Goal: Contribute content: Contribute content

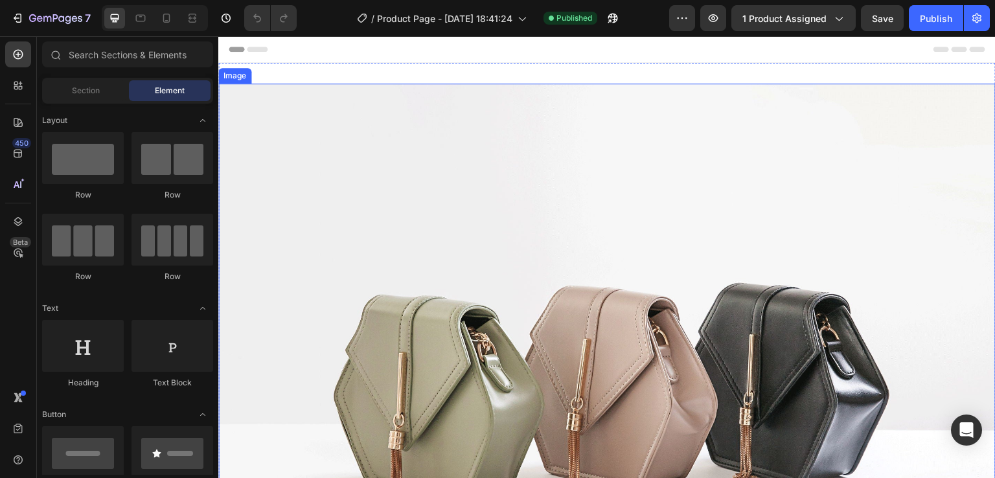
click at [387, 184] on img at bounding box center [607, 375] width 778 height 583
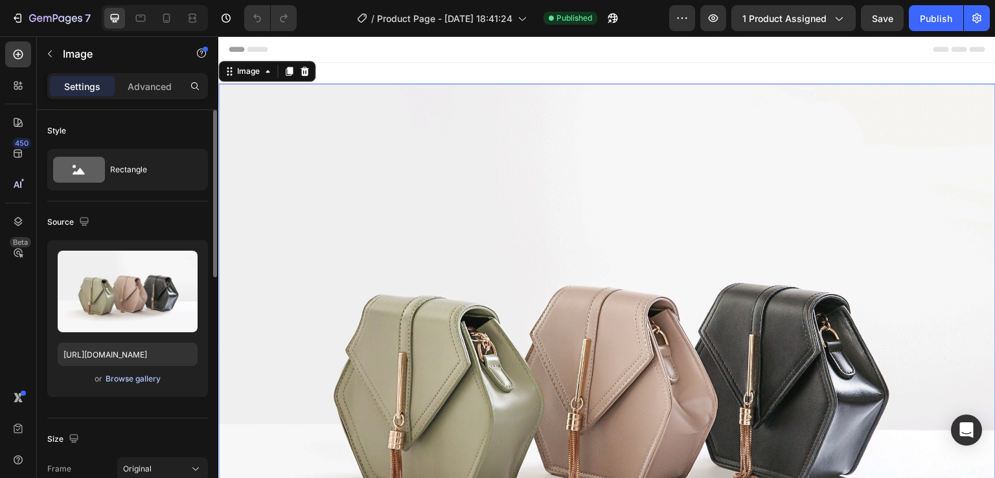
click at [131, 375] on div "Browse gallery" at bounding box center [133, 379] width 55 height 12
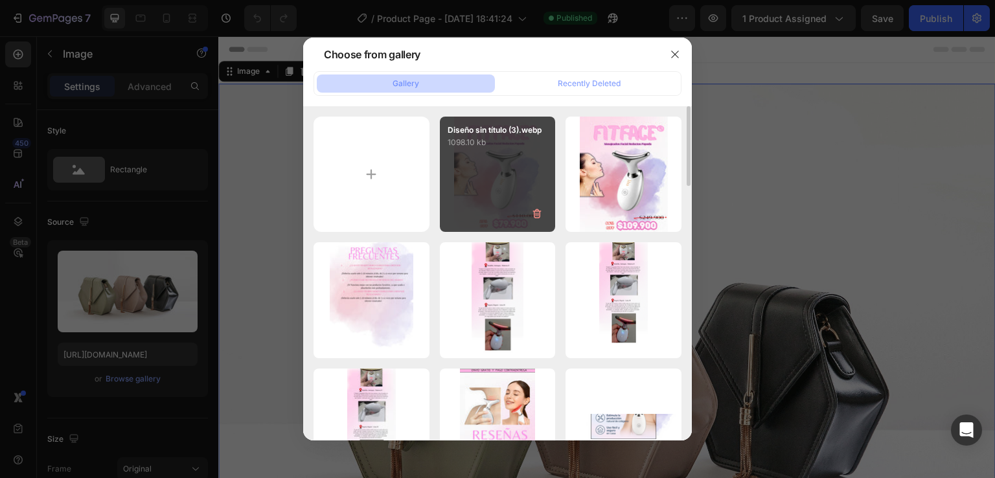
click at [498, 215] on div "Diseño sin título (3).webp 1098.10 kb" at bounding box center [498, 175] width 116 height 116
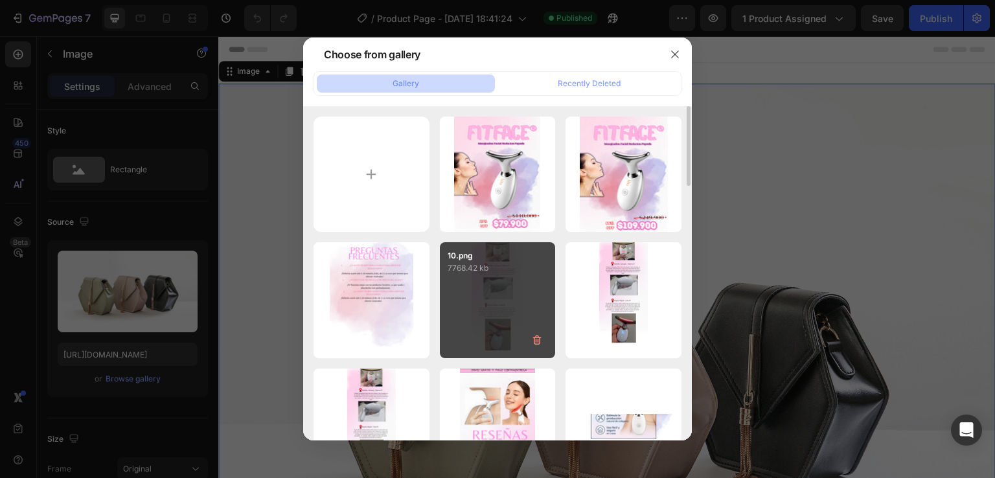
type input "[URL][DOMAIN_NAME]"
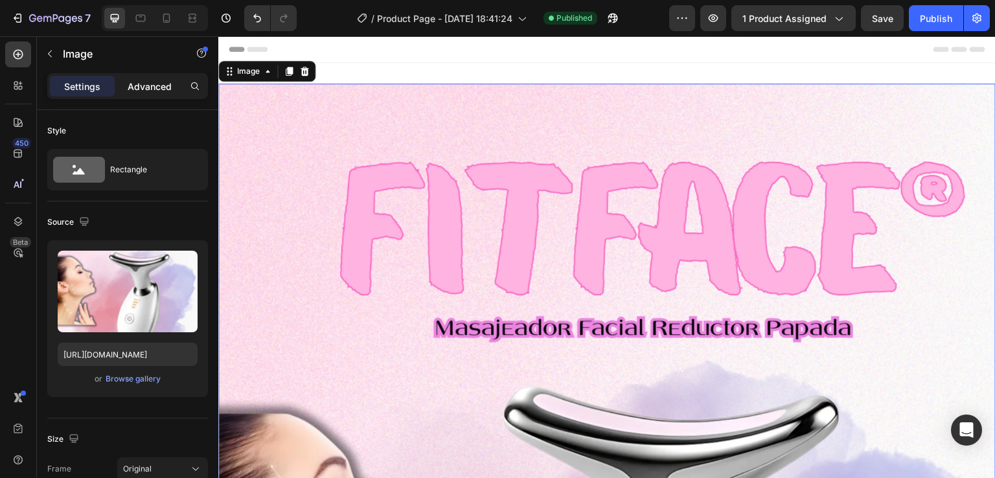
click at [156, 84] on p "Advanced" at bounding box center [150, 87] width 44 height 14
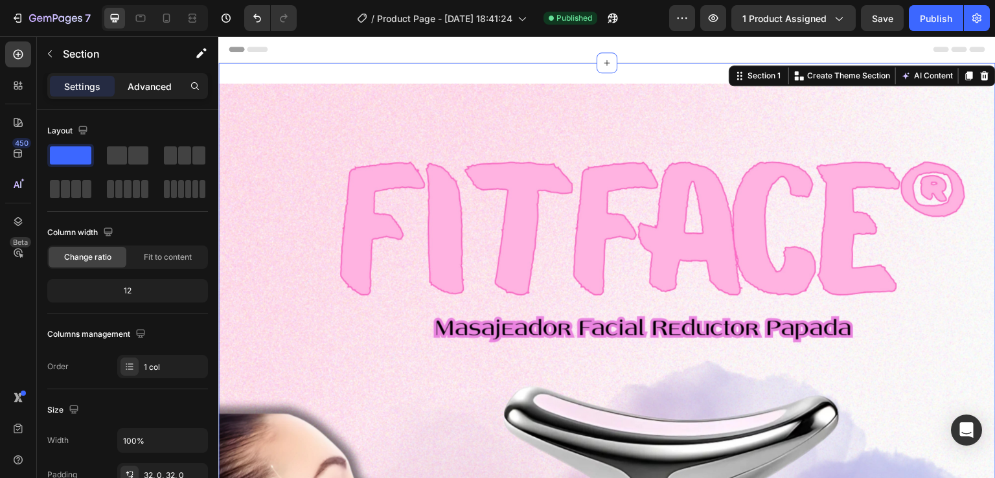
click at [148, 83] on p "Advanced" at bounding box center [150, 87] width 44 height 14
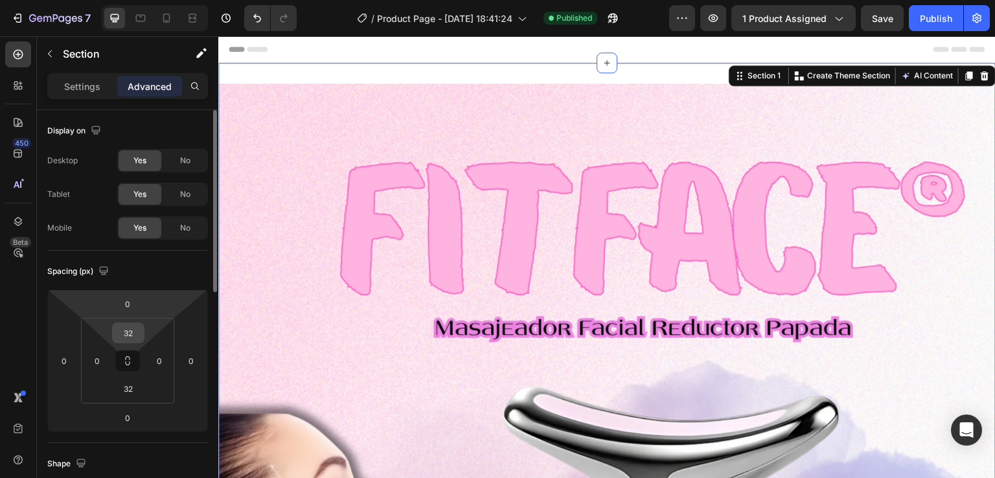
click at [132, 330] on input "32" at bounding box center [128, 332] width 26 height 19
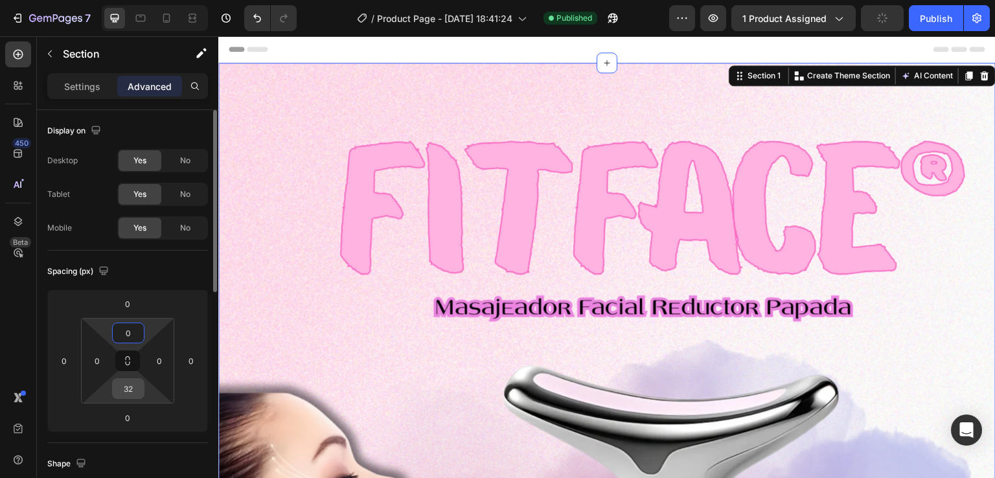
type input "0"
click at [133, 381] on input "32" at bounding box center [128, 388] width 26 height 19
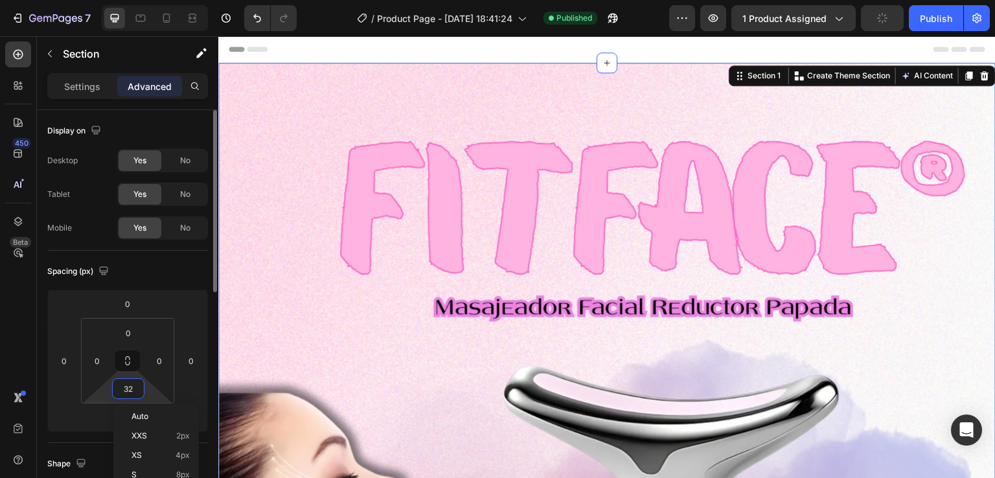
type input "0"
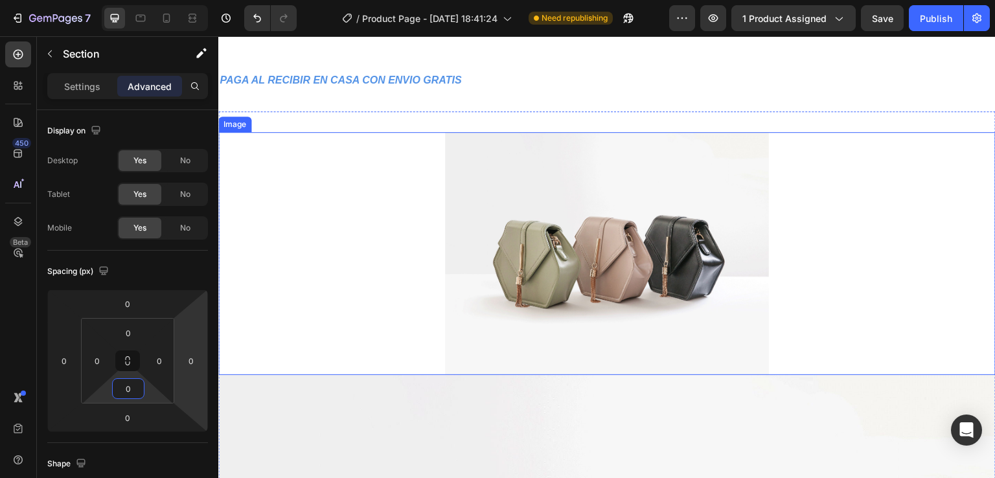
scroll to position [1166, 0]
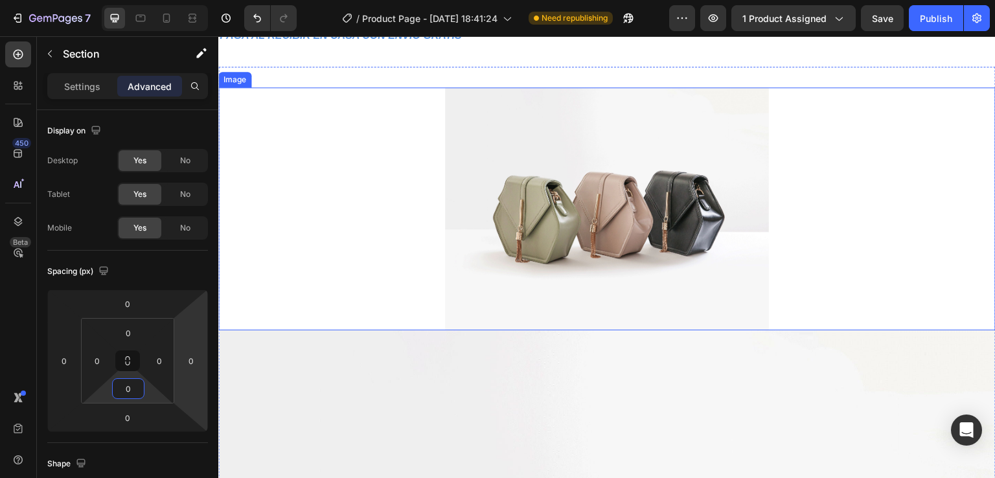
click at [485, 189] on img at bounding box center [607, 208] width 324 height 243
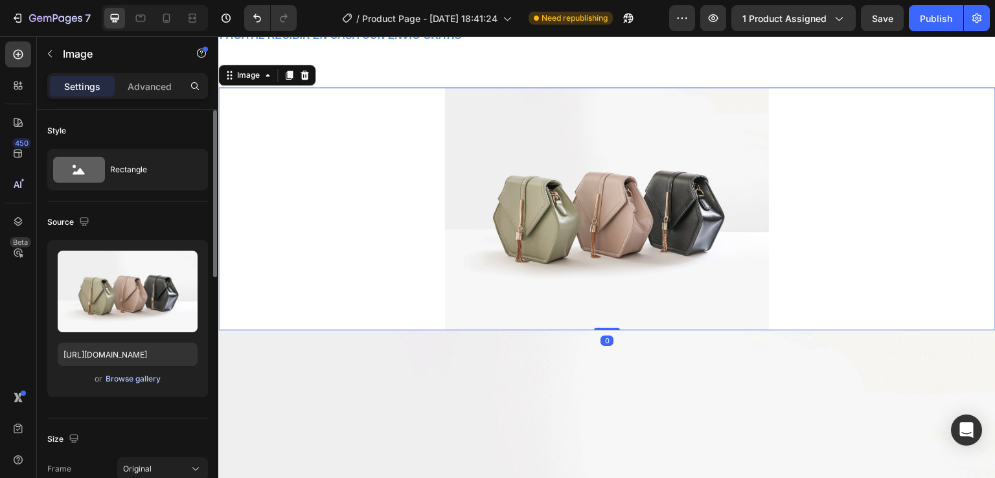
click at [126, 381] on div "Browse gallery" at bounding box center [133, 379] width 55 height 12
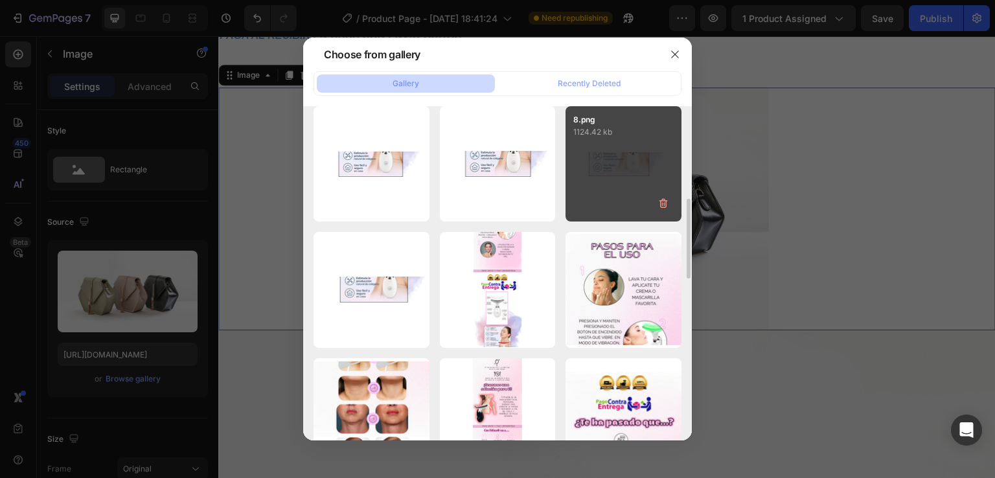
scroll to position [518, 0]
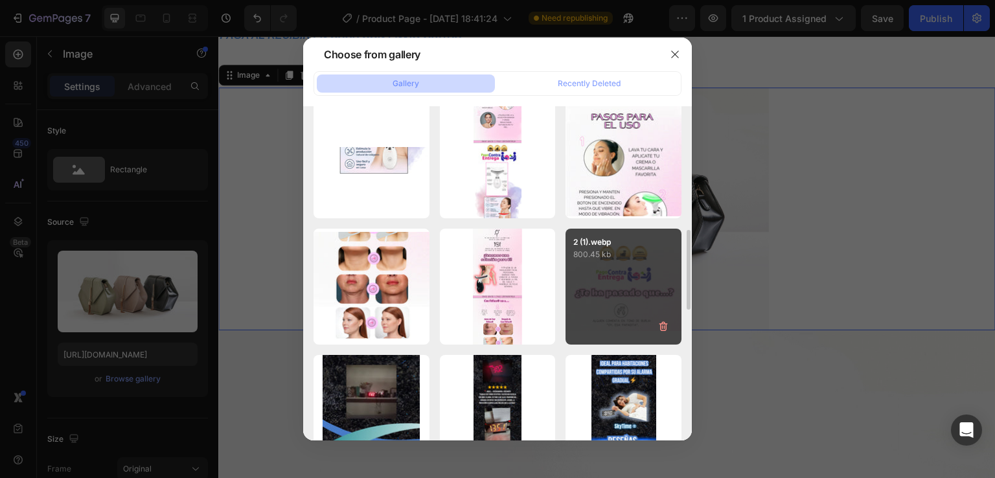
click at [619, 297] on div "2 (1).webp 800.45 kb" at bounding box center [624, 287] width 116 height 116
type input "[URL][DOMAIN_NAME]"
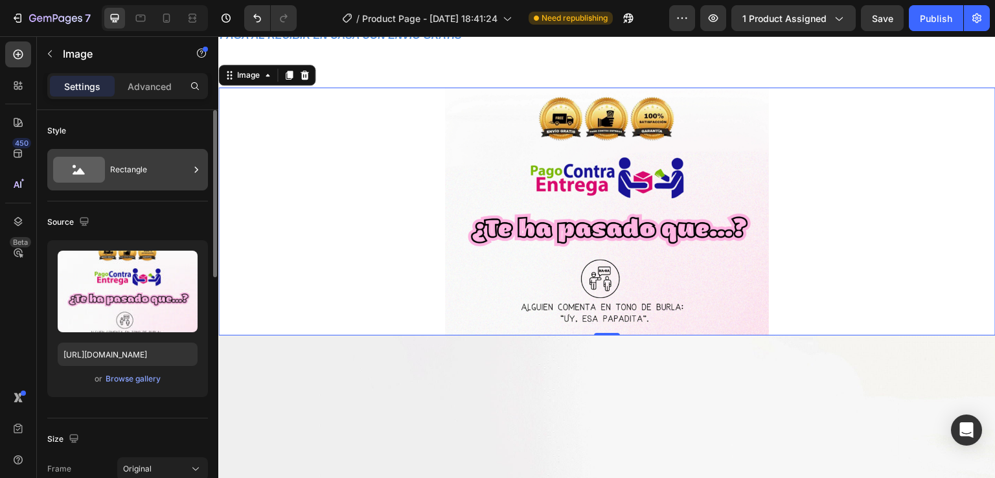
click at [121, 163] on div "Rectangle" at bounding box center [149, 170] width 79 height 30
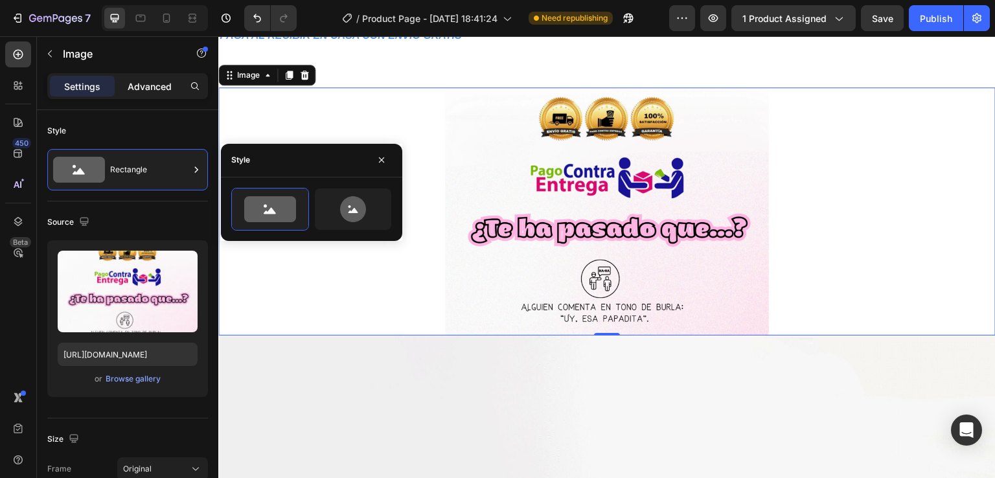
click at [149, 89] on p "Advanced" at bounding box center [150, 87] width 44 height 14
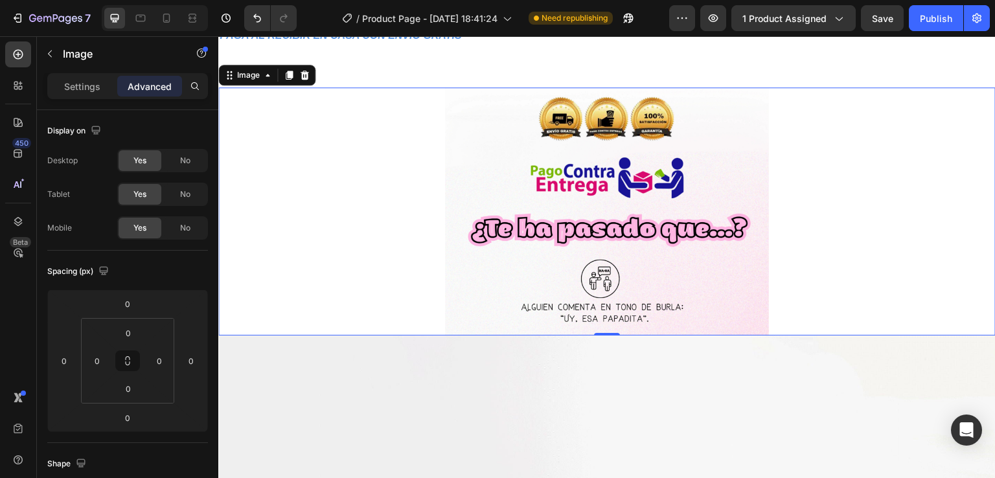
click at [597, 148] on img at bounding box center [607, 211] width 324 height 248
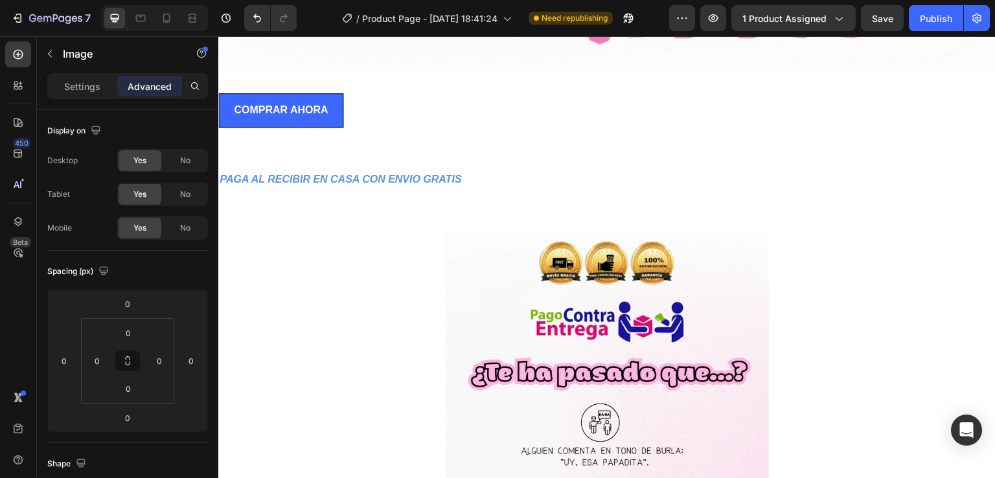
scroll to position [1037, 0]
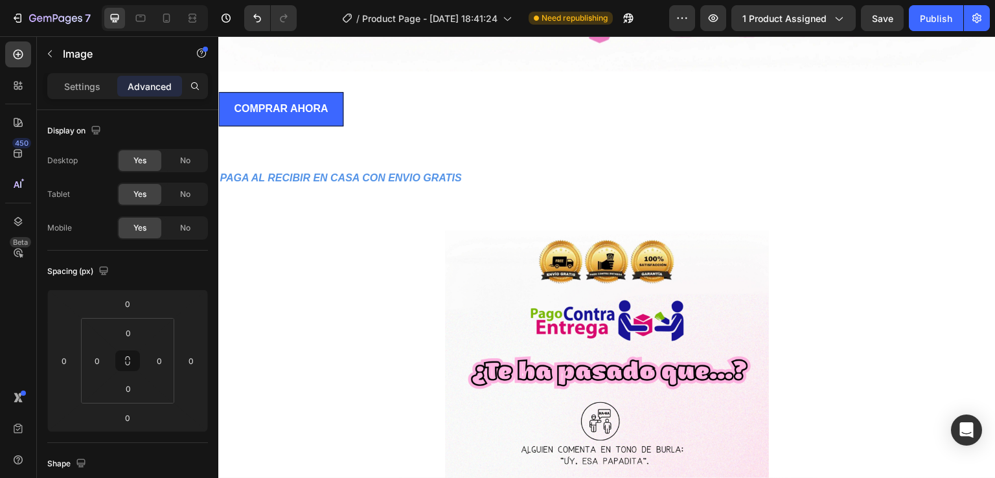
click at [433, 253] on div at bounding box center [607, 355] width 778 height 248
click at [511, 264] on img at bounding box center [607, 355] width 324 height 248
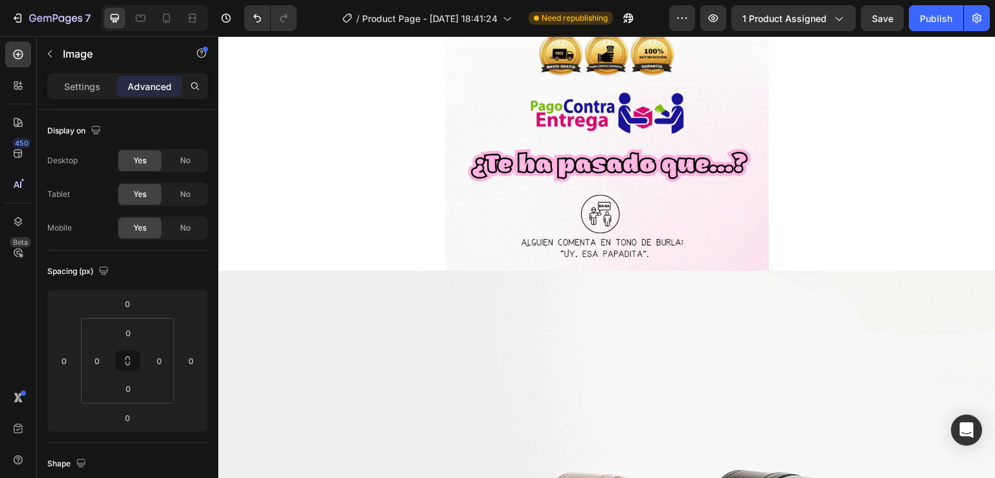
click at [539, 225] on img at bounding box center [607, 147] width 324 height 248
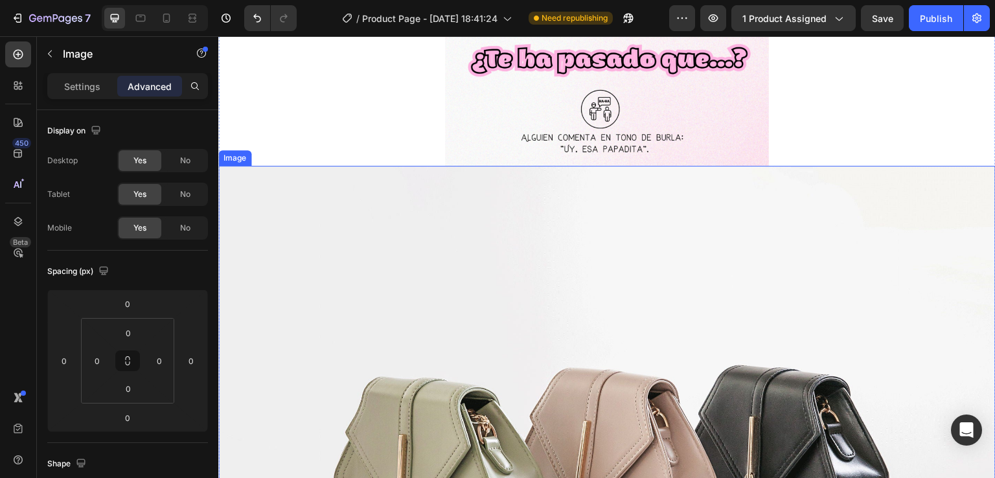
scroll to position [1166, 0]
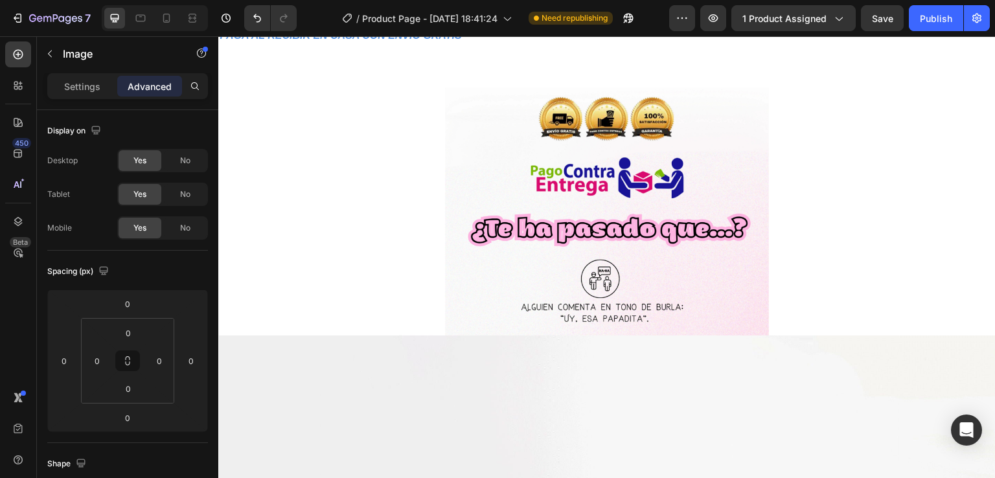
click at [543, 220] on img at bounding box center [607, 211] width 324 height 248
click at [323, 255] on div at bounding box center [607, 211] width 778 height 248
click at [570, 200] on img at bounding box center [607, 211] width 324 height 248
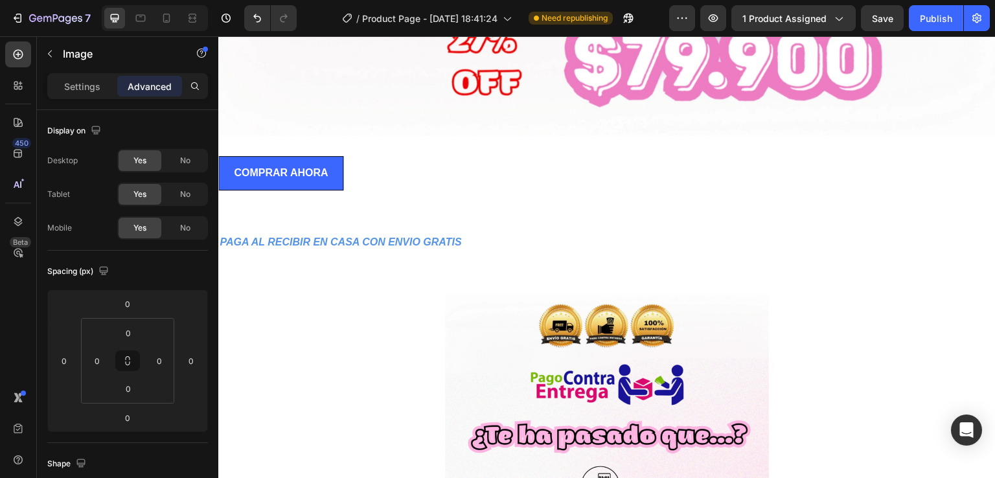
scroll to position [972, 0]
click at [569, 336] on img at bounding box center [607, 419] width 324 height 248
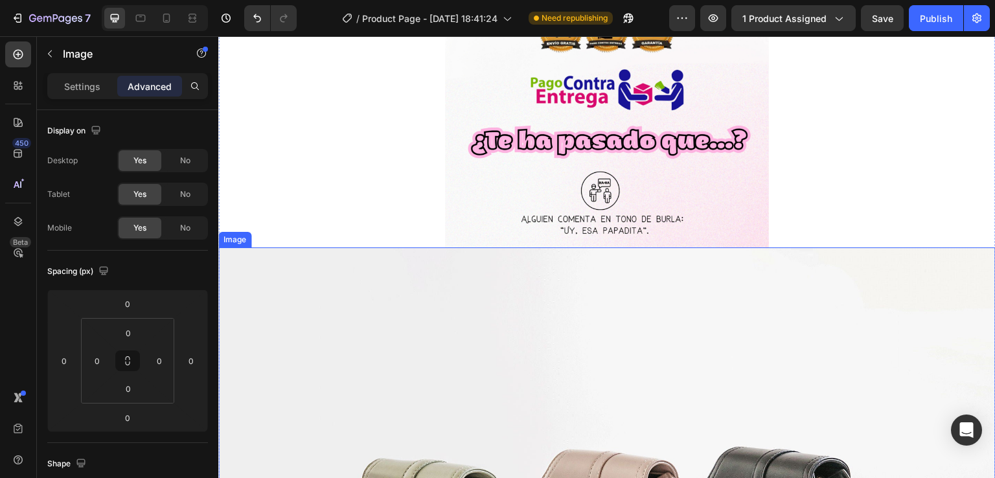
scroll to position [1296, 0]
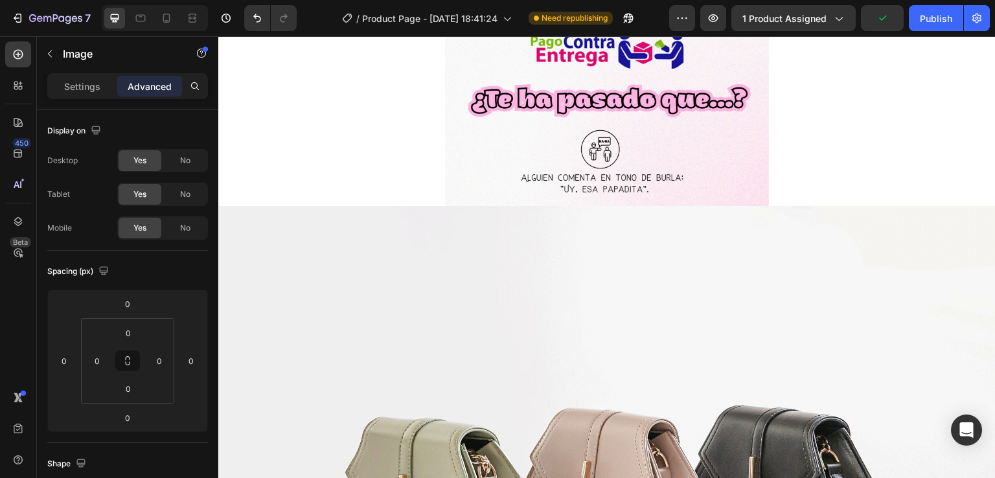
click at [510, 179] on img at bounding box center [607, 82] width 324 height 248
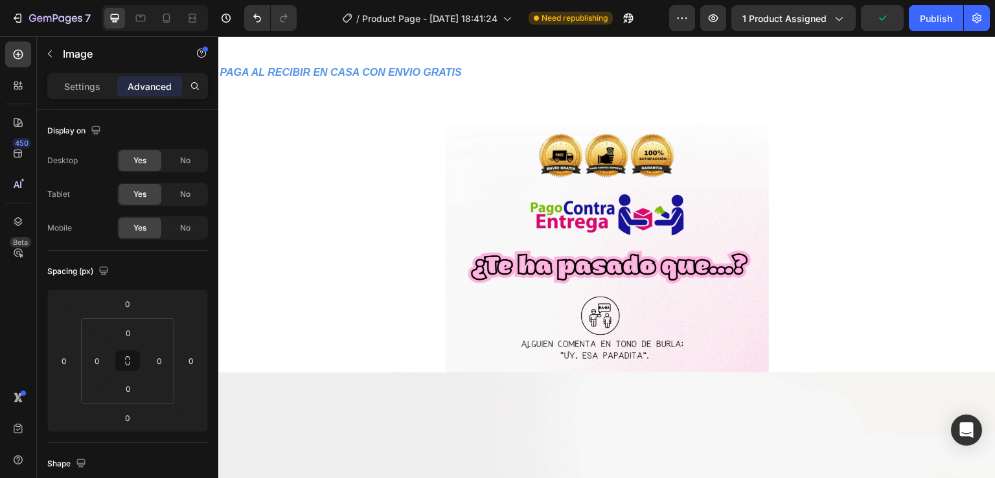
scroll to position [1102, 0]
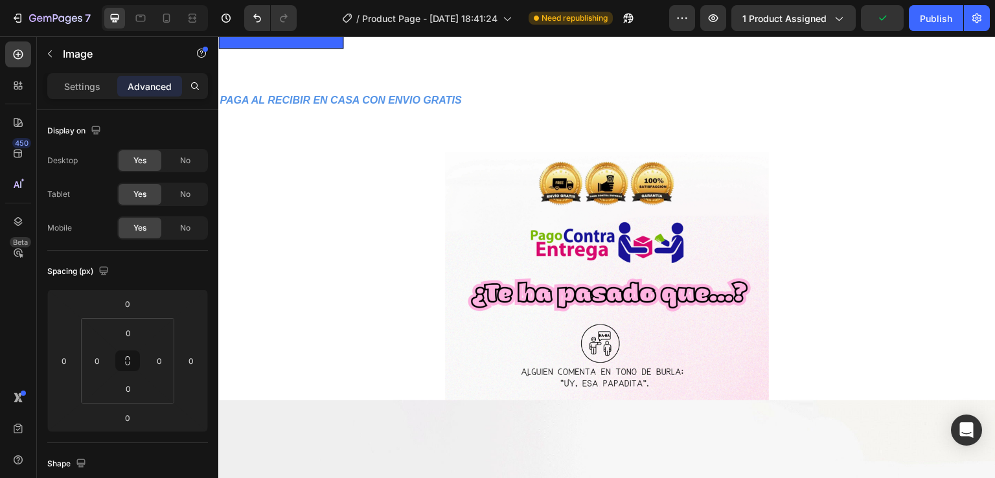
click at [495, 205] on img at bounding box center [607, 276] width 324 height 248
click at [96, 88] on p "Settings" at bounding box center [82, 87] width 36 height 14
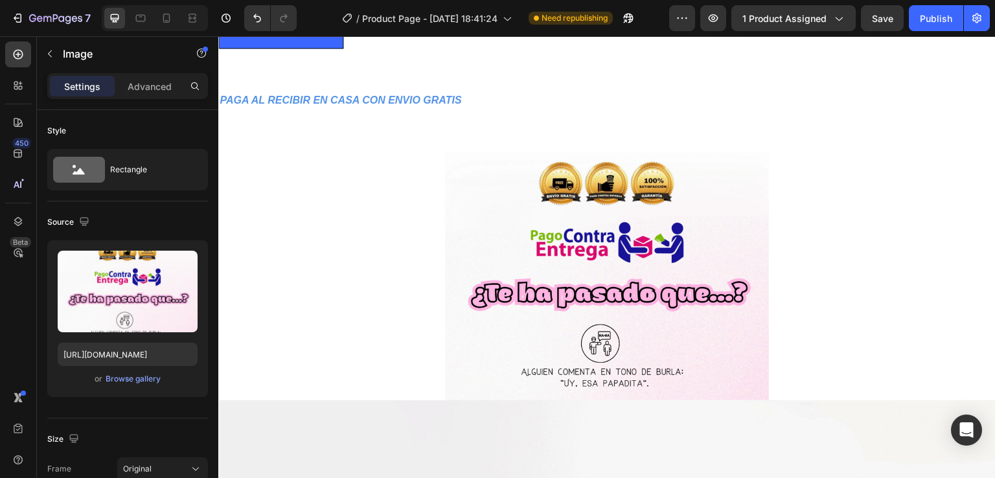
drag, startPoint x: 469, startPoint y: 220, endPoint x: 483, endPoint y: 216, distance: 14.8
click at [470, 220] on img at bounding box center [607, 276] width 324 height 248
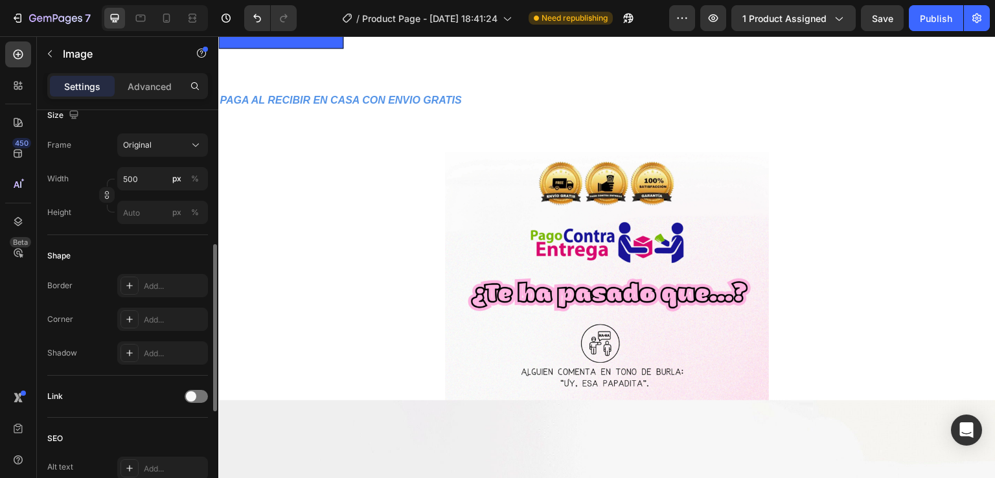
scroll to position [573, 0]
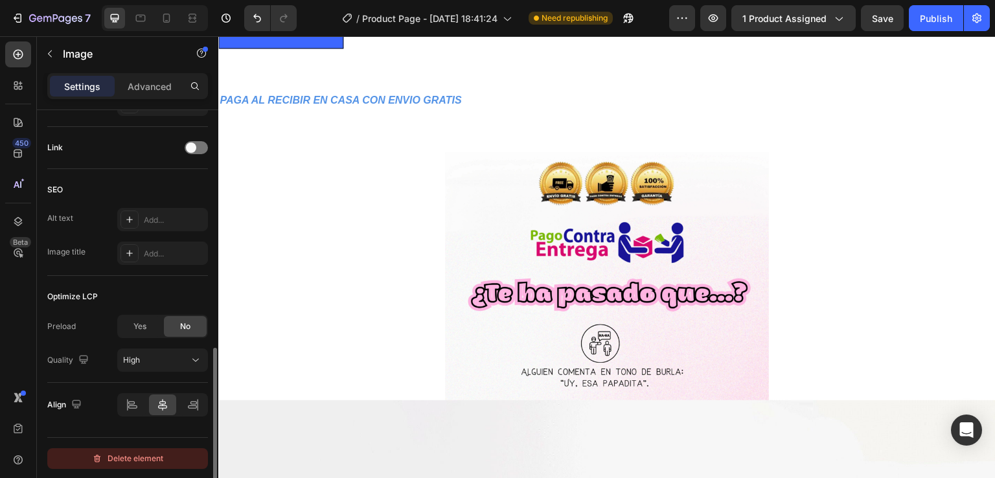
click at [148, 457] on div "Delete element" at bounding box center [127, 459] width 71 height 16
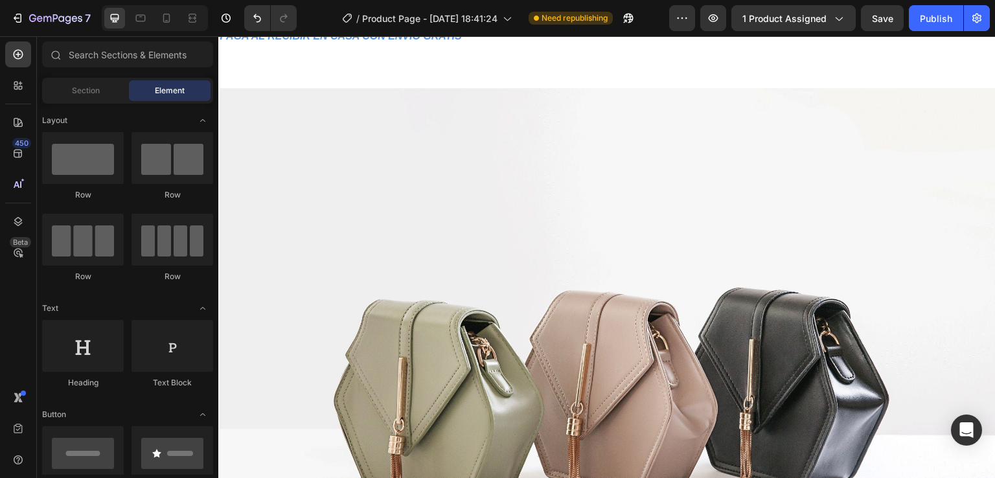
scroll to position [1166, 0]
click at [176, 21] on div at bounding box center [166, 18] width 21 height 21
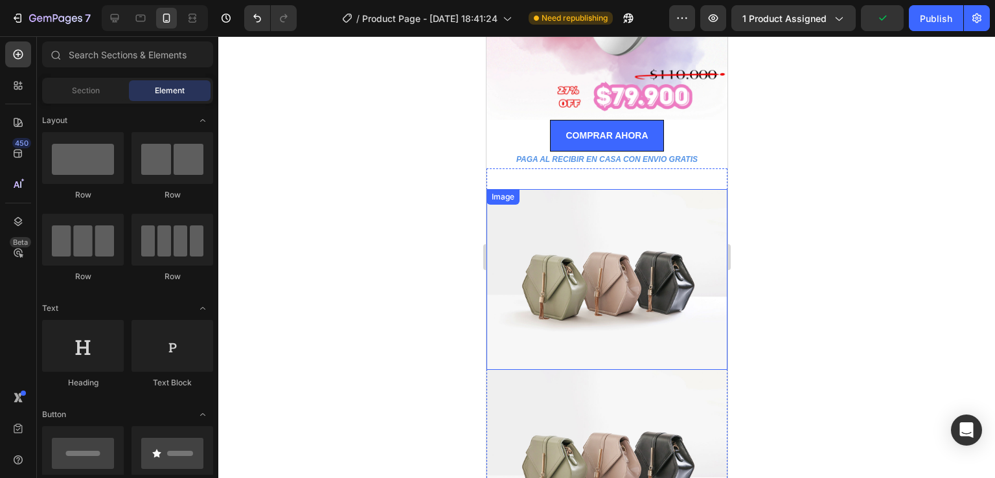
scroll to position [194, 0]
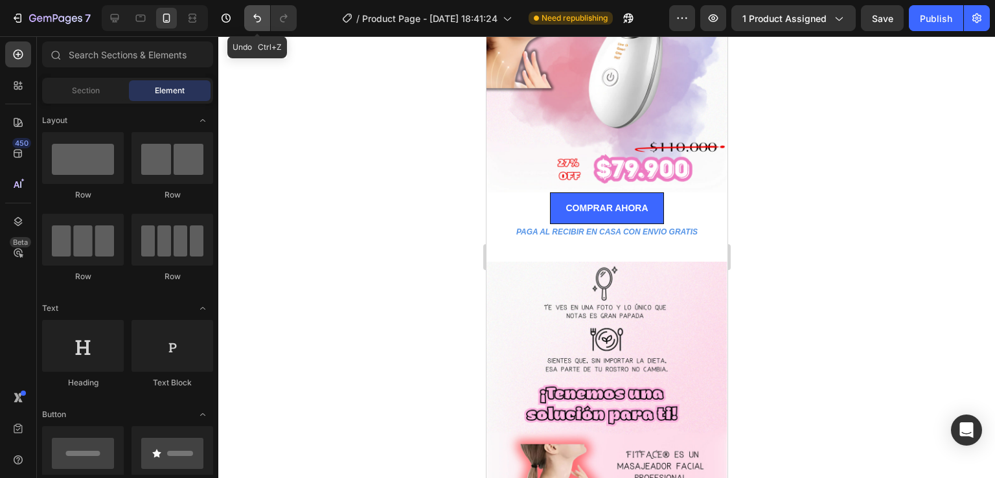
click at [256, 17] on icon "Undo/Redo" at bounding box center [257, 18] width 13 height 13
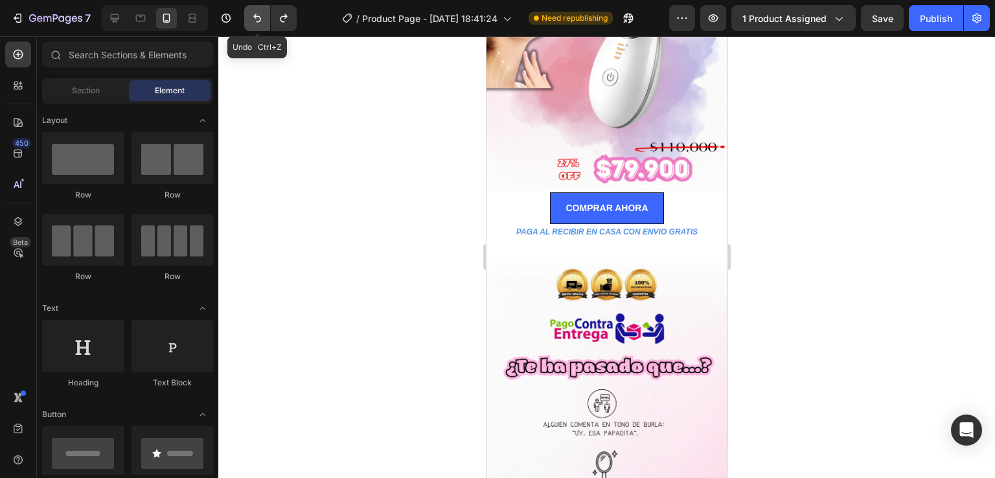
click at [256, 17] on icon "Undo/Redo" at bounding box center [257, 18] width 13 height 13
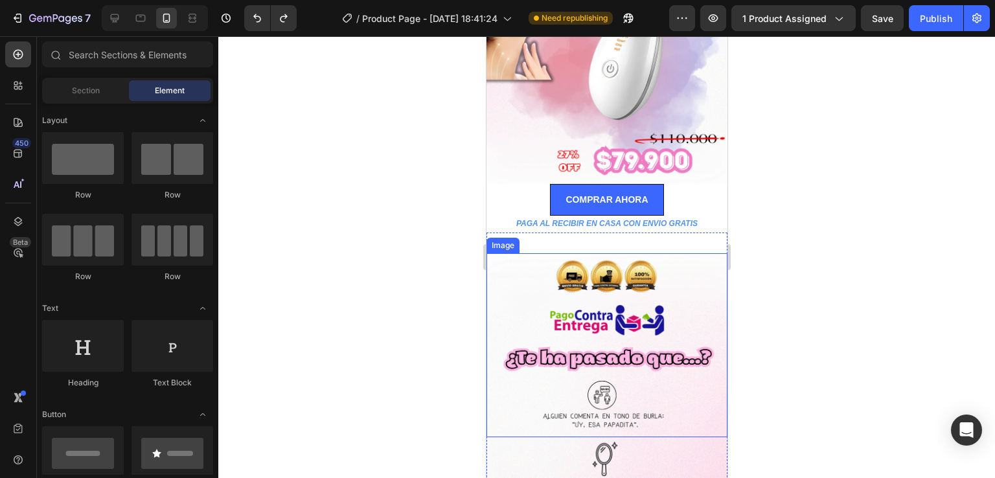
scroll to position [389, 0]
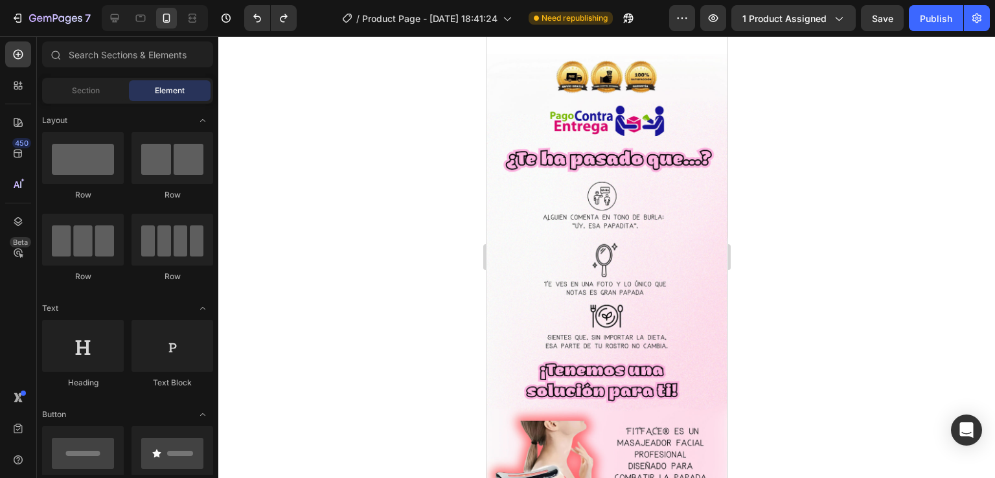
click at [394, 220] on div at bounding box center [606, 257] width 777 height 442
click at [285, 27] on button "Undo/Redo" at bounding box center [284, 18] width 26 height 26
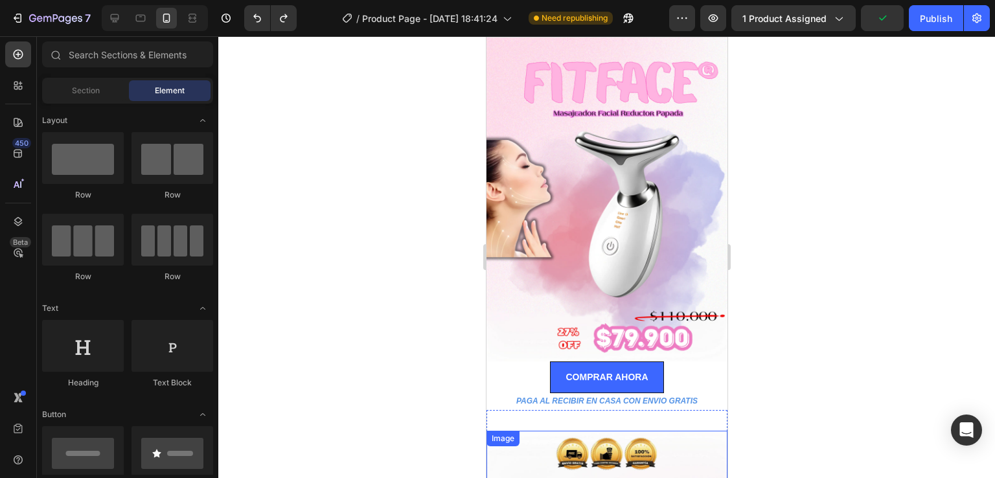
scroll to position [0, 0]
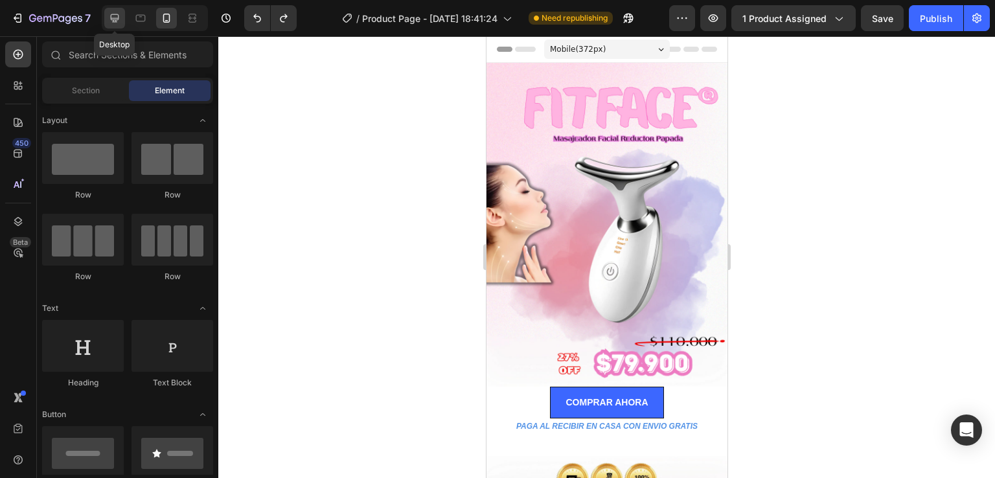
click at [114, 12] on icon at bounding box center [114, 18] width 13 height 13
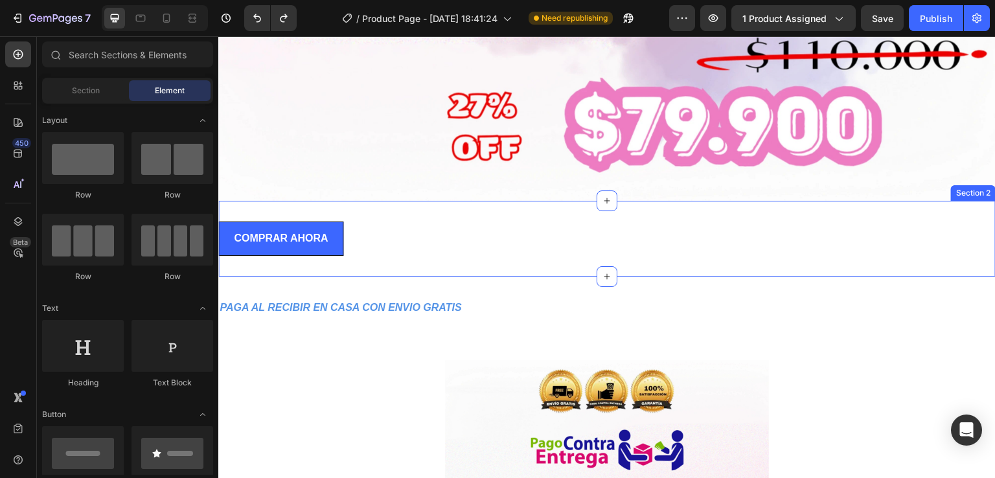
scroll to position [1102, 0]
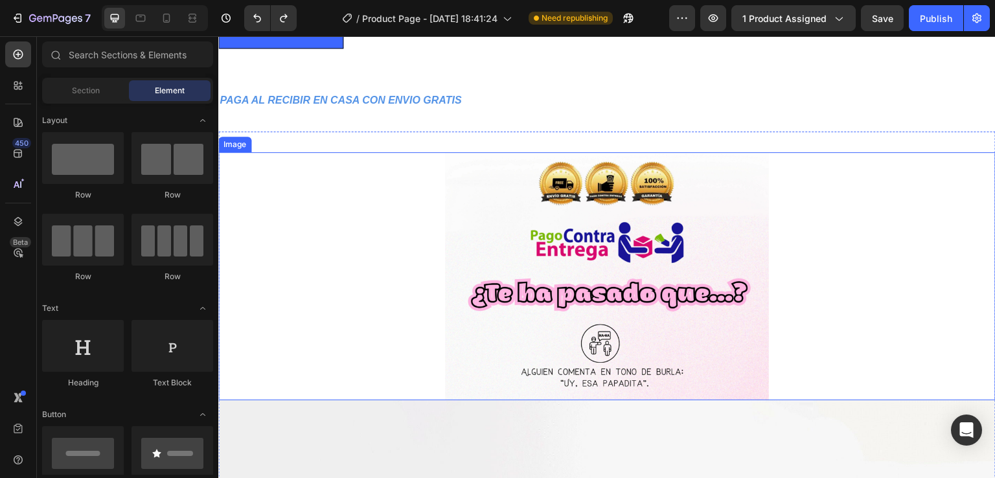
click at [551, 211] on img at bounding box center [607, 276] width 324 height 248
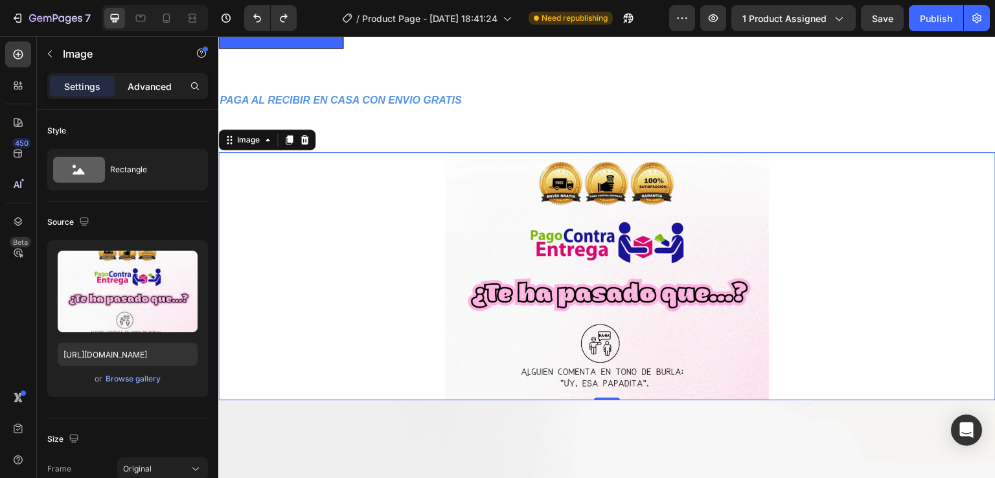
click at [150, 86] on p "Advanced" at bounding box center [150, 87] width 44 height 14
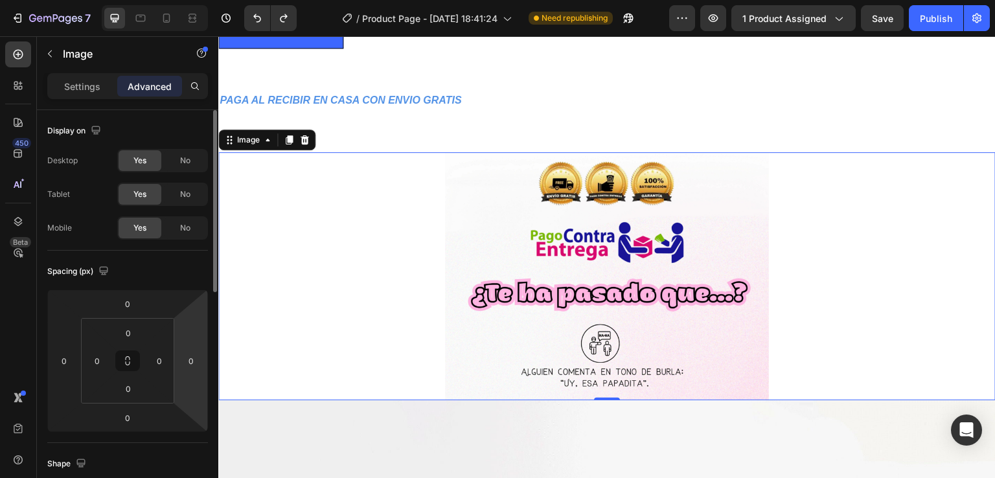
scroll to position [194, 0]
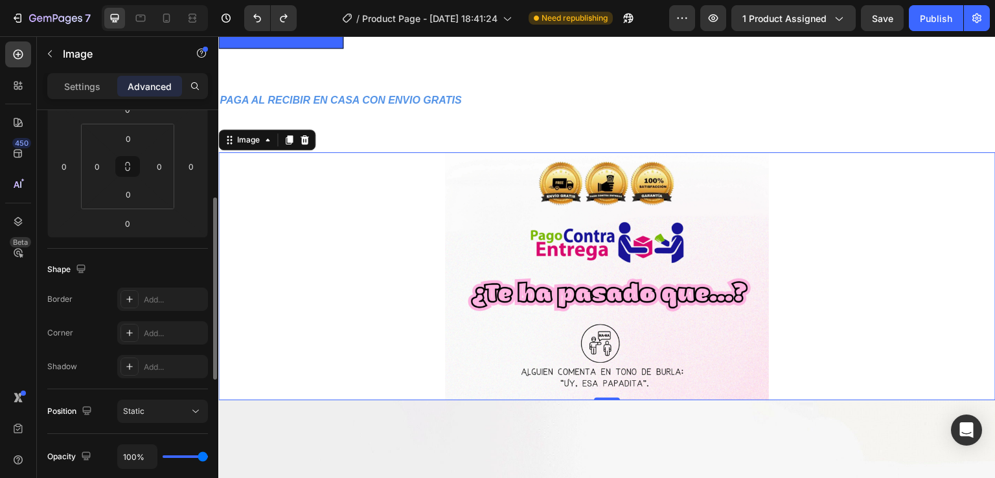
click at [506, 331] on img at bounding box center [607, 276] width 324 height 248
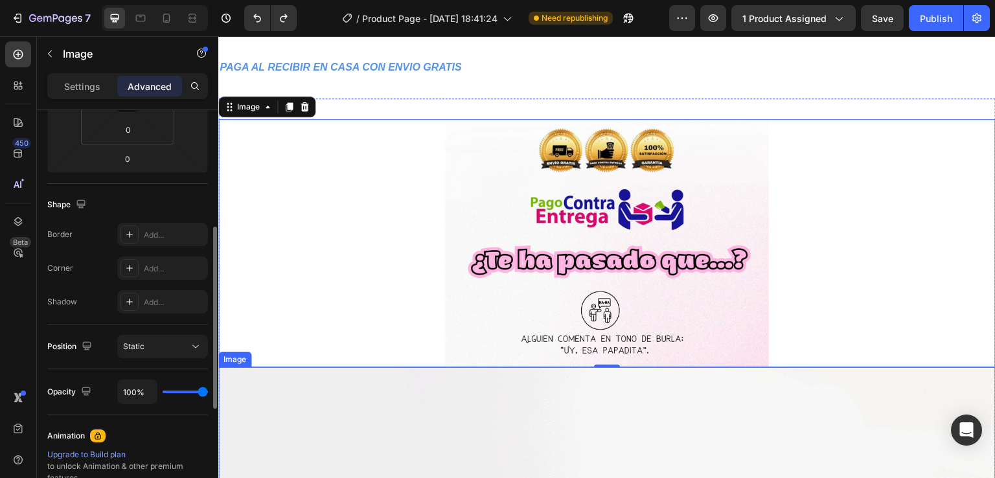
scroll to position [1166, 0]
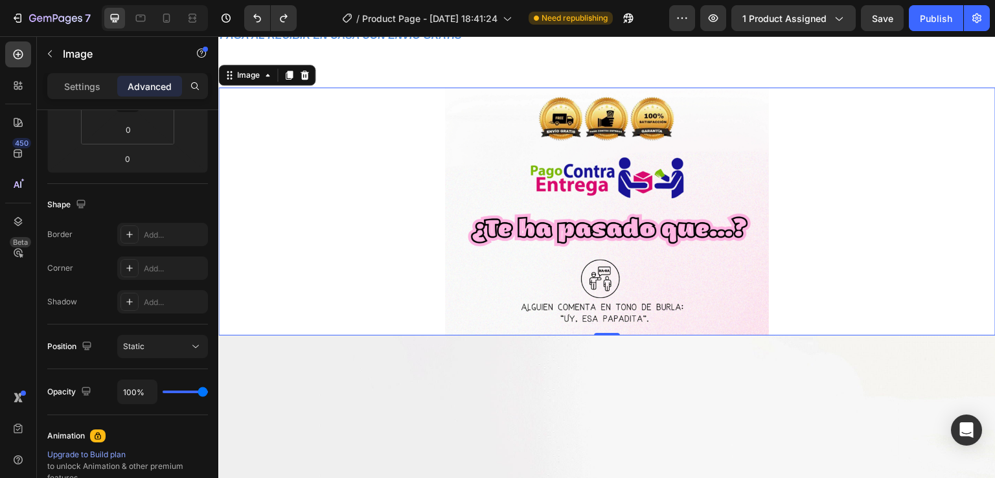
drag, startPoint x: 387, startPoint y: 324, endPoint x: 597, endPoint y: 285, distance: 214.2
click at [395, 324] on div at bounding box center [607, 211] width 778 height 248
click at [600, 285] on img at bounding box center [607, 211] width 324 height 248
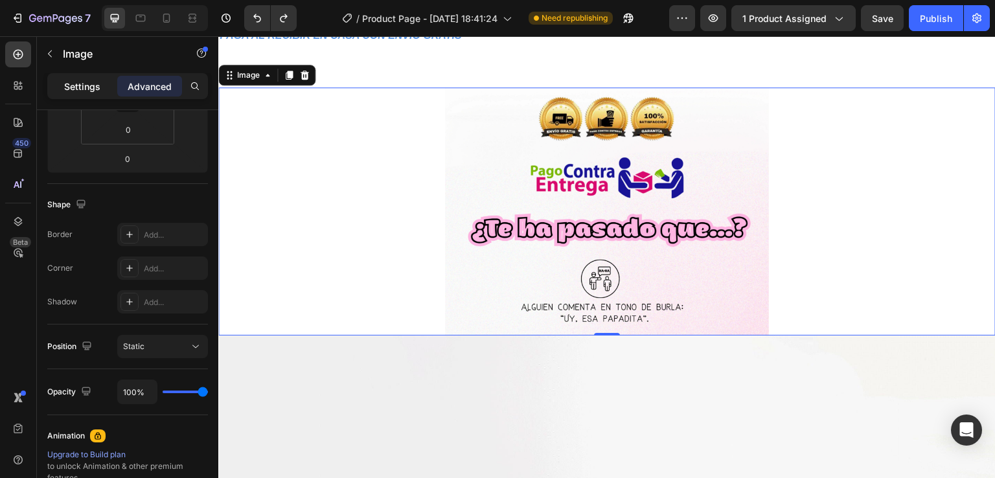
click at [98, 81] on p "Settings" at bounding box center [82, 87] width 36 height 14
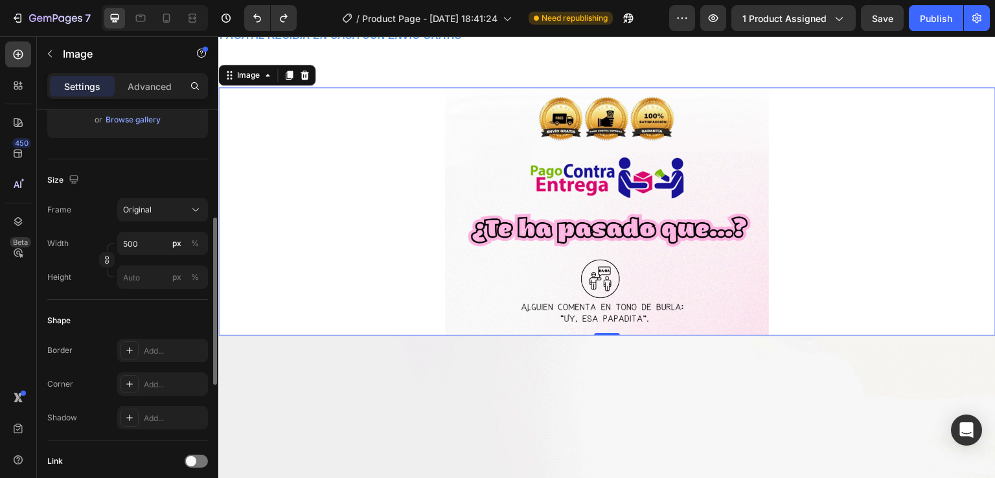
scroll to position [0, 0]
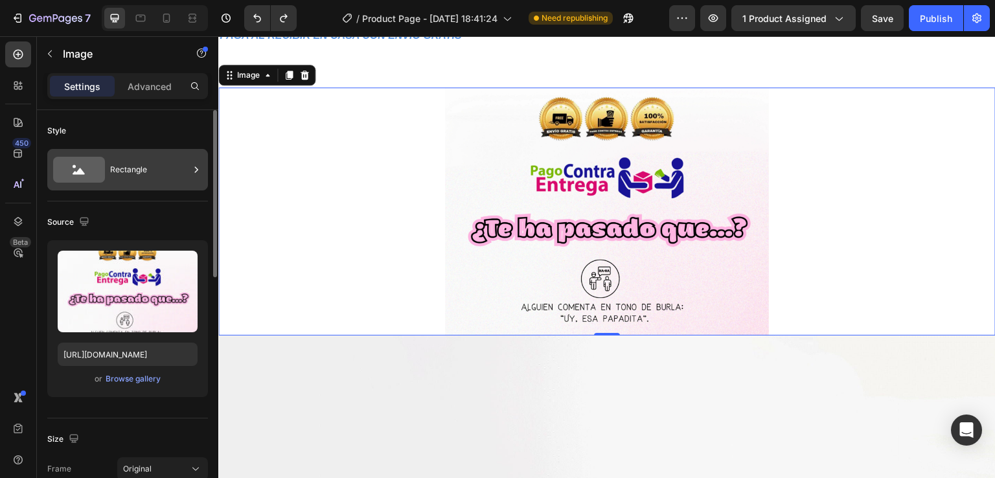
click at [131, 170] on div "Rectangle" at bounding box center [149, 170] width 79 height 30
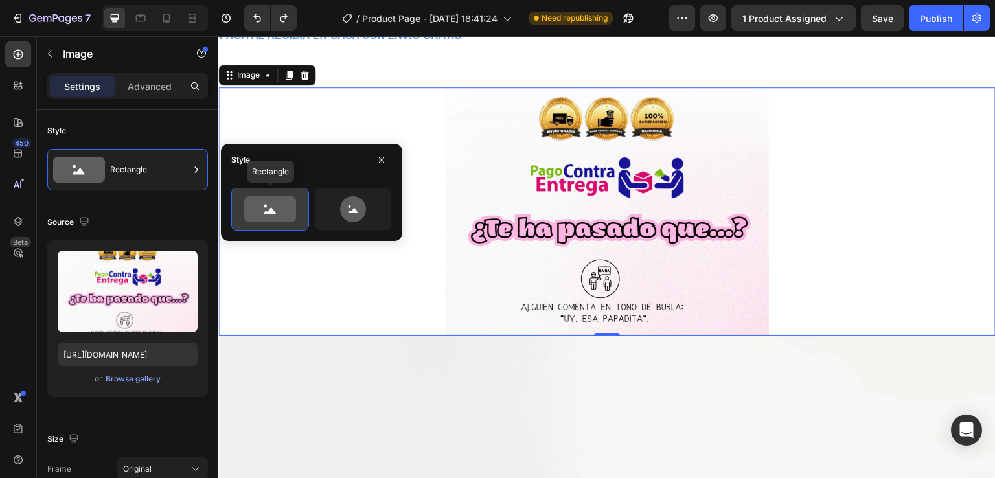
click at [271, 213] on icon at bounding box center [270, 210] width 12 height 6
click at [271, 205] on icon at bounding box center [270, 209] width 52 height 26
click at [379, 152] on button "button" at bounding box center [381, 160] width 21 height 21
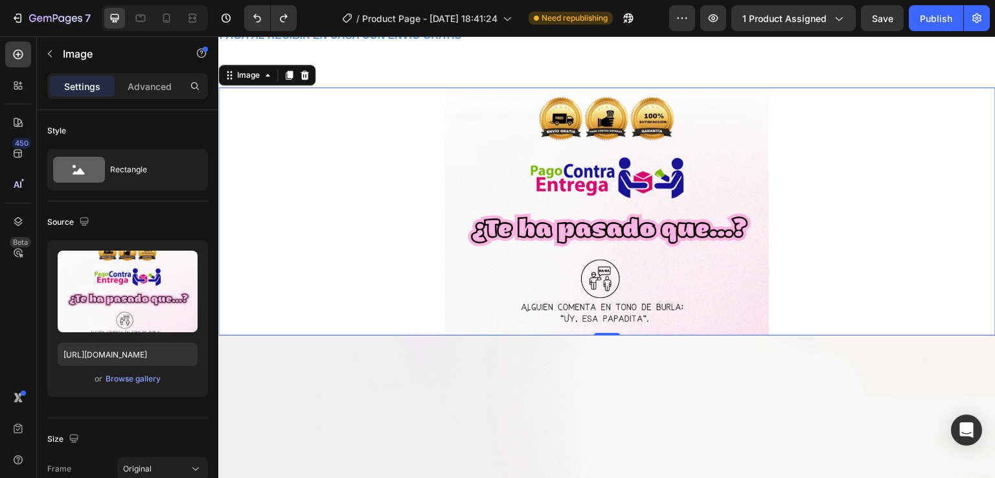
click at [451, 144] on img at bounding box center [607, 211] width 324 height 248
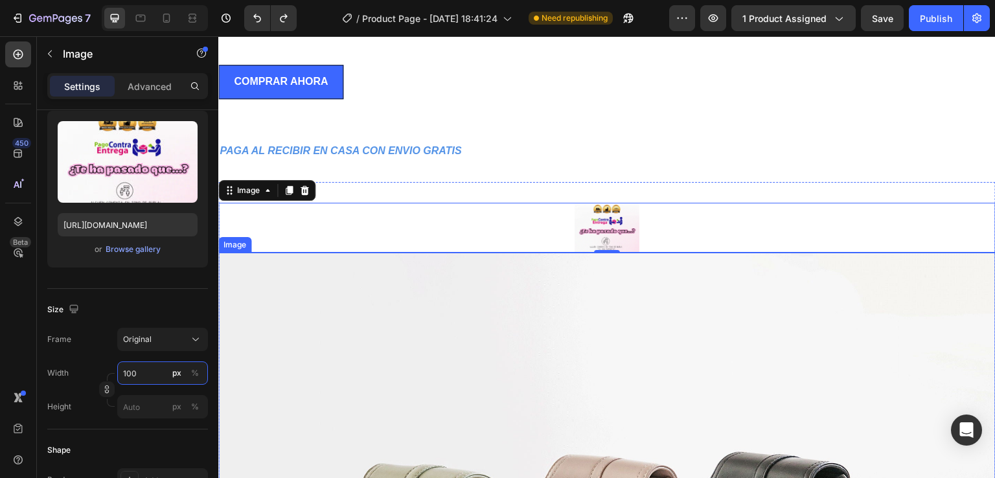
scroll to position [1037, 0]
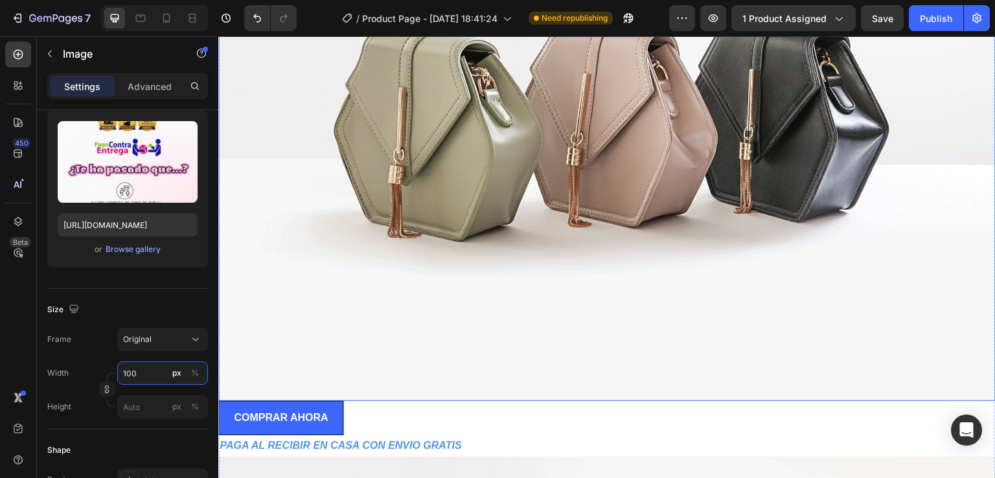
type input "1000"
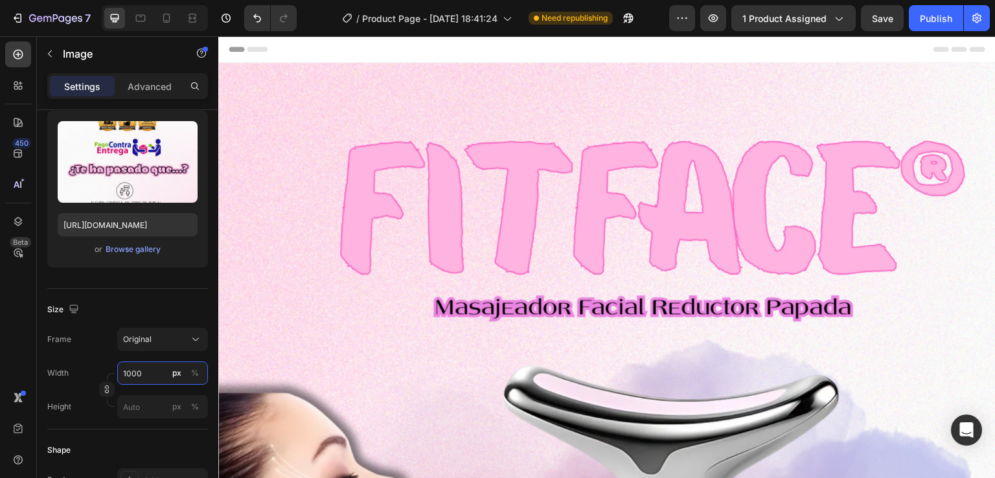
scroll to position [259, 0]
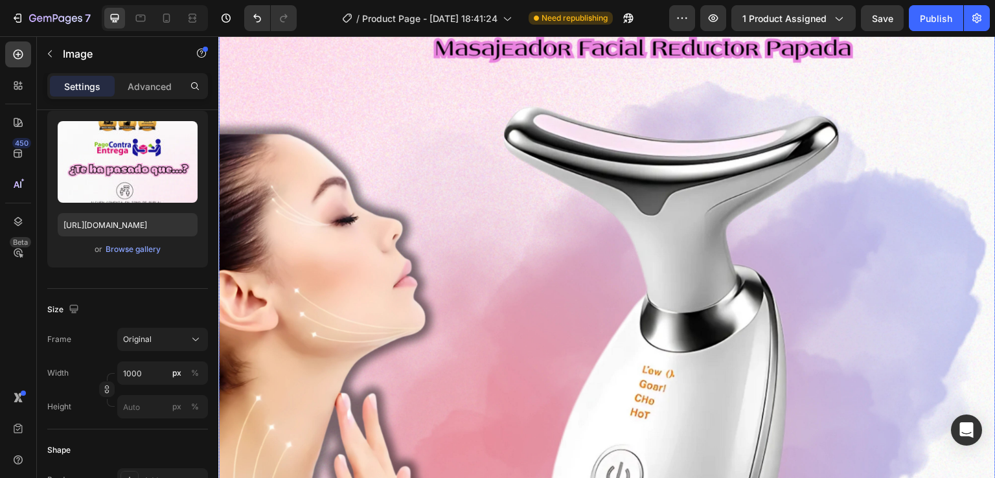
click at [401, 268] on img at bounding box center [607, 326] width 778 height 1045
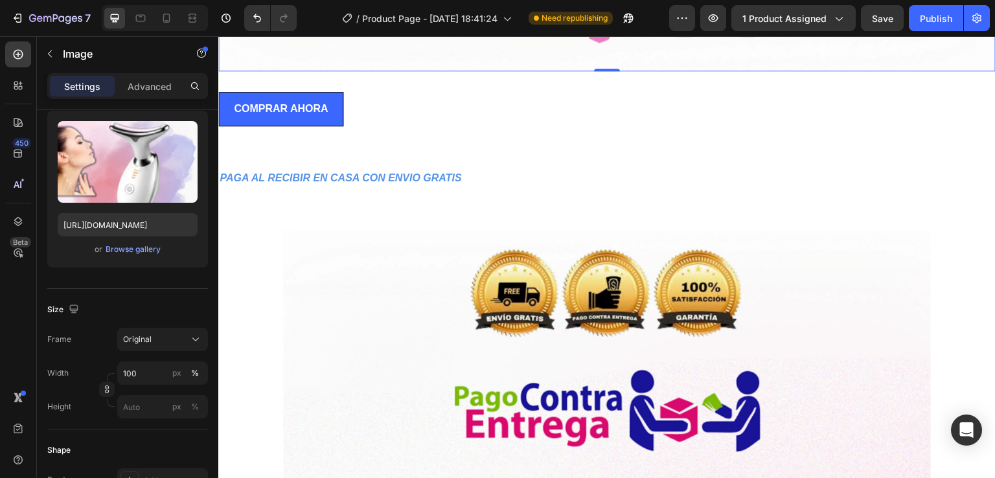
scroll to position [1102, 0]
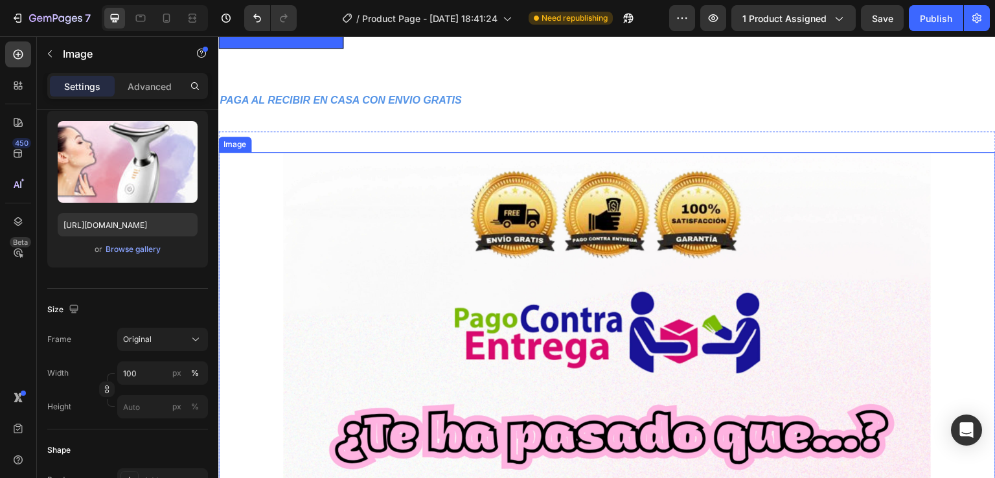
click at [484, 273] on img at bounding box center [607, 400] width 648 height 496
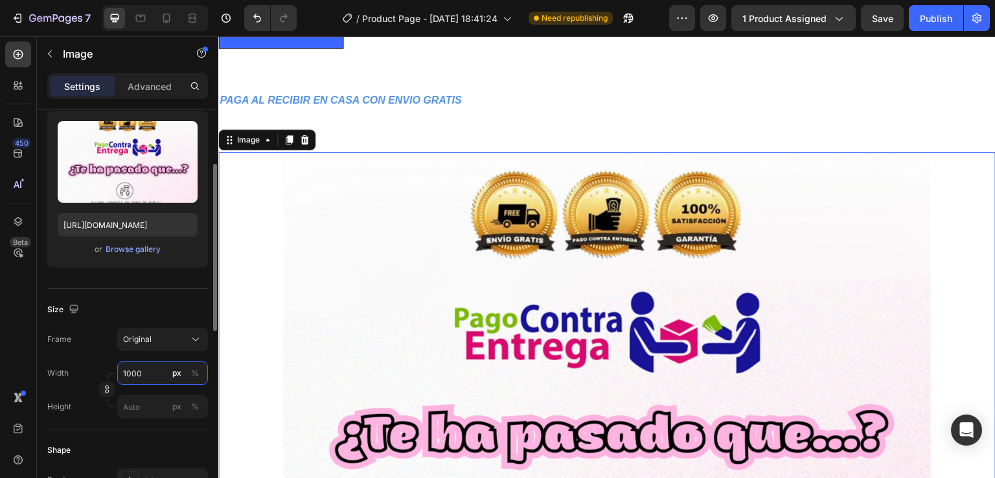
click at [153, 369] on input "1000" at bounding box center [162, 373] width 91 height 23
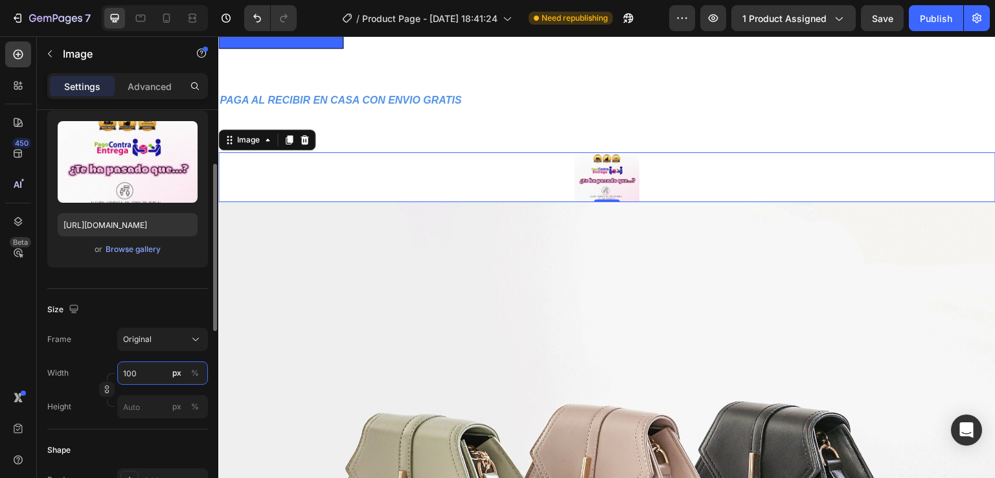
type input "1000"
click at [212, 106] on div "Settings Advanced" at bounding box center [127, 91] width 181 height 37
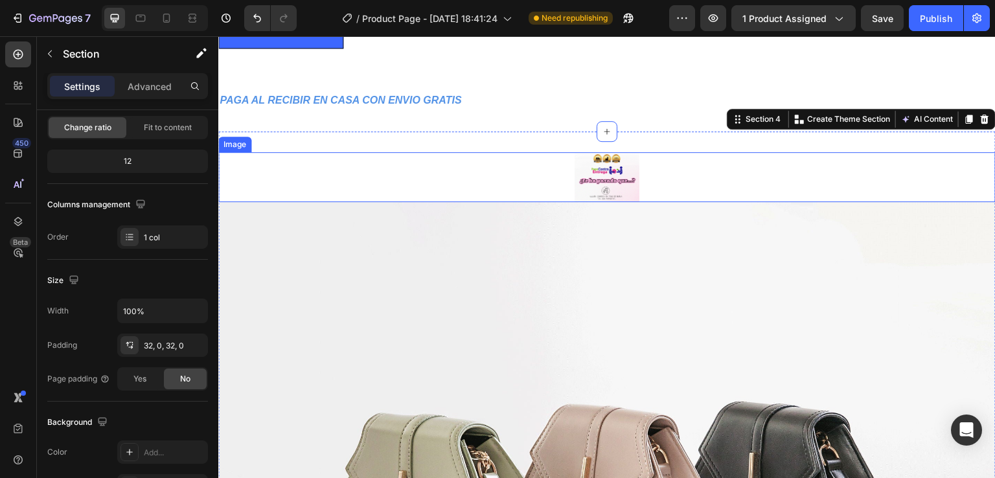
scroll to position [0, 0]
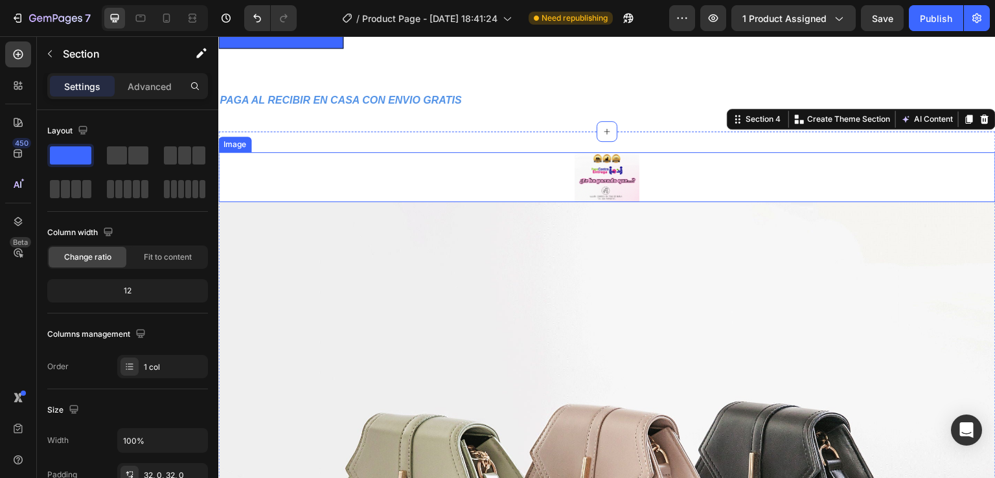
click at [509, 179] on div at bounding box center [607, 176] width 778 height 49
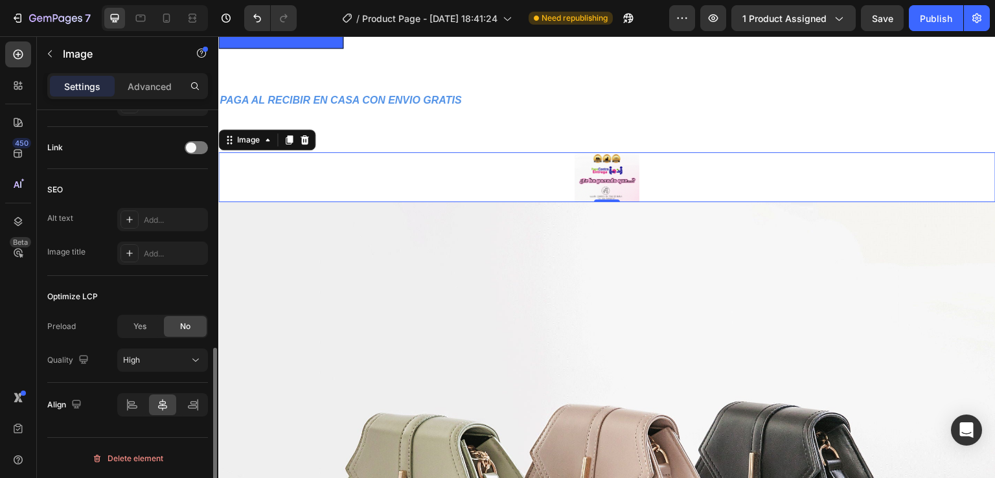
scroll to position [314, 0]
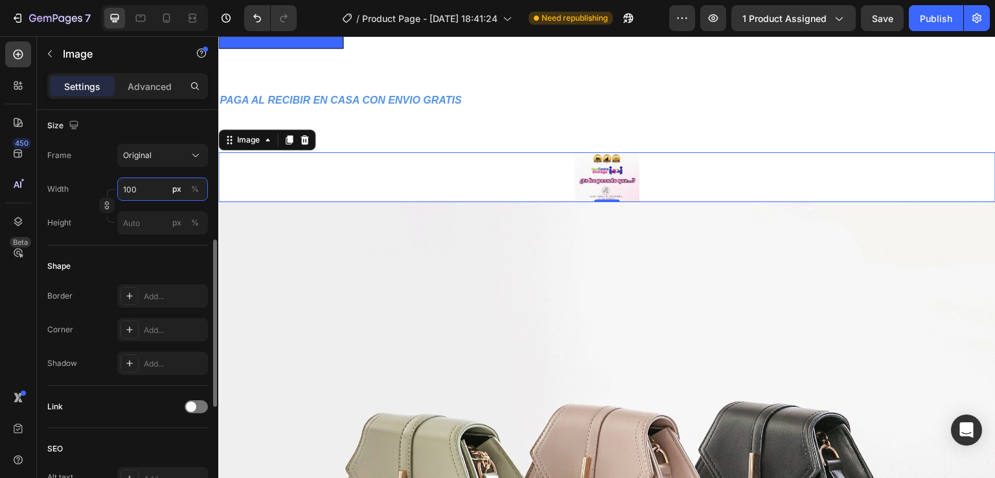
click at [157, 183] on input "100" at bounding box center [162, 189] width 91 height 23
click at [156, 183] on input "100" at bounding box center [162, 189] width 91 height 23
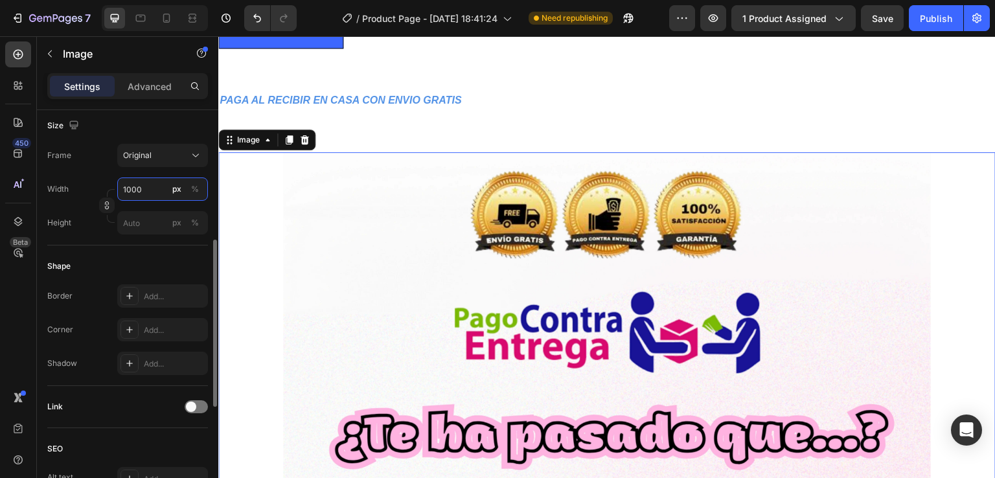
drag, startPoint x: 150, startPoint y: 188, endPoint x: 117, endPoint y: 187, distance: 33.1
click at [117, 187] on input "1000" at bounding box center [162, 189] width 91 height 23
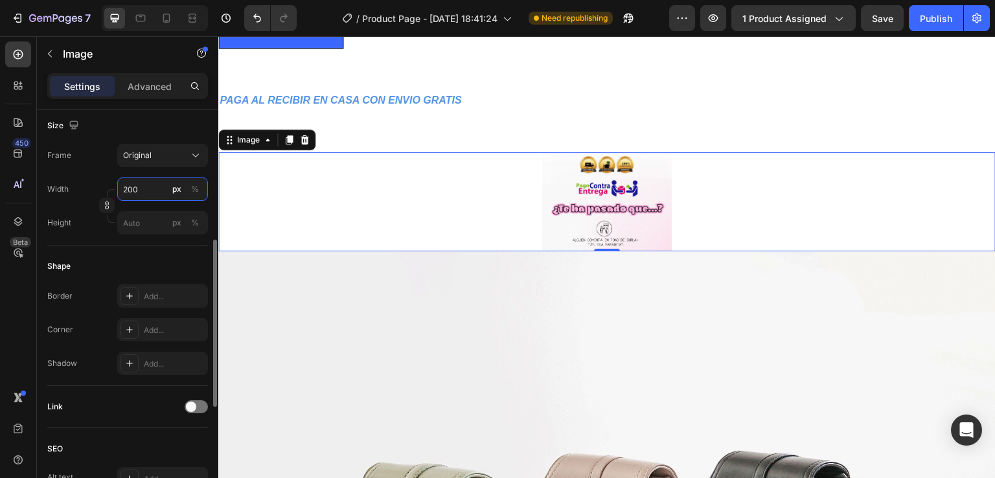
type input "2000"
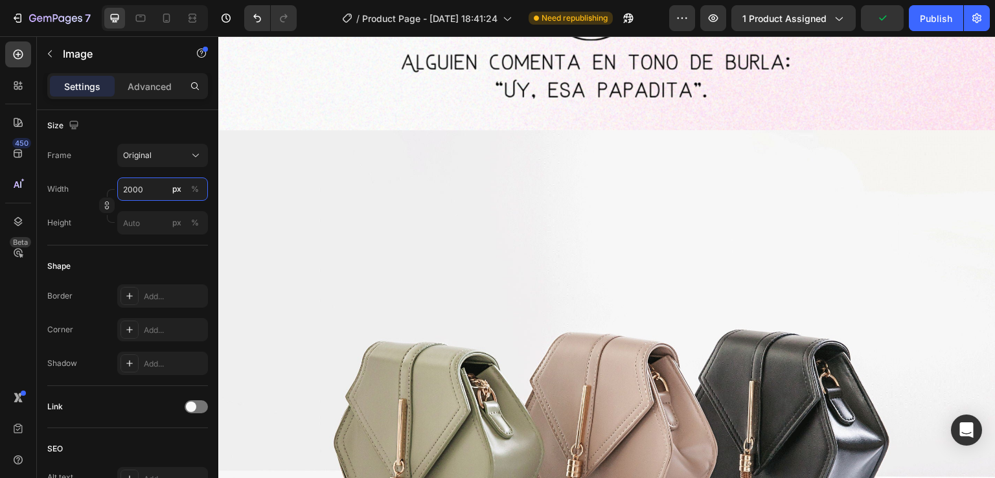
scroll to position [1814, 0]
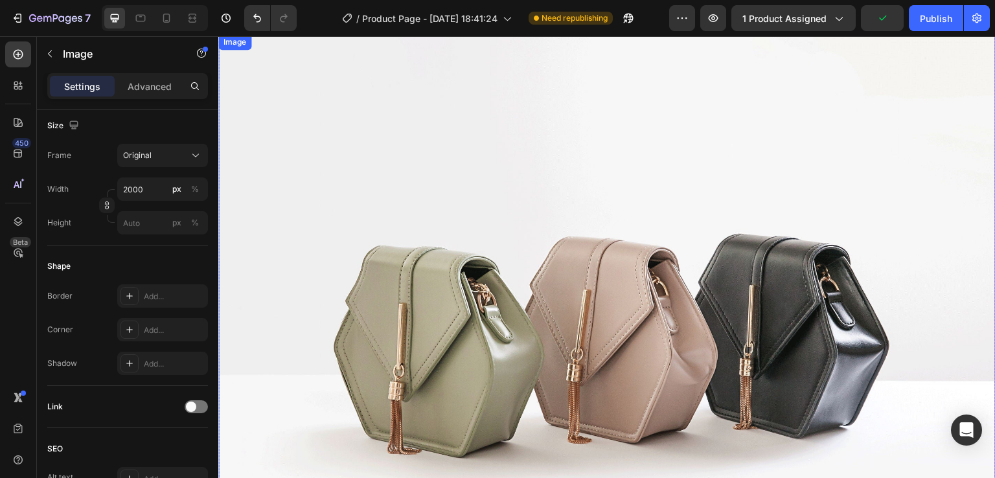
click at [477, 214] on img at bounding box center [607, 325] width 778 height 583
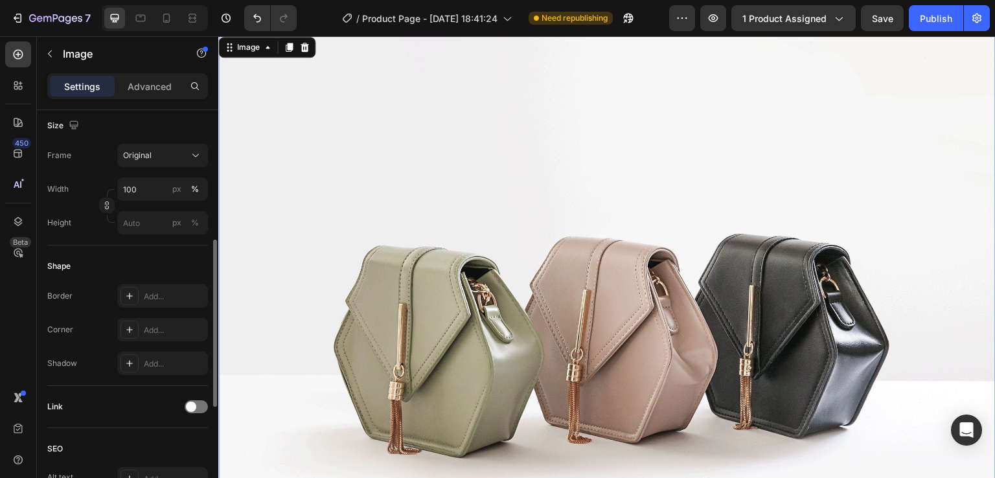
scroll to position [0, 0]
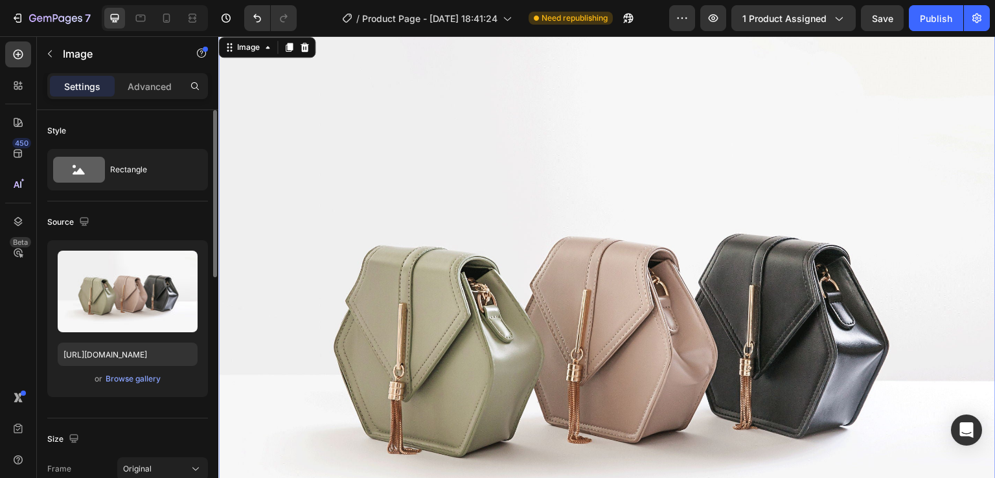
click at [121, 386] on div "or Browse gallery" at bounding box center [128, 379] width 140 height 16
click at [121, 378] on div "Browse gallery" at bounding box center [133, 379] width 55 height 12
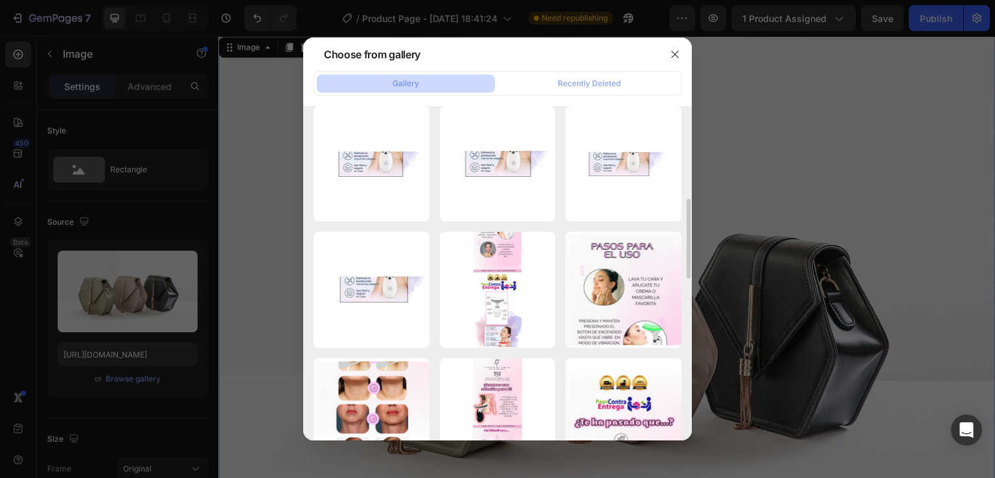
scroll to position [583, 0]
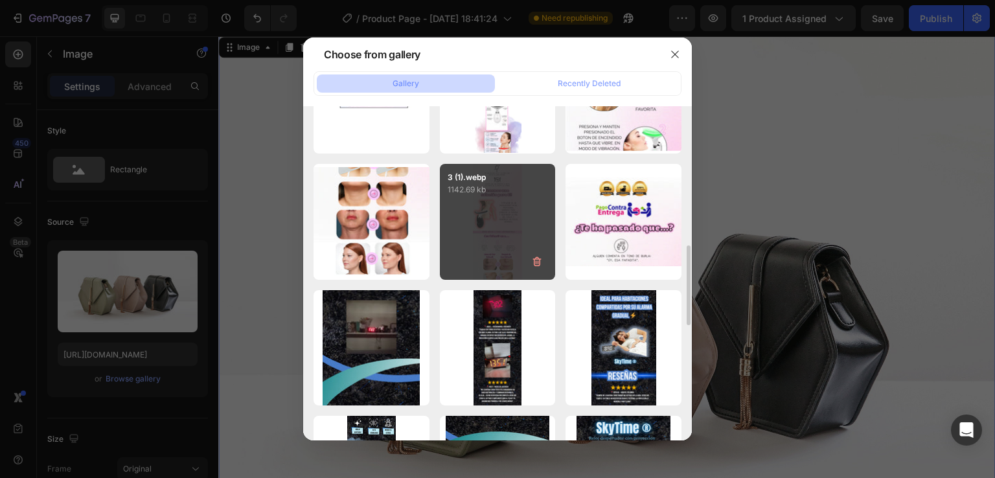
click at [499, 225] on div "3 (1).webp 1142.69 kb" at bounding box center [498, 222] width 116 height 116
type input "[URL][DOMAIN_NAME]"
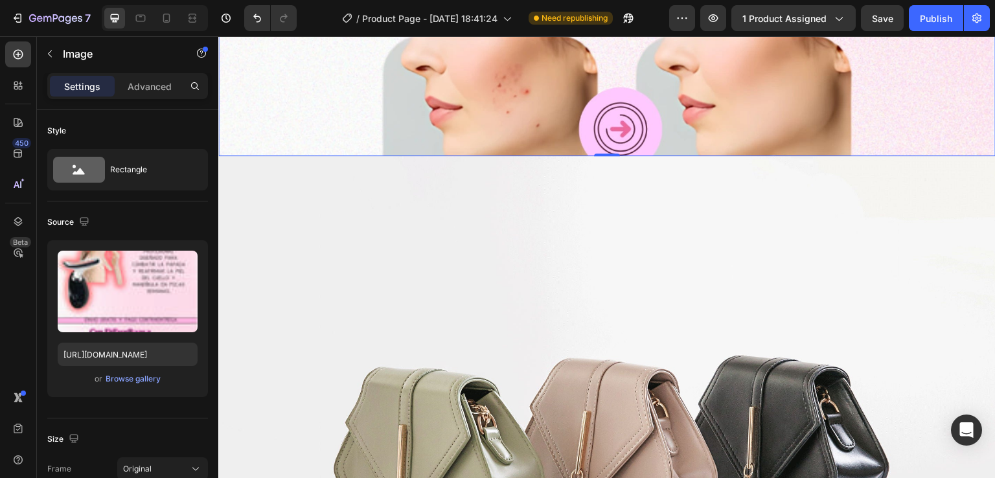
scroll to position [3629, 0]
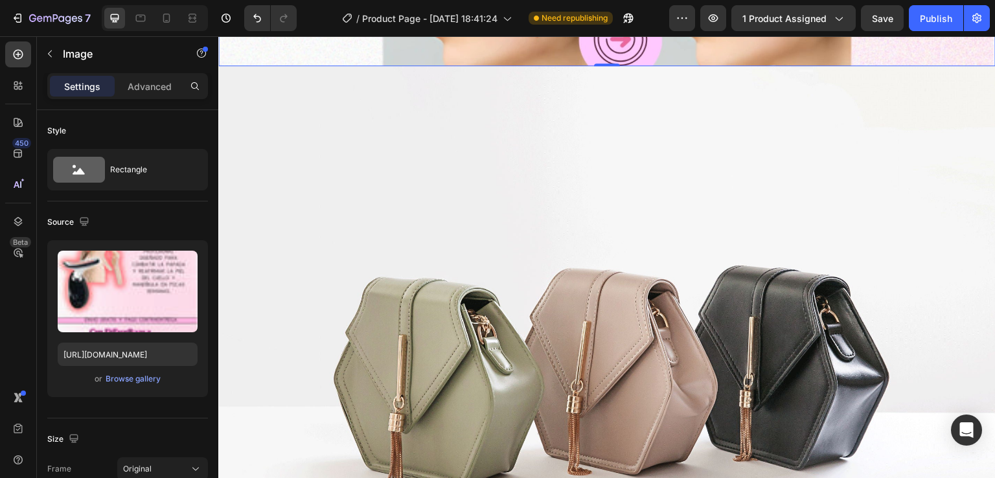
click at [498, 214] on img at bounding box center [607, 357] width 778 height 583
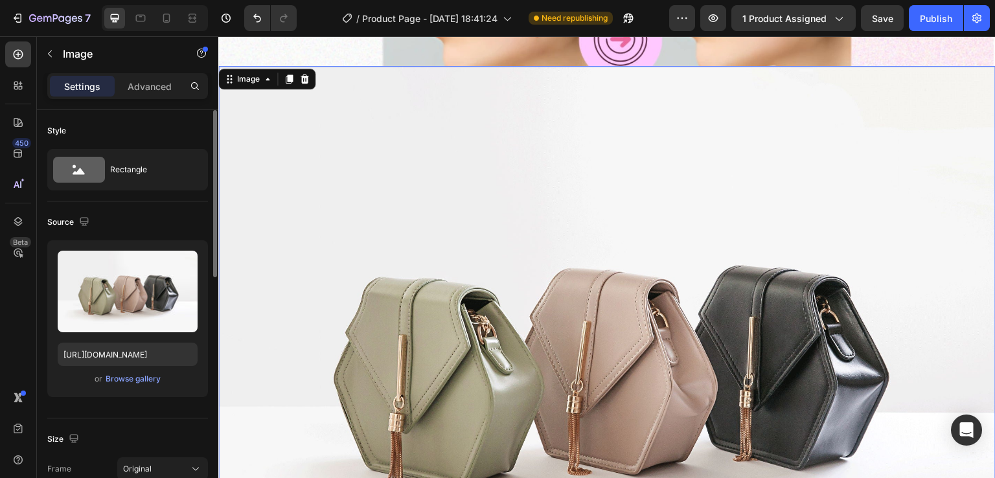
click at [147, 371] on div "or Browse gallery" at bounding box center [128, 379] width 140 height 16
click at [148, 376] on div "Browse gallery" at bounding box center [133, 379] width 55 height 12
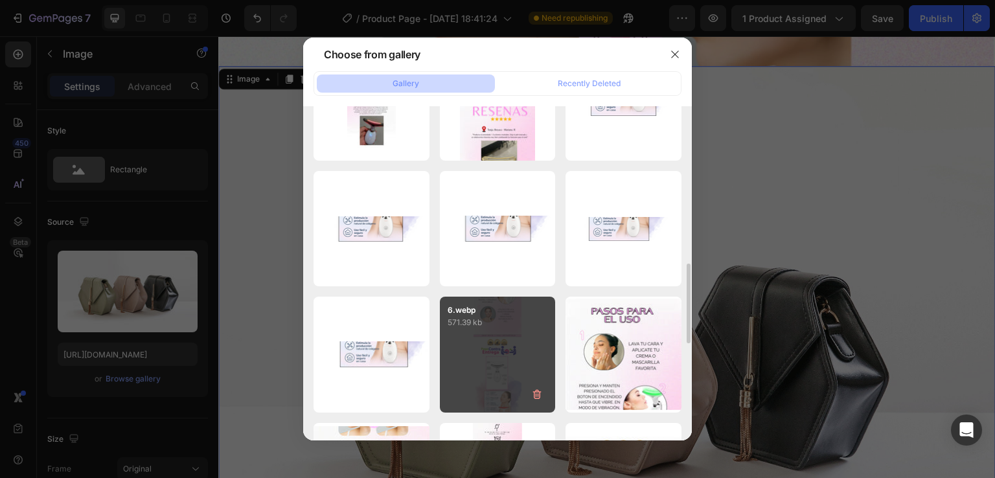
scroll to position [389, 0]
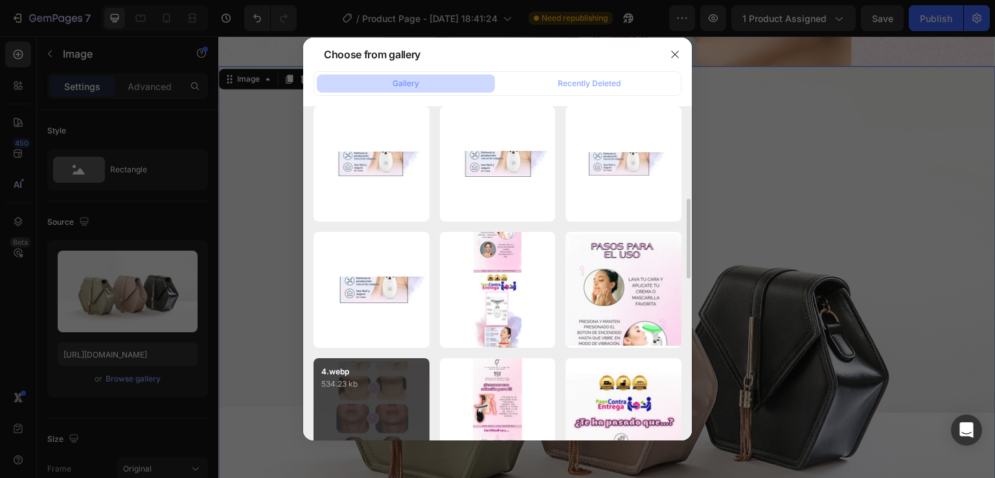
click at [404, 385] on p "534.23 kb" at bounding box center [371, 384] width 100 height 13
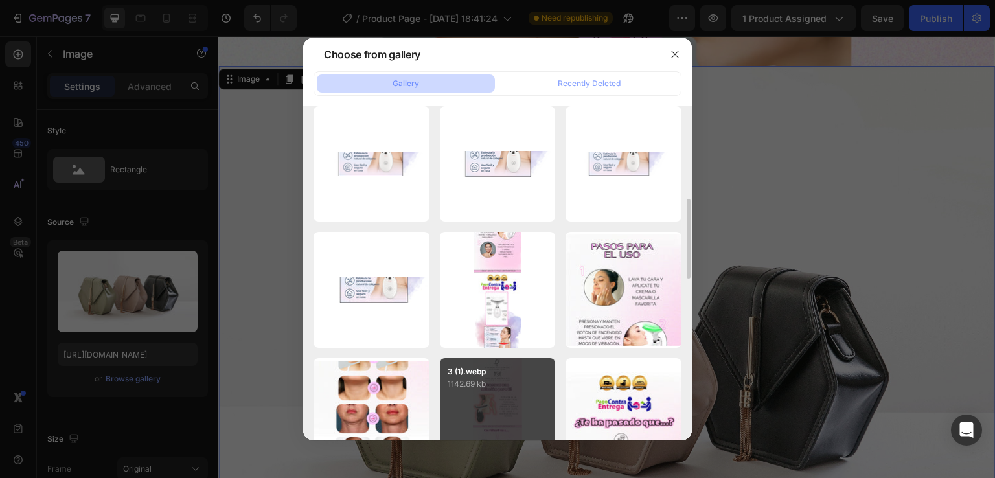
type input "[URL][DOMAIN_NAME]"
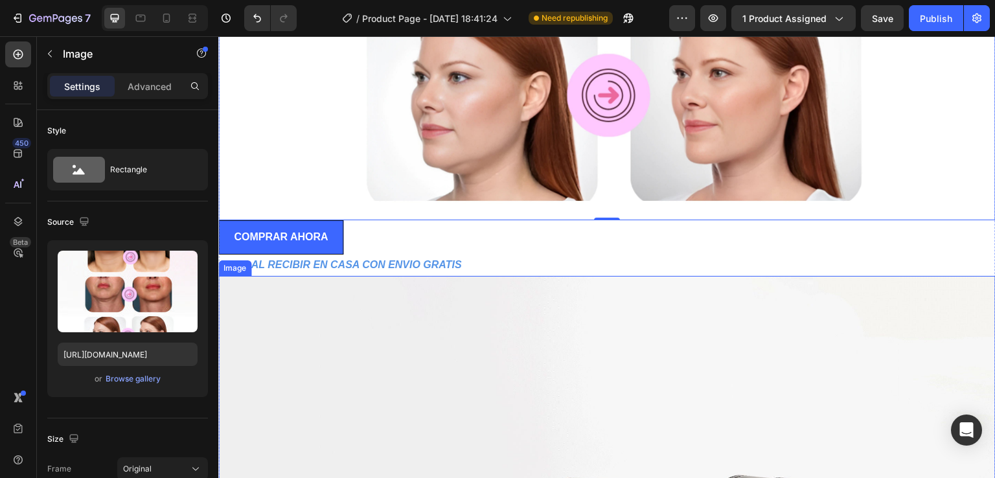
scroll to position [4212, 0]
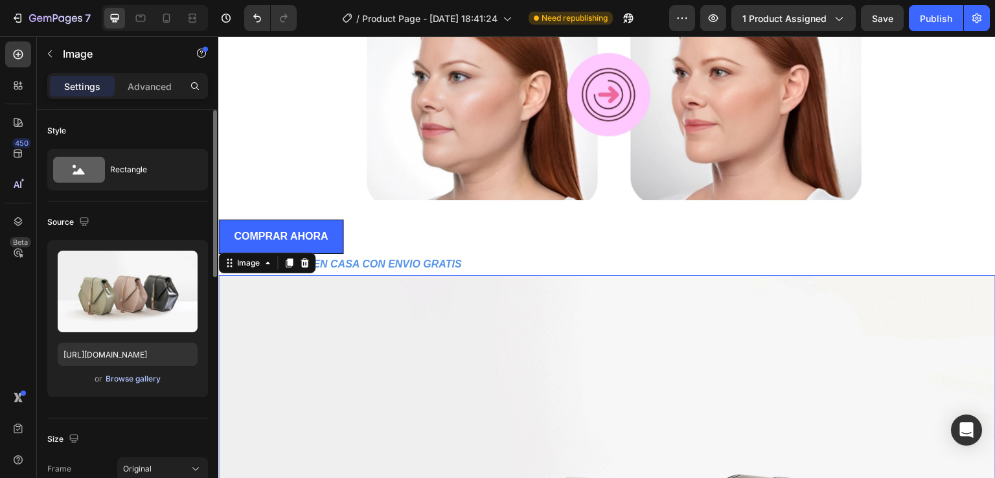
click at [134, 378] on div "Browse gallery" at bounding box center [133, 379] width 55 height 12
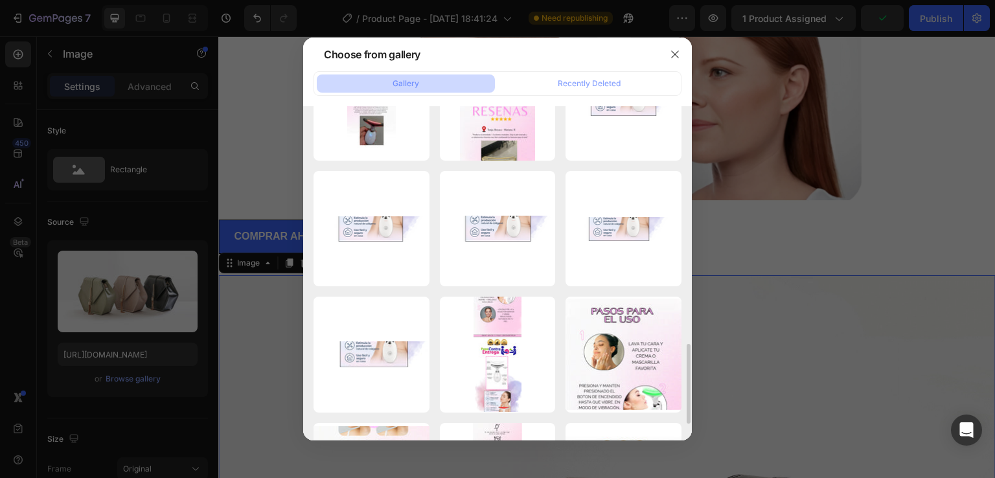
scroll to position [454, 0]
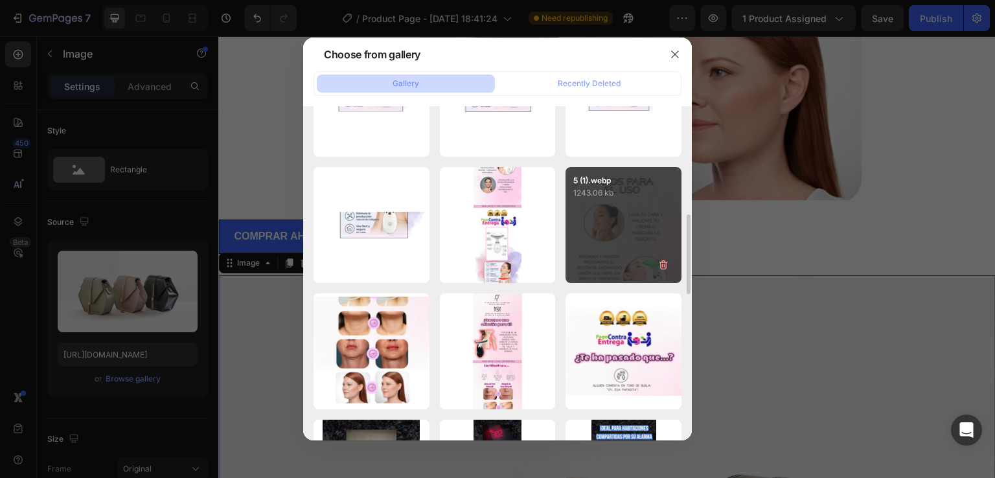
click at [618, 221] on div "5 (1).webp 1243.06 kb" at bounding box center [624, 225] width 116 height 116
type input "[URL][DOMAIN_NAME]"
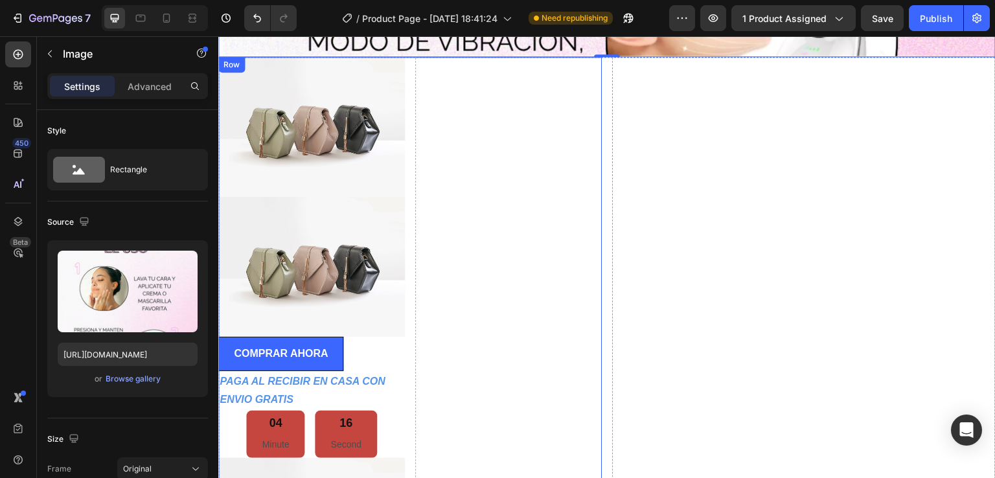
scroll to position [4989, 0]
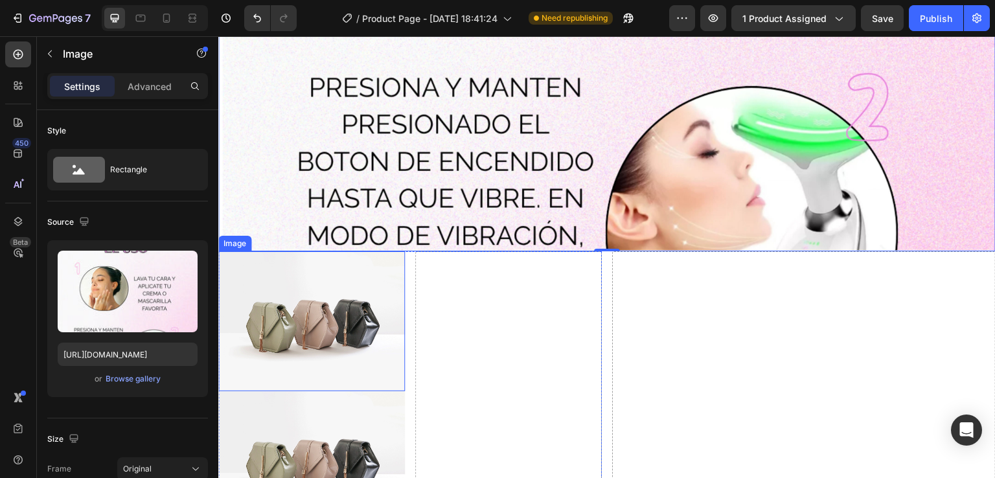
click at [345, 307] on img at bounding box center [311, 321] width 187 height 140
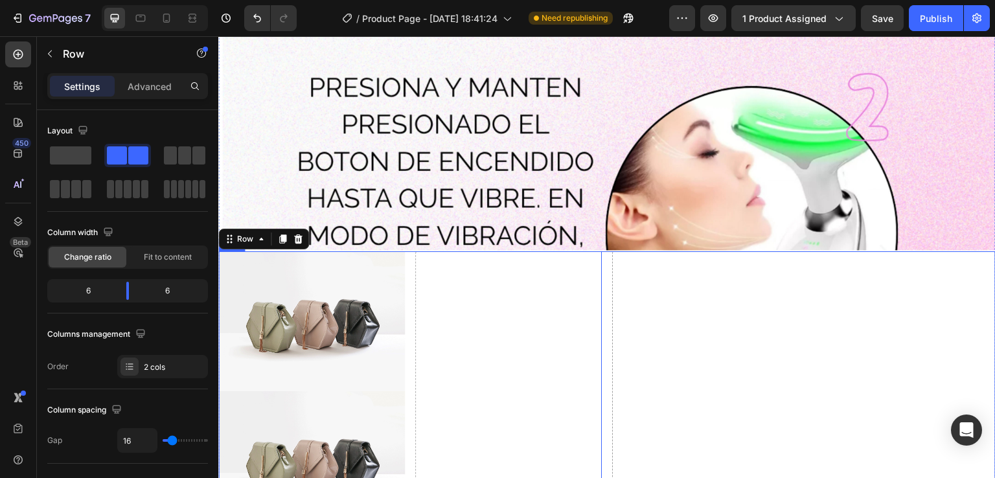
drag, startPoint x: 84, startPoint y: 155, endPoint x: 94, endPoint y: 165, distance: 14.2
click at [84, 155] on span at bounding box center [70, 155] width 41 height 18
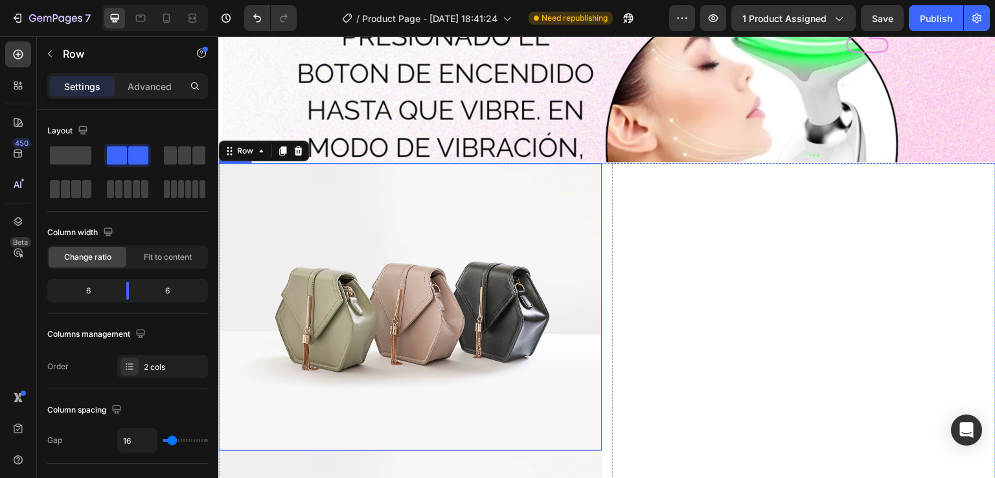
scroll to position [5249, 0]
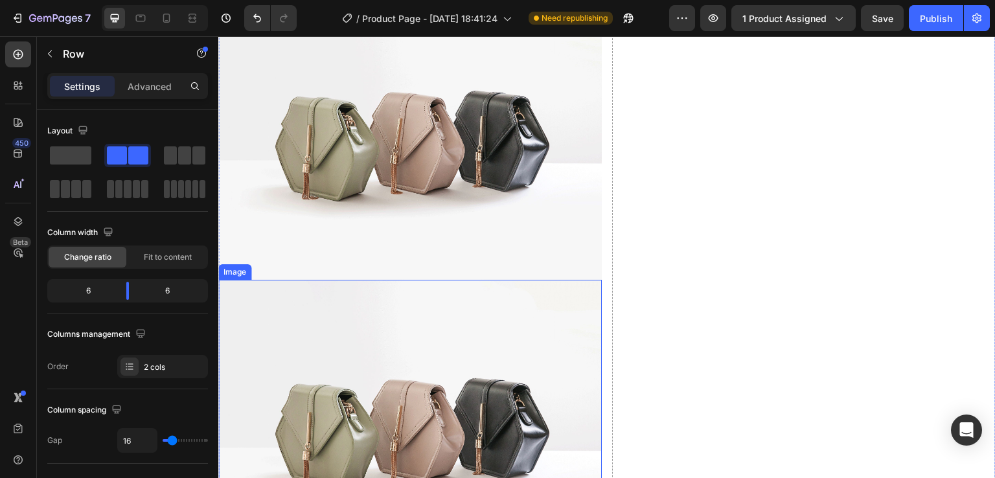
click at [440, 195] on img at bounding box center [410, 136] width 384 height 288
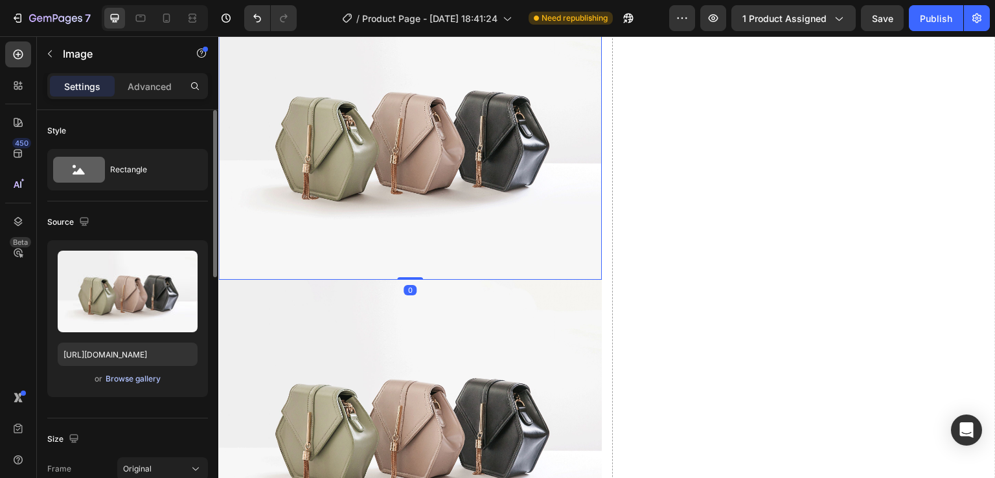
click at [139, 379] on div "Browse gallery" at bounding box center [133, 379] width 55 height 12
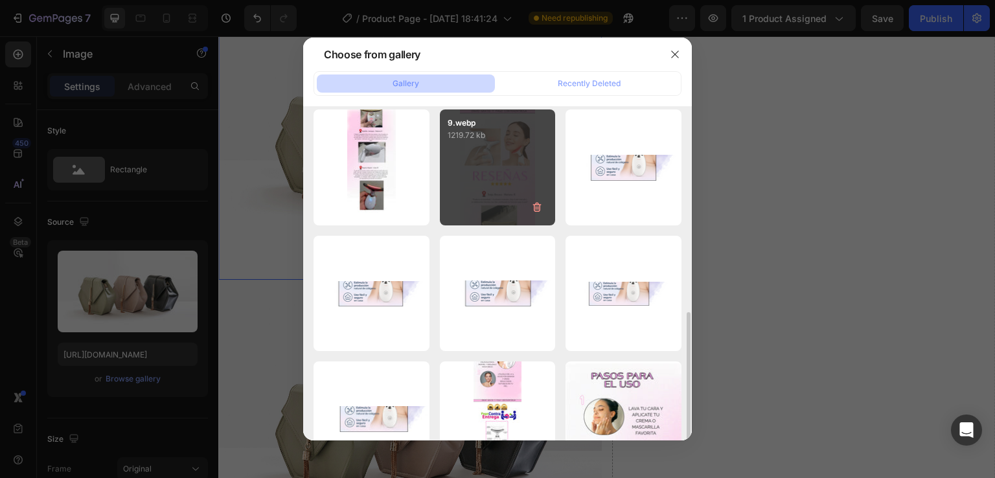
scroll to position [324, 0]
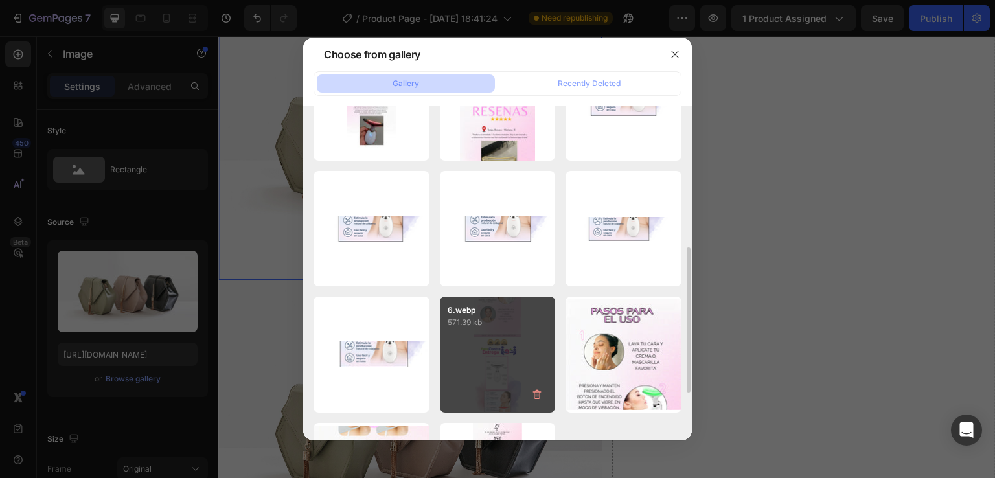
click at [486, 299] on div "6.webp 571.39 kb" at bounding box center [498, 313] width 116 height 32
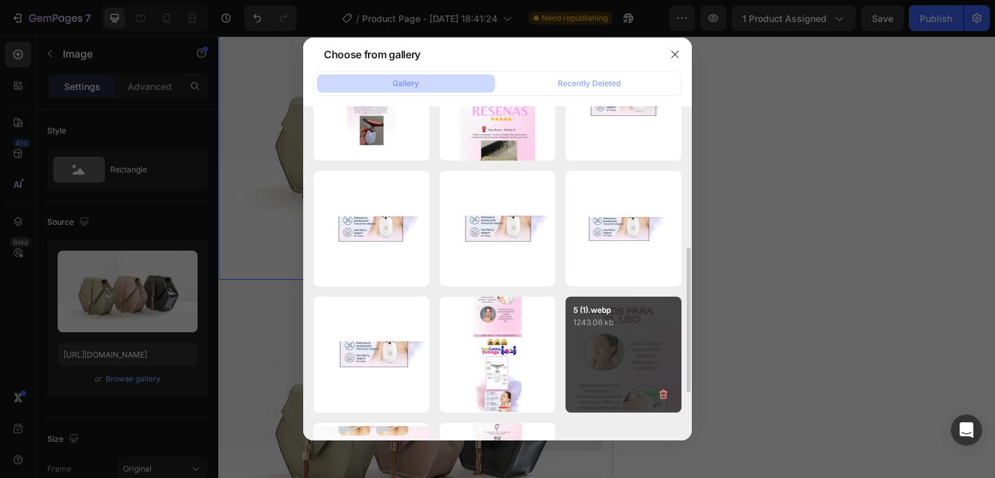
type input "[URL][DOMAIN_NAME]"
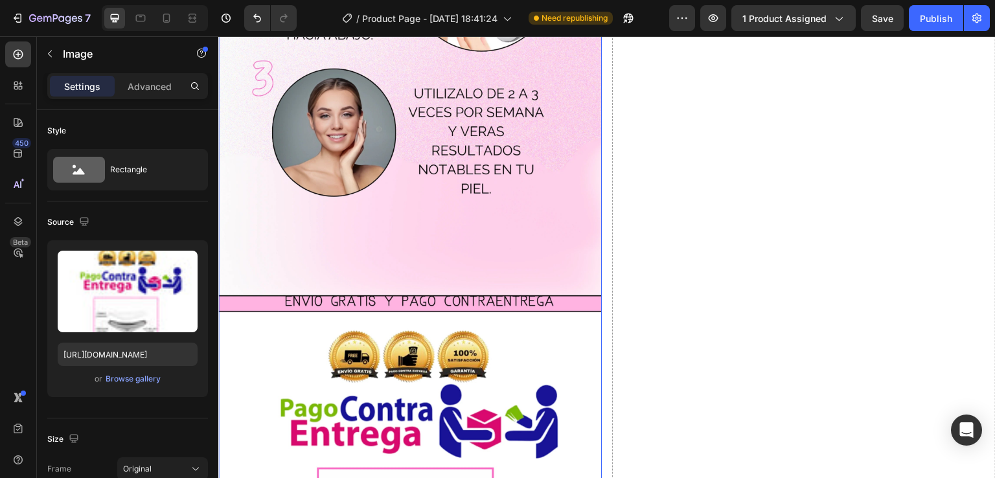
scroll to position [5054, 0]
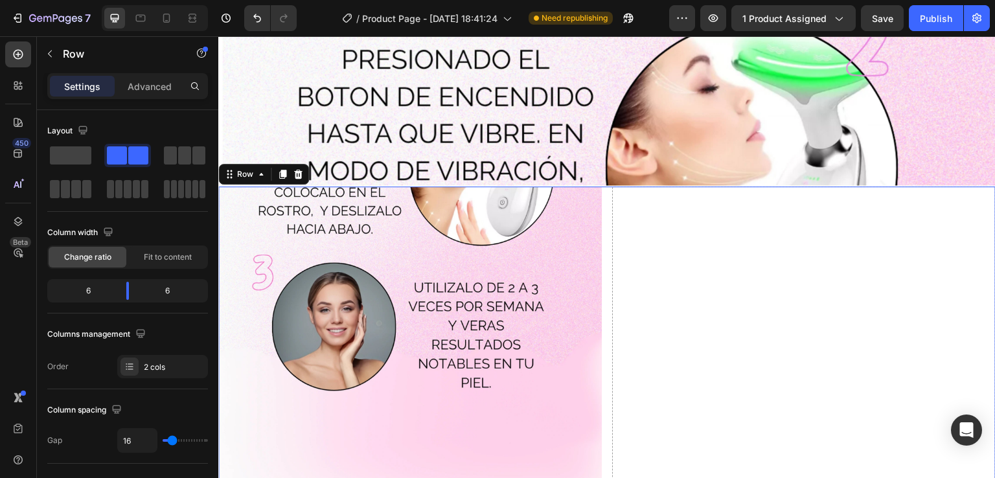
click at [87, 152] on span at bounding box center [70, 155] width 41 height 18
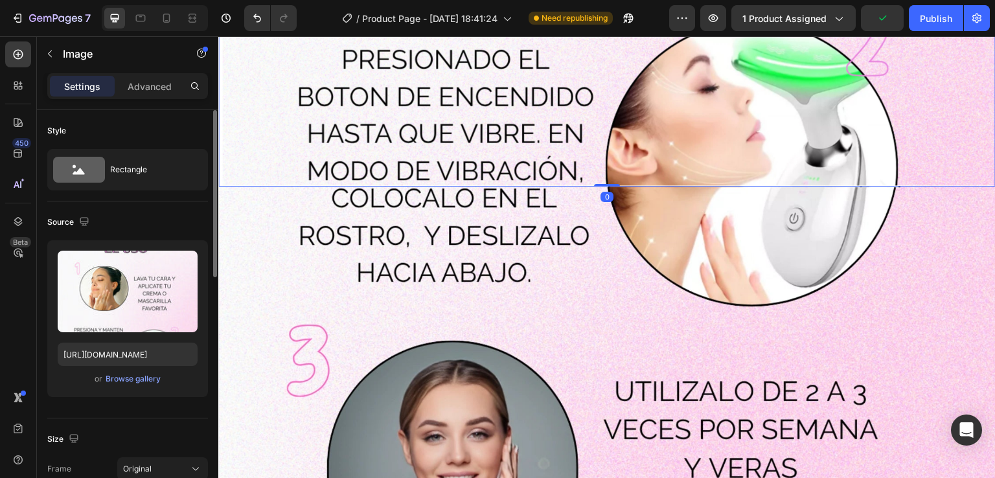
click at [205, 128] on div "Style" at bounding box center [127, 131] width 161 height 21
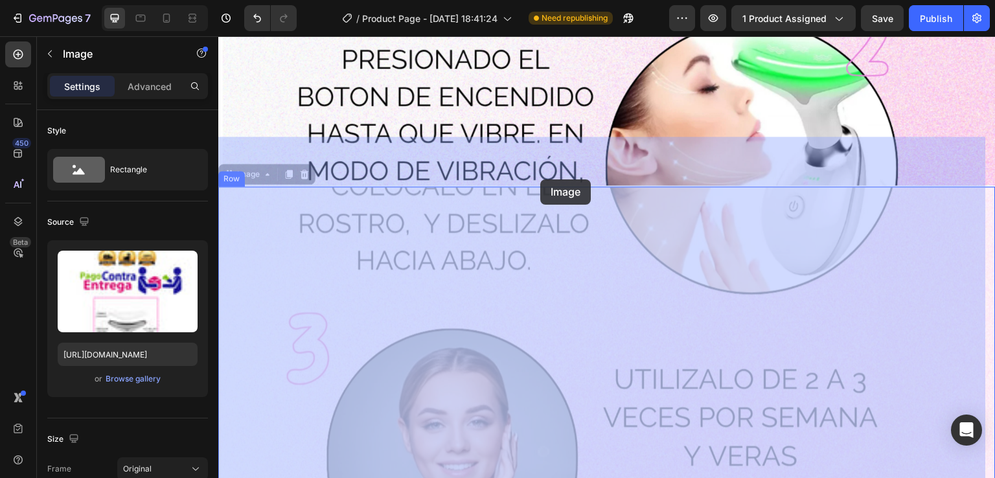
drag, startPoint x: 541, startPoint y: 201, endPoint x: 540, endPoint y: 179, distance: 21.4
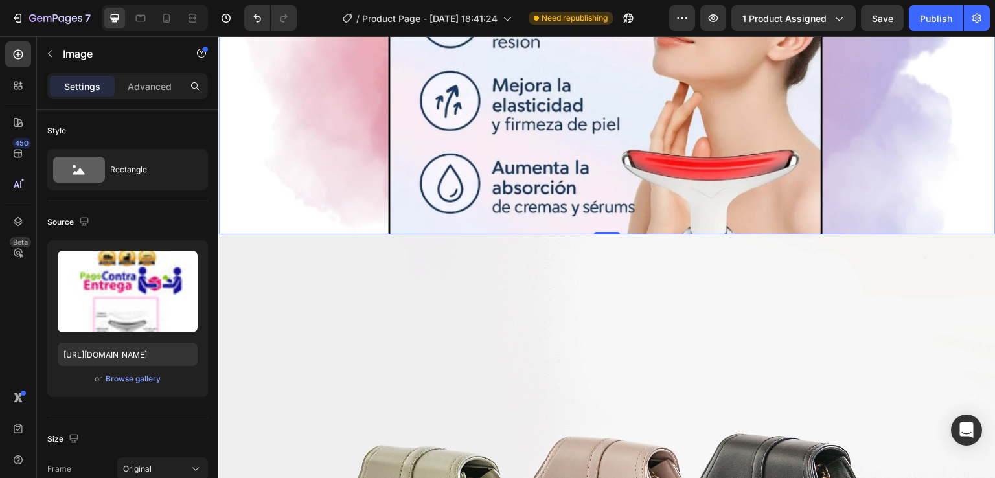
scroll to position [7128, 0]
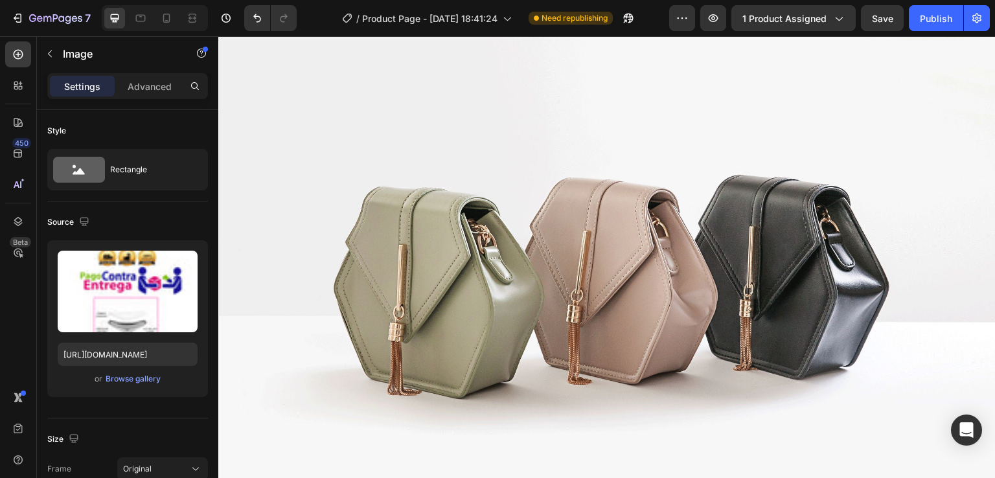
click at [542, 178] on img at bounding box center [607, 266] width 778 height 583
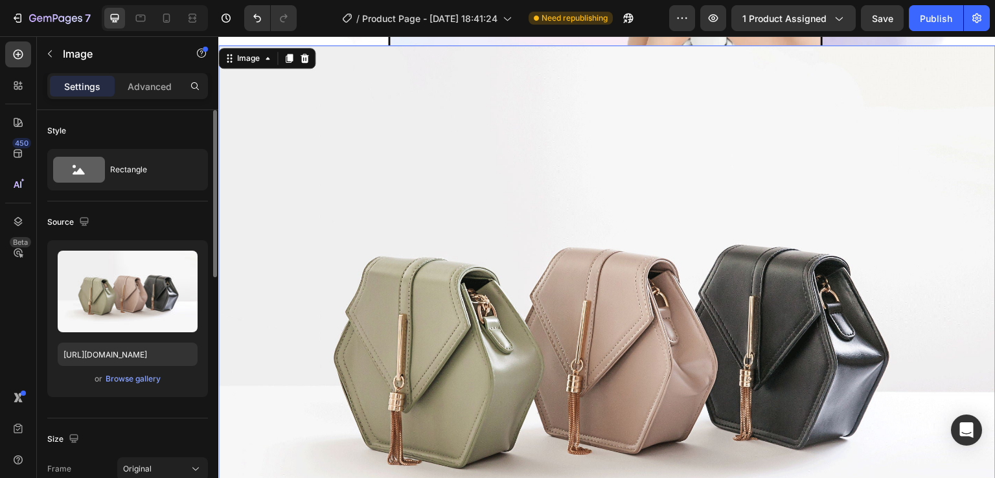
scroll to position [7063, 0]
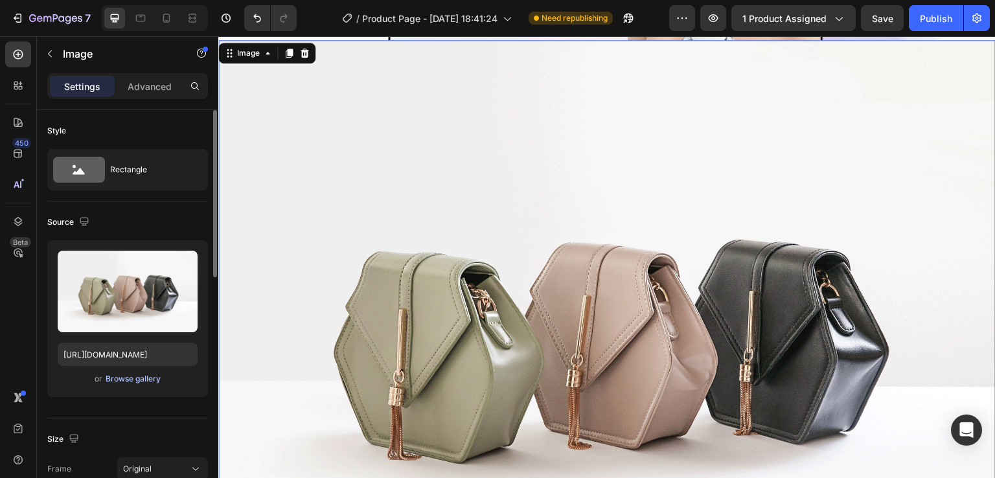
click at [124, 376] on div "Browse gallery" at bounding box center [133, 379] width 55 height 12
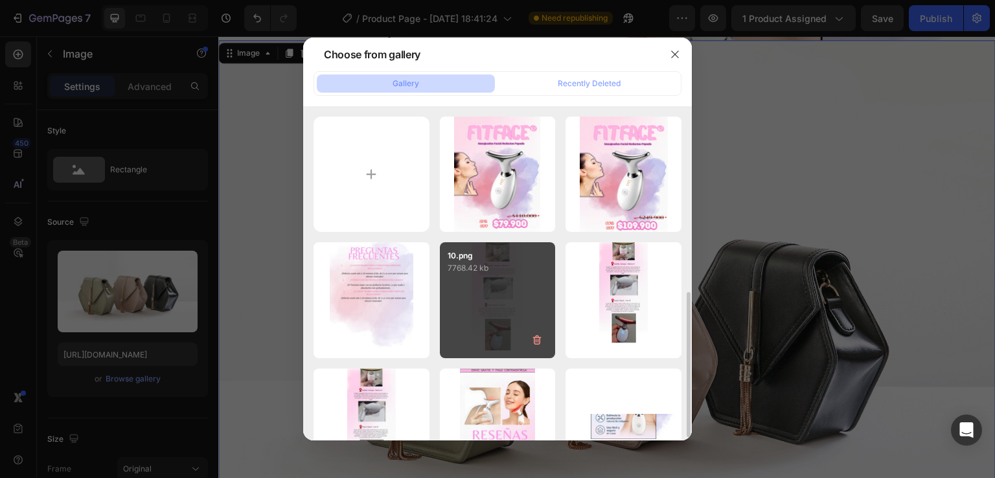
scroll to position [130, 0]
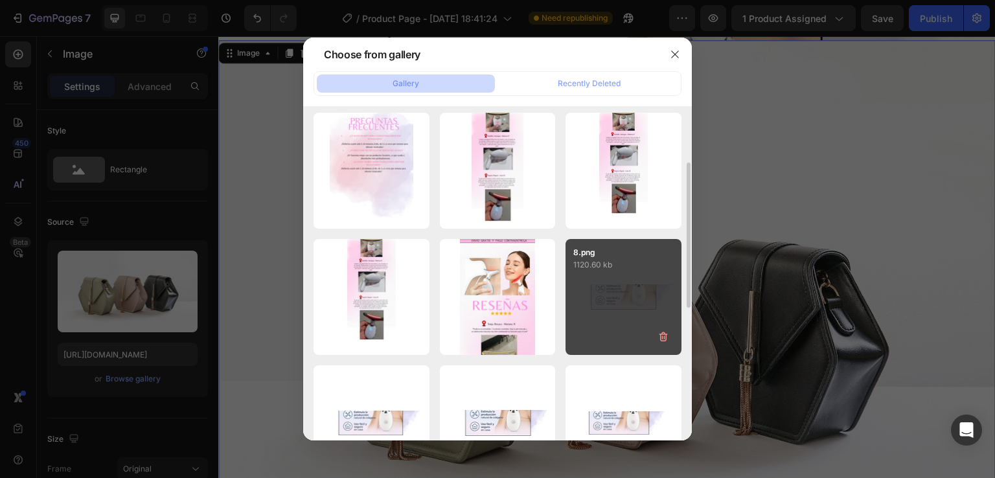
click at [572, 271] on div "8.png 1120.60 kb" at bounding box center [624, 255] width 116 height 32
type input "[URL][DOMAIN_NAME]"
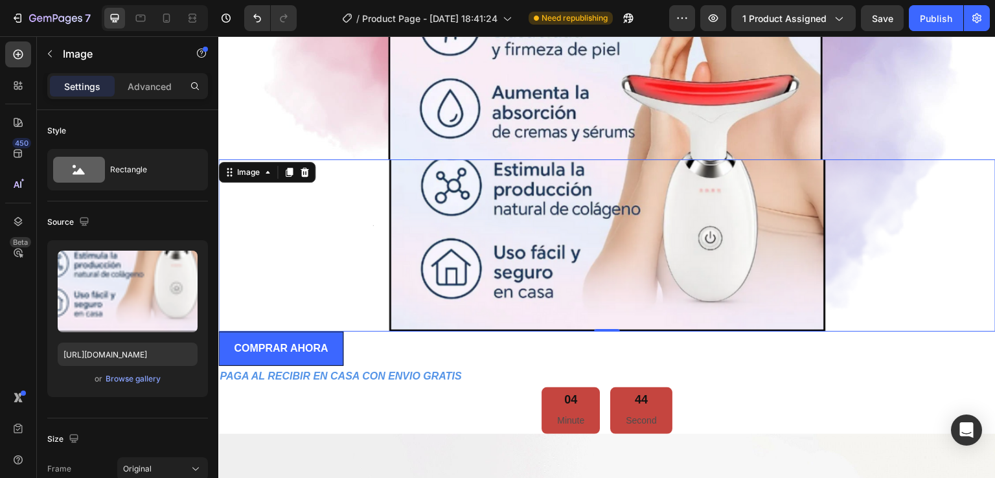
scroll to position [6869, 0]
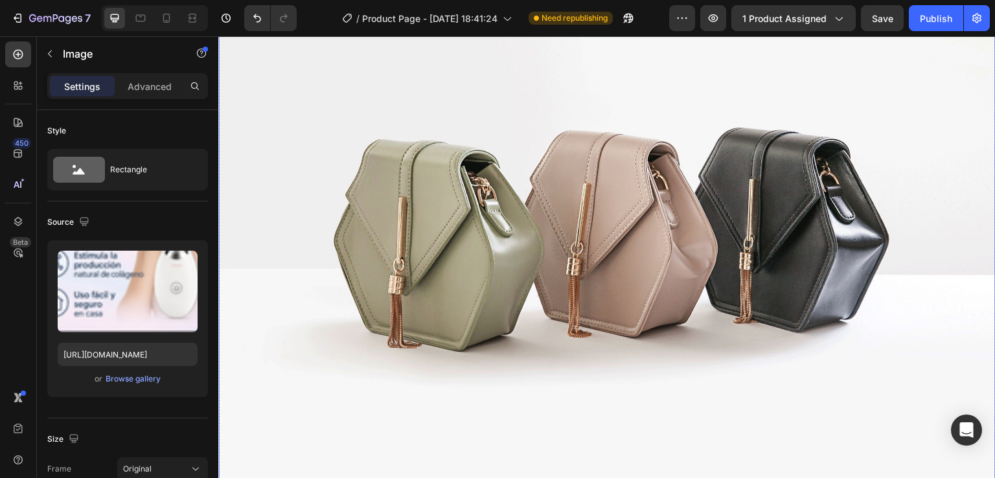
click at [559, 249] on img at bounding box center [607, 219] width 778 height 583
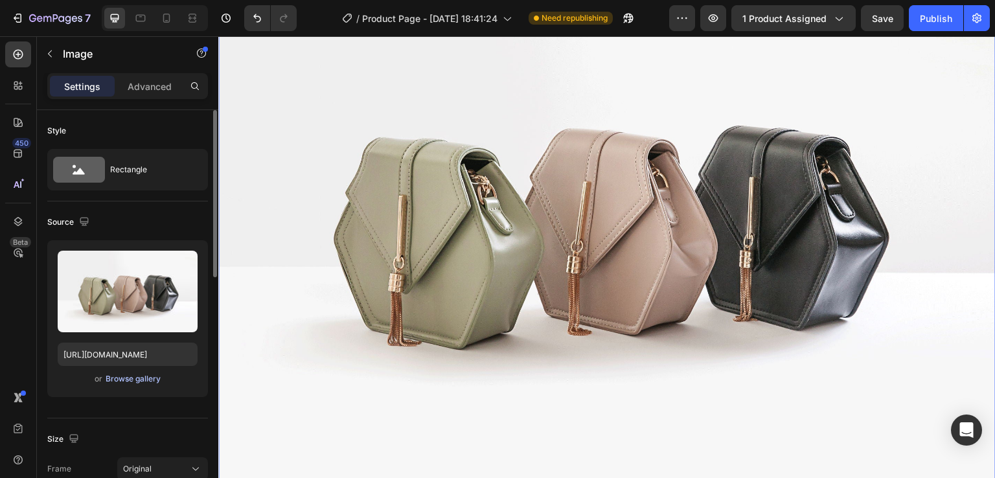
click at [120, 381] on div "Browse gallery" at bounding box center [133, 379] width 55 height 12
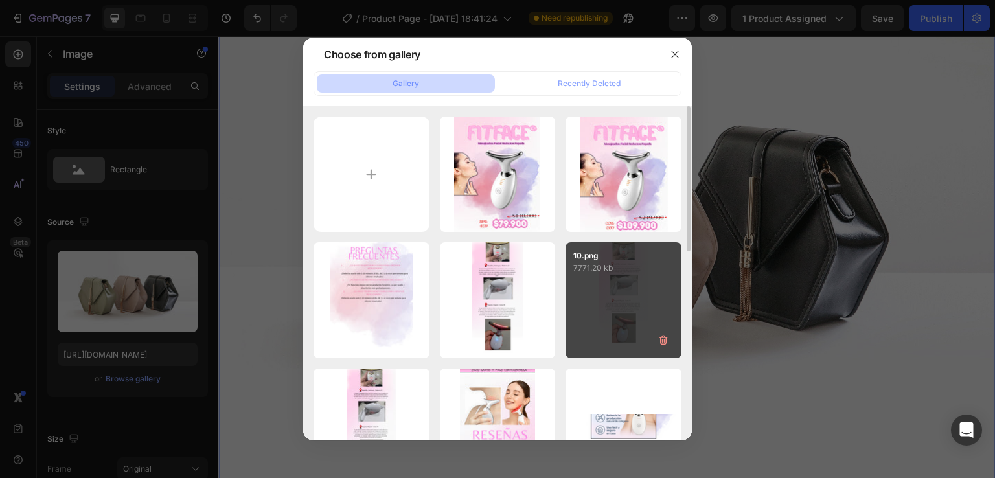
scroll to position [130, 0]
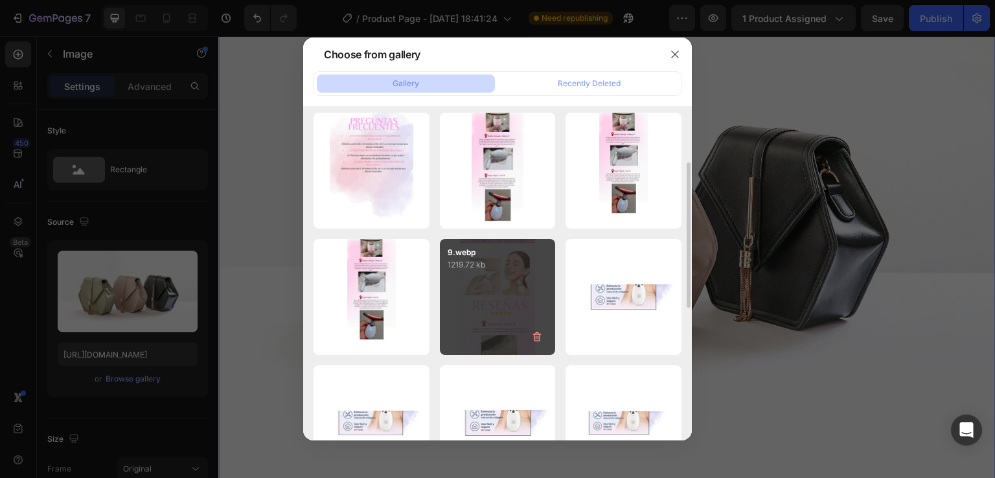
click at [536, 287] on div "9.webp 1219.72 kb" at bounding box center [498, 297] width 116 height 116
type input "[URL][DOMAIN_NAME]"
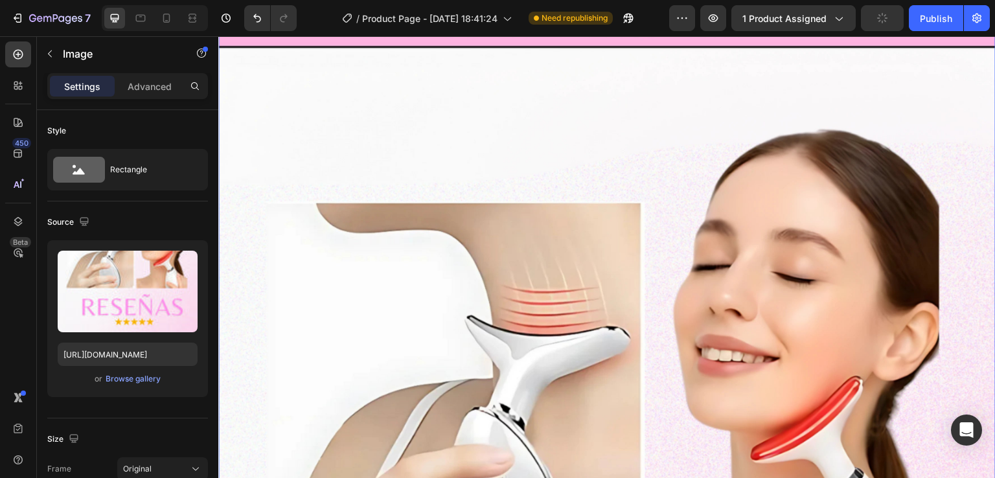
scroll to position [7063, 0]
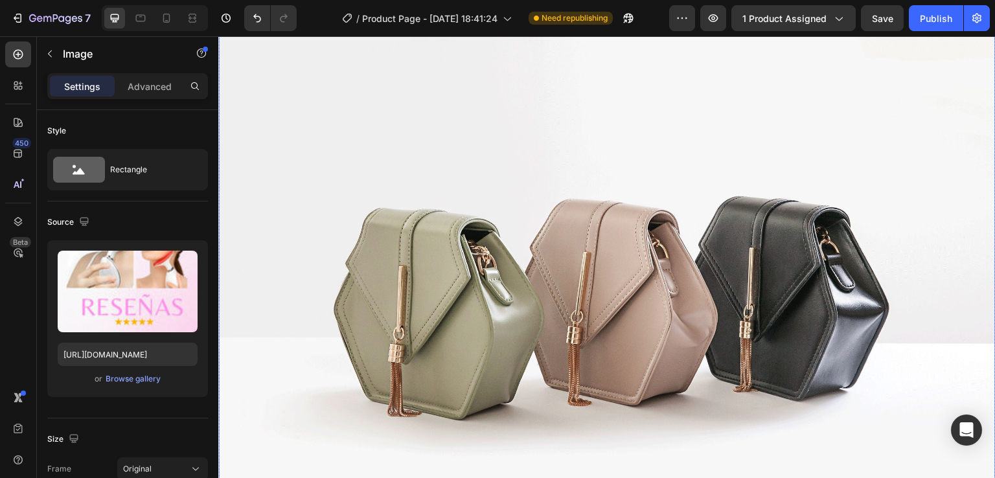
scroll to position [8489, 0]
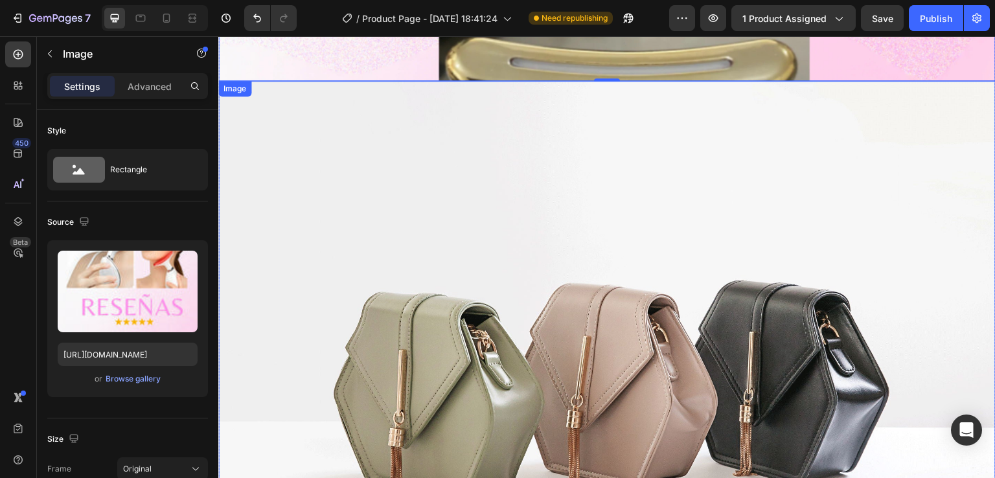
click at [467, 290] on img at bounding box center [607, 372] width 778 height 583
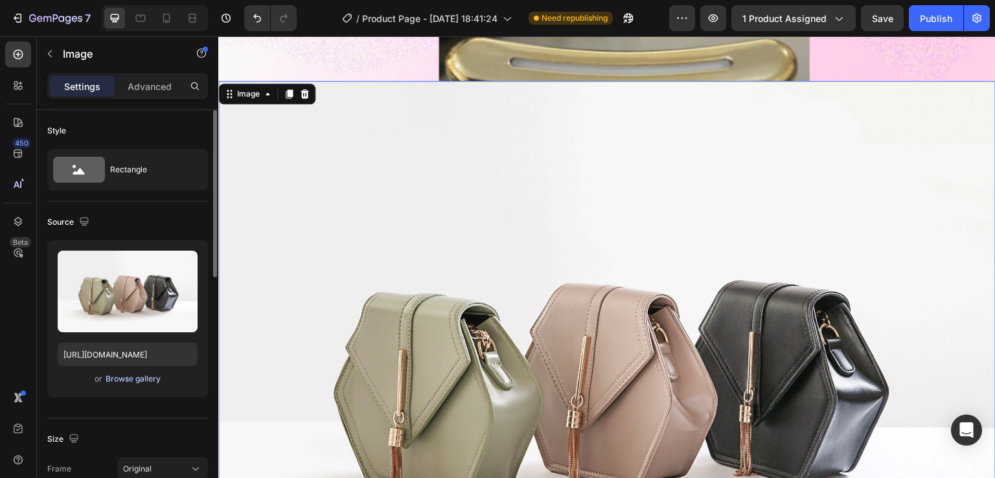
click at [145, 375] on div "Browse gallery" at bounding box center [133, 379] width 55 height 12
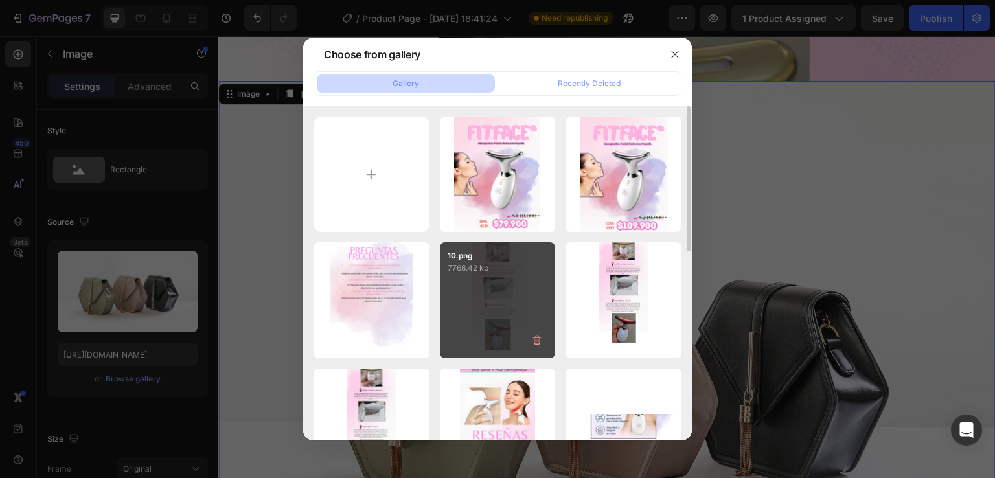
click at [469, 281] on div "10.png 7768.42 kb" at bounding box center [498, 300] width 116 height 116
type input "[URL][DOMAIN_NAME]"
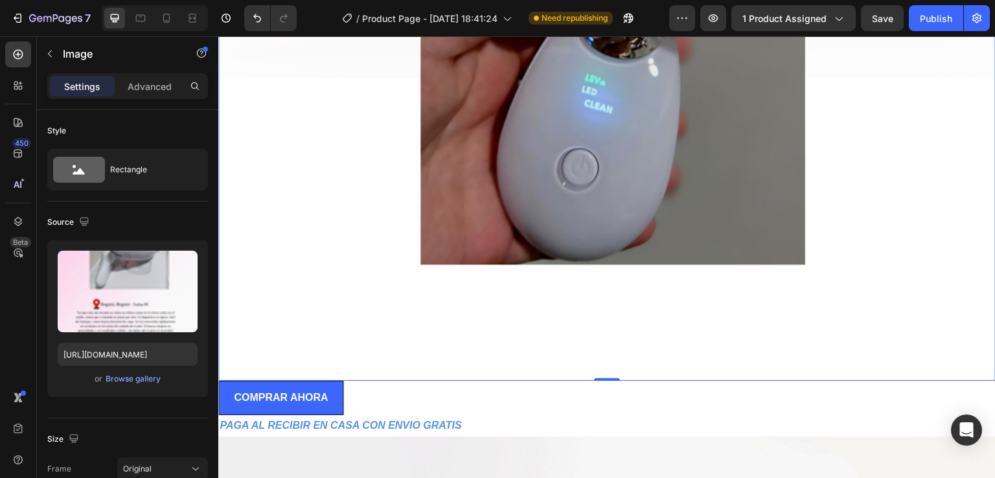
scroll to position [10303, 0]
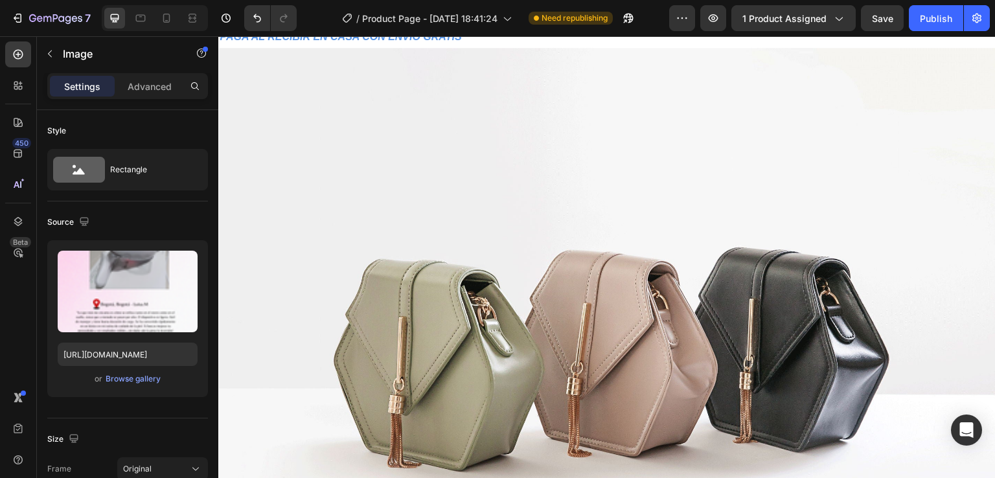
click at [457, 271] on img at bounding box center [607, 339] width 778 height 583
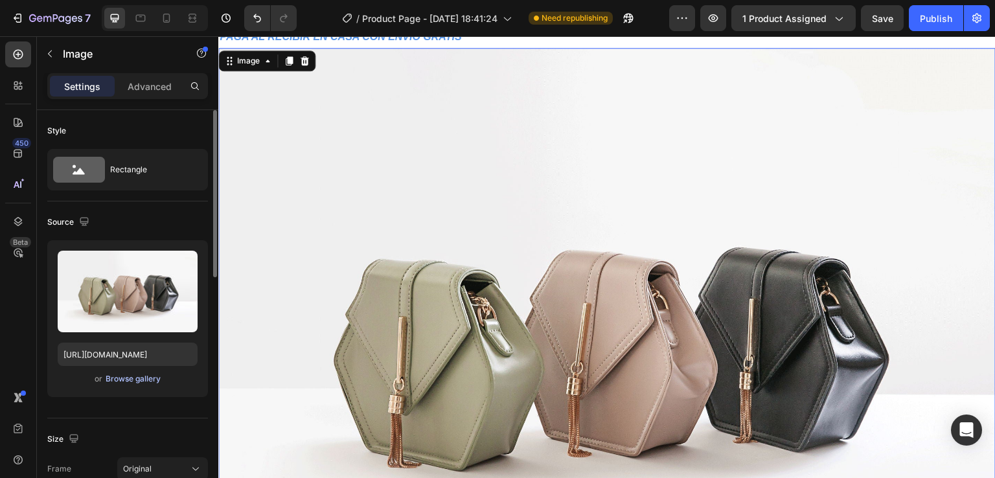
click at [154, 380] on div "Browse gallery" at bounding box center [133, 379] width 55 height 12
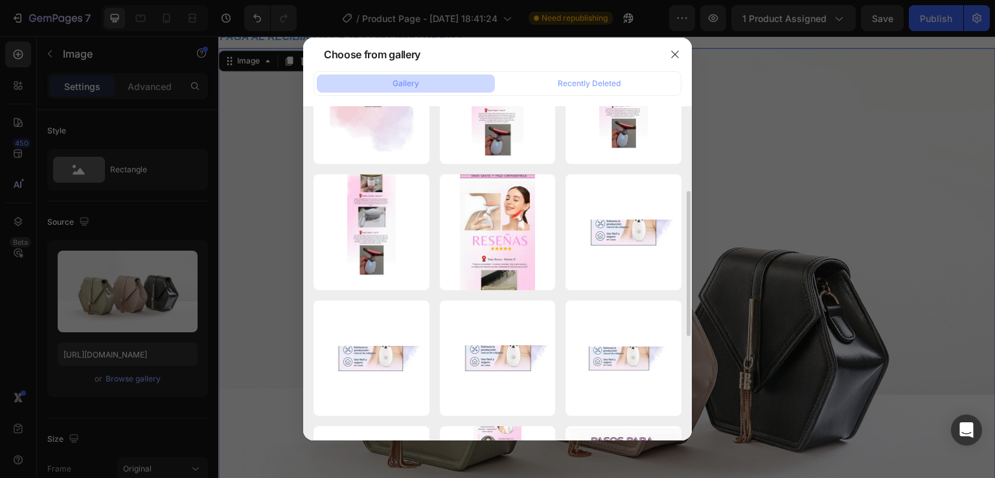
scroll to position [0, 0]
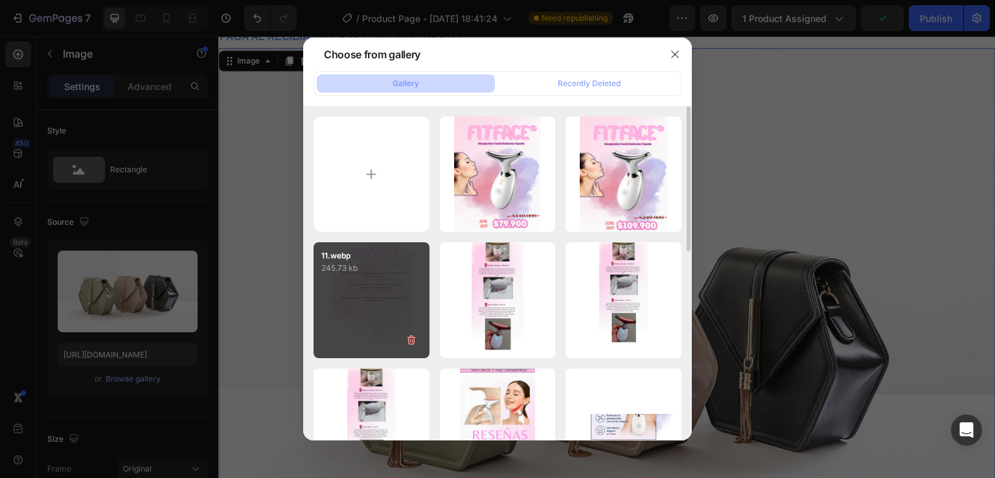
click at [390, 303] on div "11.webp 245.73 kb" at bounding box center [372, 300] width 116 height 116
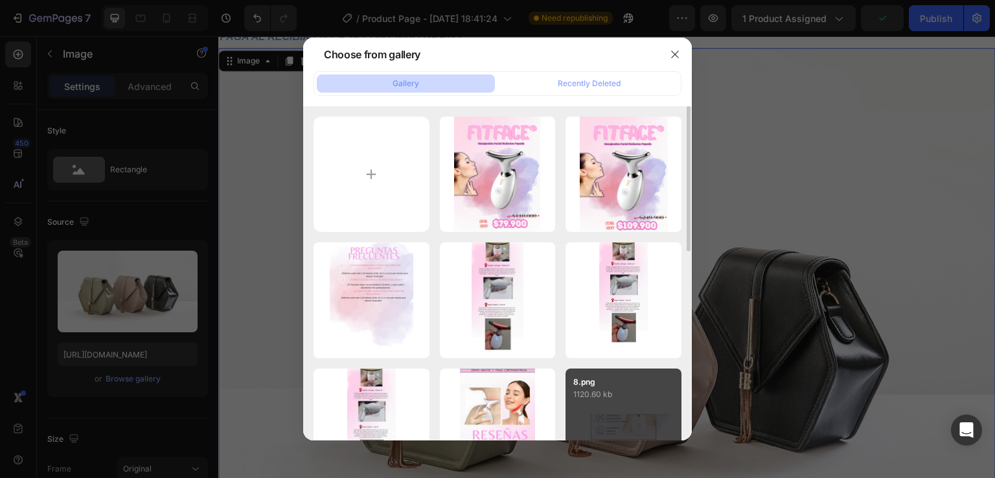
type input "[URL][DOMAIN_NAME]"
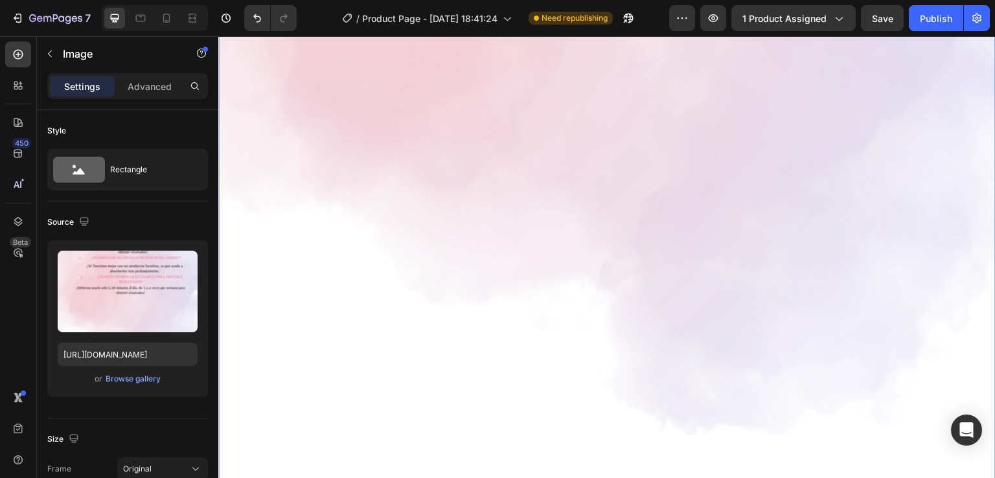
scroll to position [11084, 0]
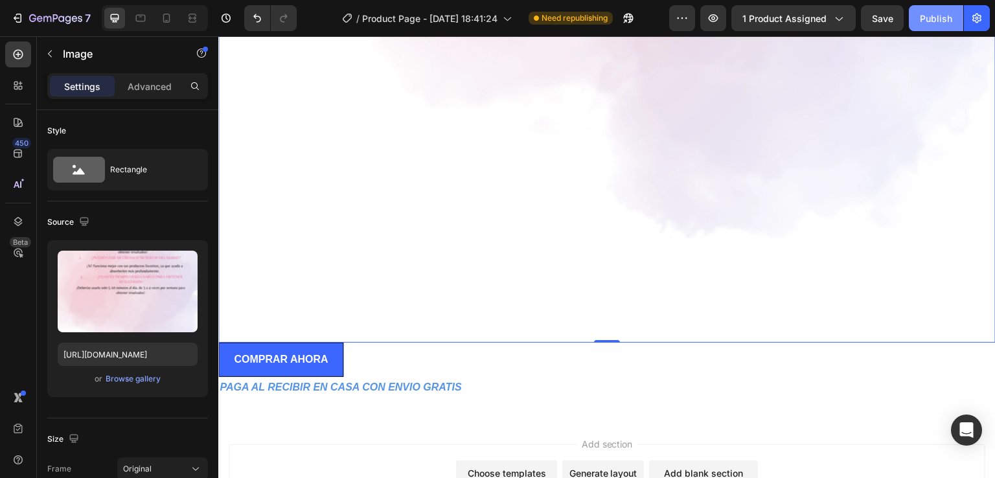
click at [945, 17] on div "Publish" at bounding box center [936, 19] width 32 height 14
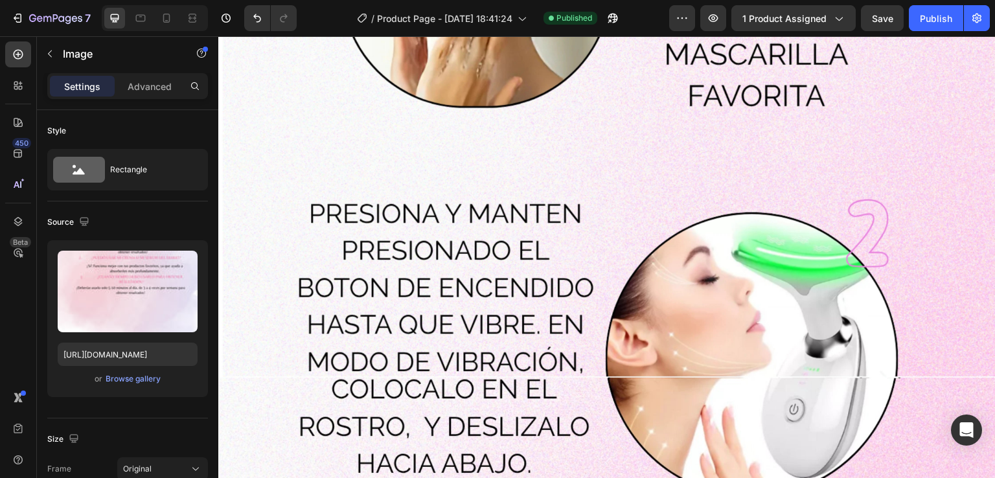
scroll to position [4993, 0]
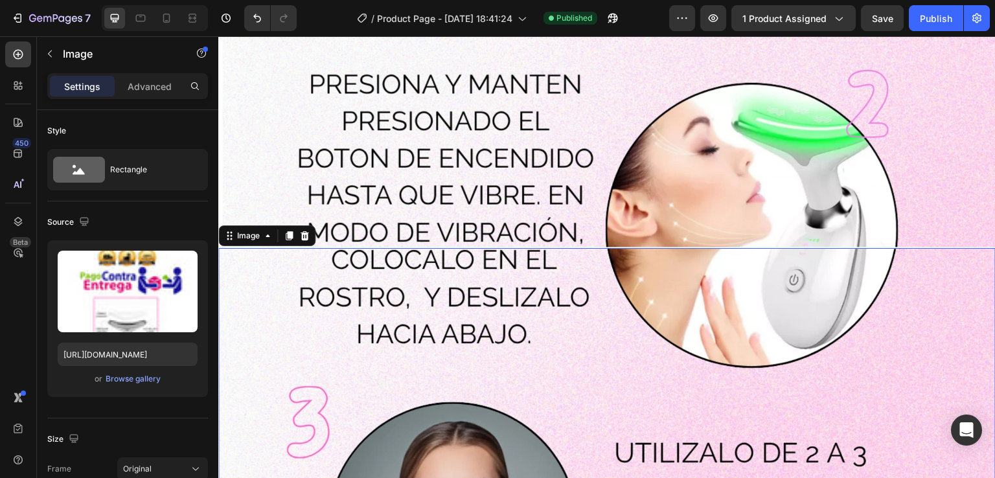
click at [167, 75] on div "Settings Advanced" at bounding box center [127, 86] width 161 height 26
click at [166, 74] on div "Settings Advanced" at bounding box center [127, 86] width 161 height 26
click at [165, 82] on p "Advanced" at bounding box center [150, 87] width 44 height 14
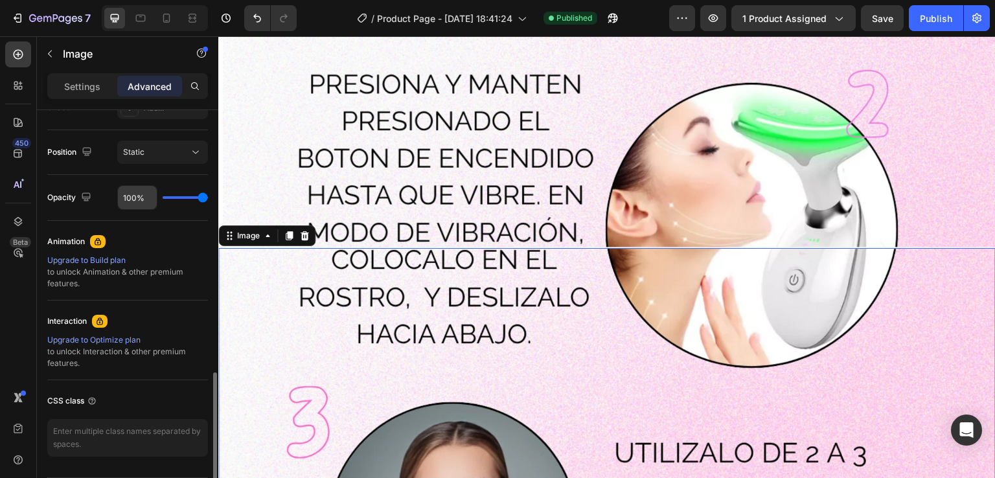
scroll to position [493, 0]
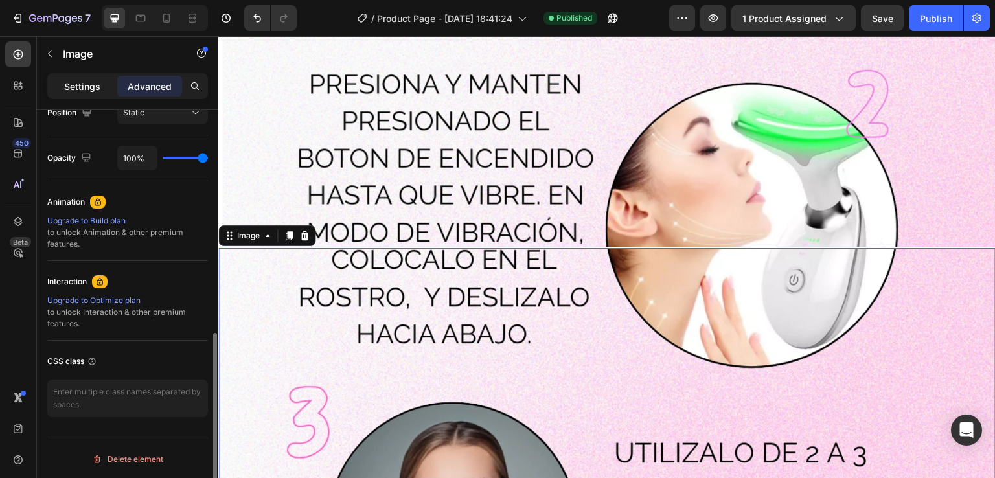
click at [89, 92] on p "Settings" at bounding box center [82, 87] width 36 height 14
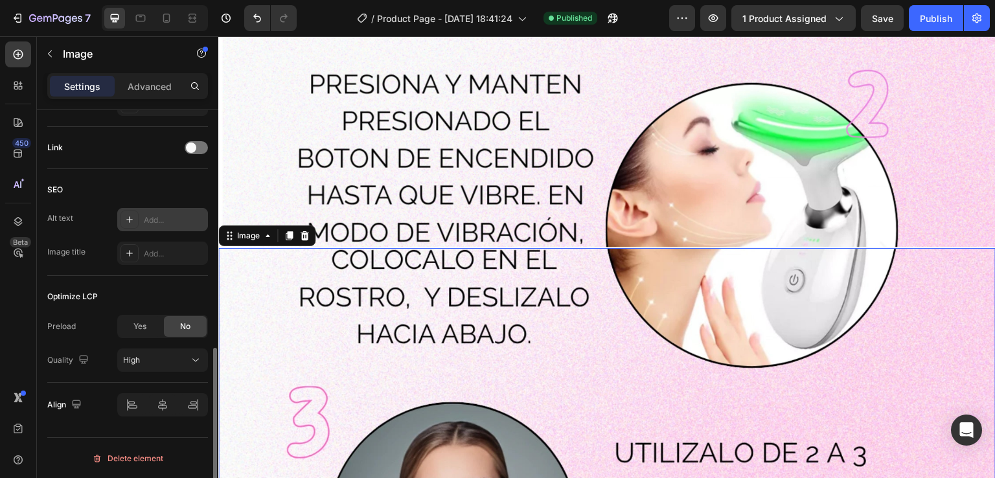
scroll to position [314, 0]
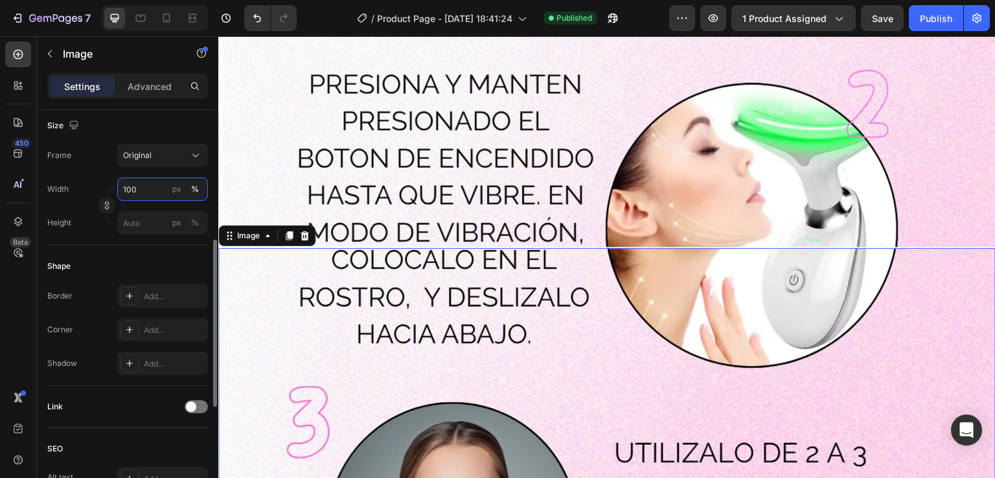
click at [137, 187] on input "100" at bounding box center [162, 189] width 91 height 23
type input "1000"
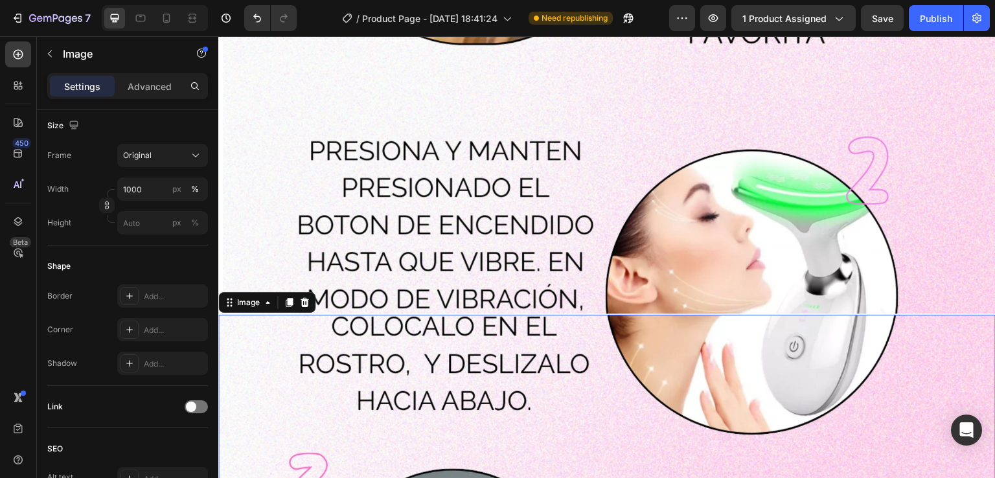
scroll to position [4928, 0]
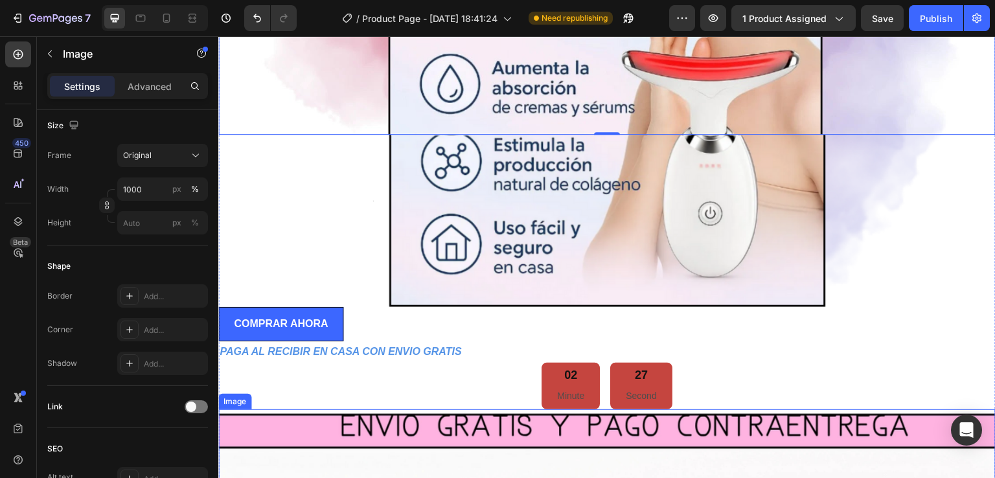
scroll to position [7001, 0]
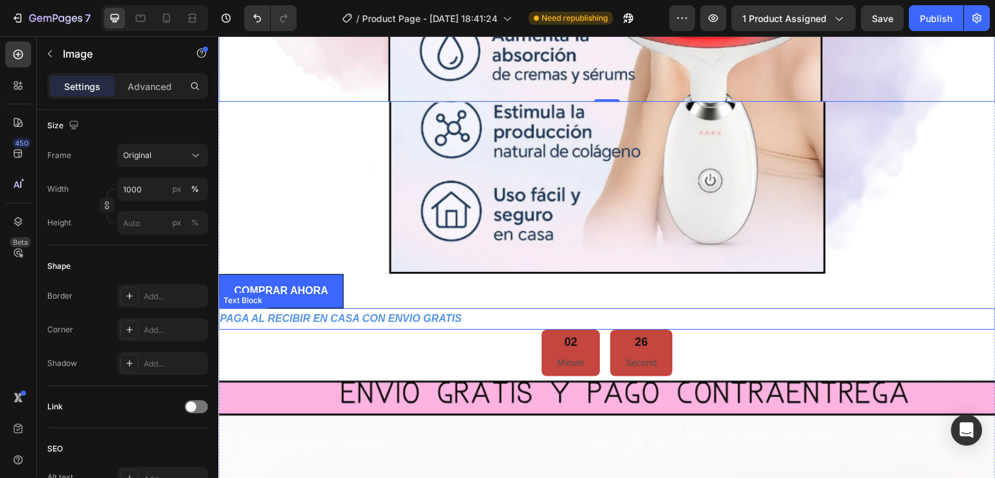
click at [387, 310] on p "PAGA AL RECIBIR EN CASA CON ENVIO GRATIS" at bounding box center [607, 319] width 775 height 19
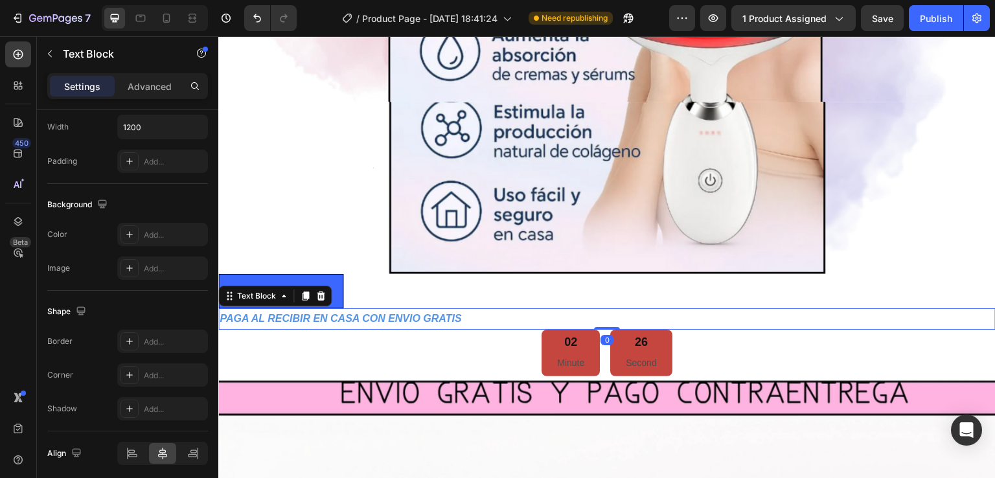
scroll to position [0, 0]
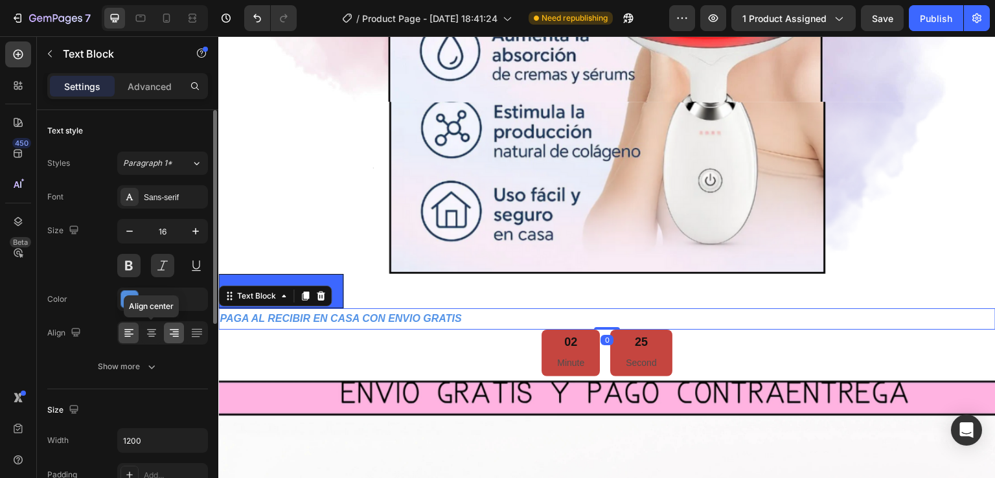
drag, startPoint x: 158, startPoint y: 329, endPoint x: 181, endPoint y: 325, distance: 23.8
click at [157, 329] on div at bounding box center [151, 333] width 20 height 21
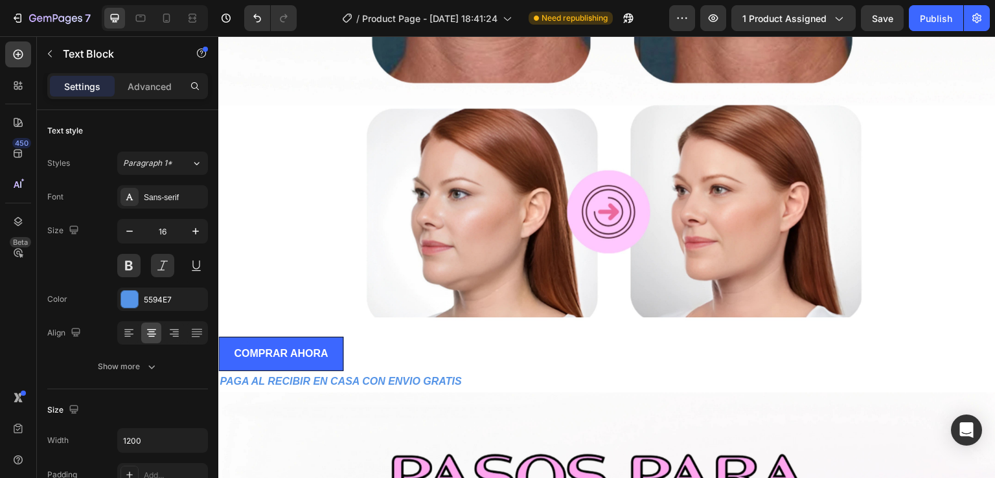
scroll to position [4150, 0]
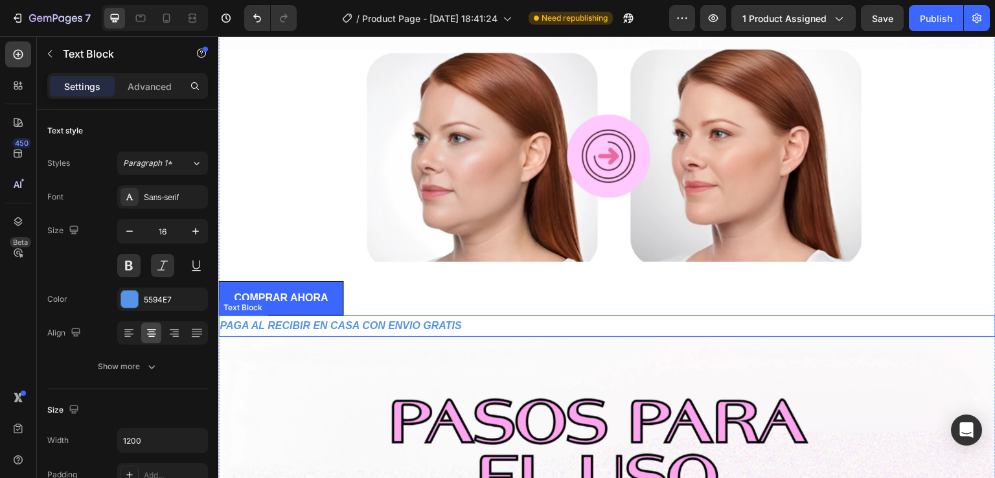
click at [459, 317] on p "PAGA AL RECIBIR EN CASA CON ENVIO GRATIS" at bounding box center [607, 326] width 775 height 19
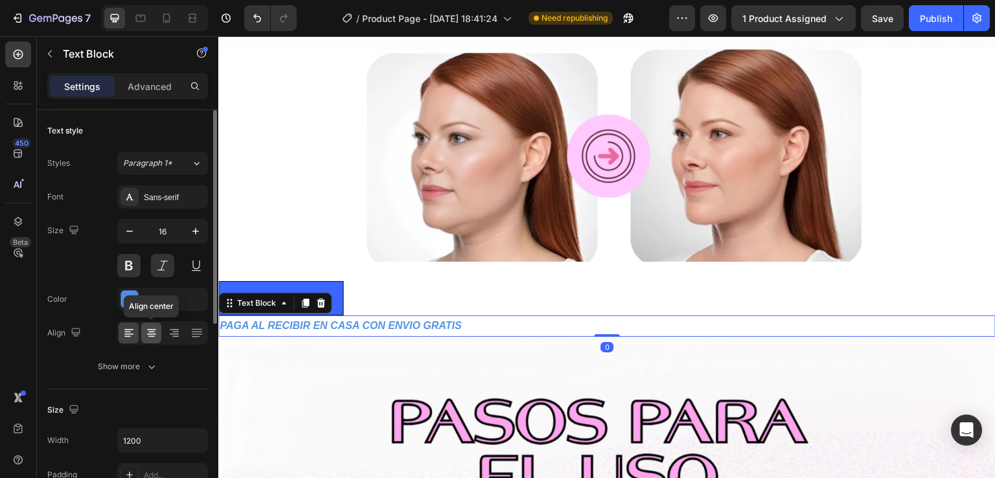
click at [157, 330] on icon at bounding box center [151, 333] width 13 height 13
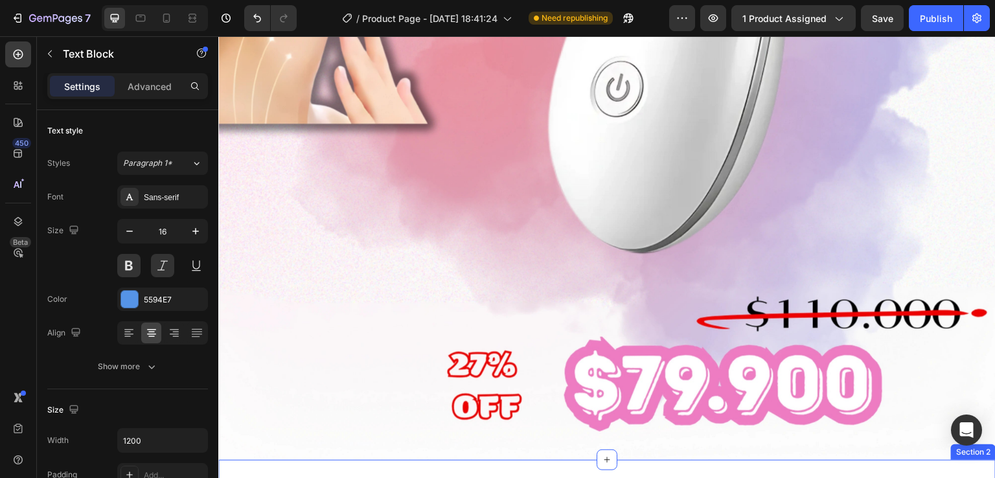
scroll to position [972, 0]
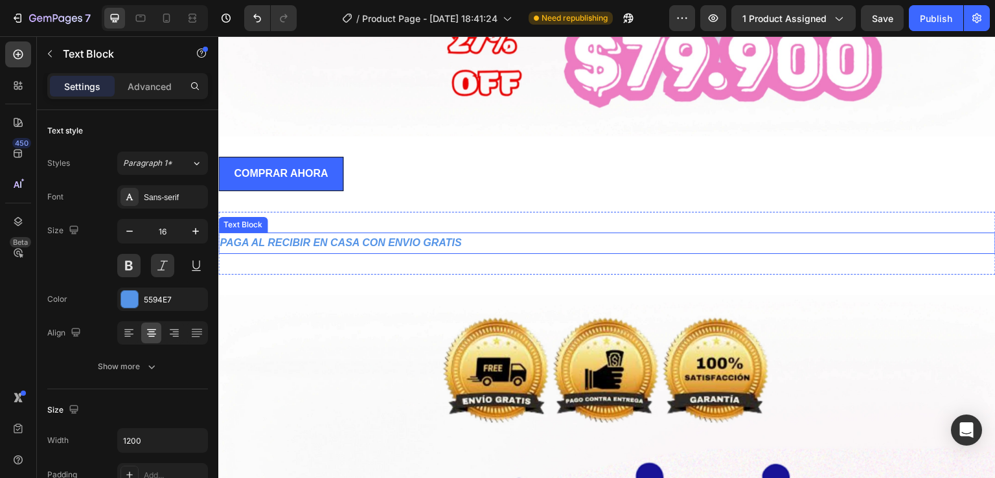
click at [413, 234] on p "PAGA AL RECIBIR EN CASA CON ENVIO GRATIS" at bounding box center [607, 243] width 775 height 19
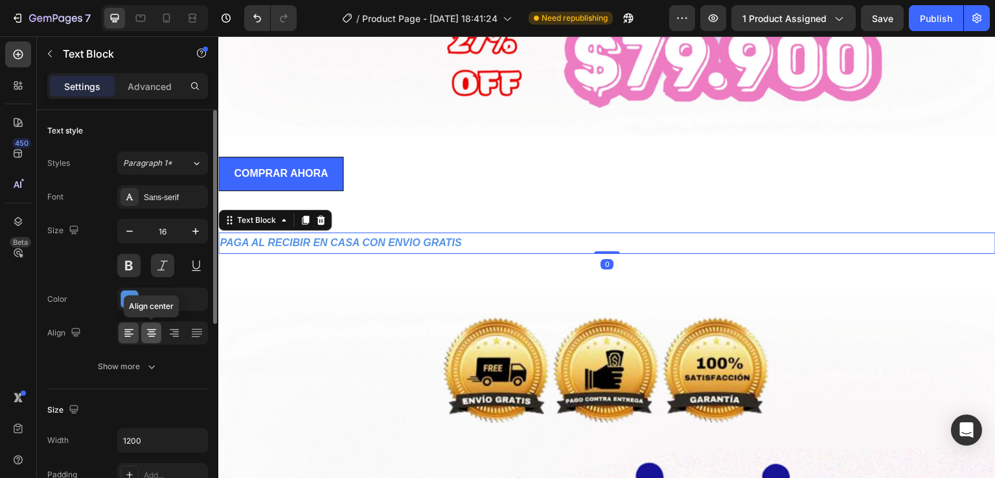
click at [149, 328] on icon at bounding box center [151, 333] width 13 height 13
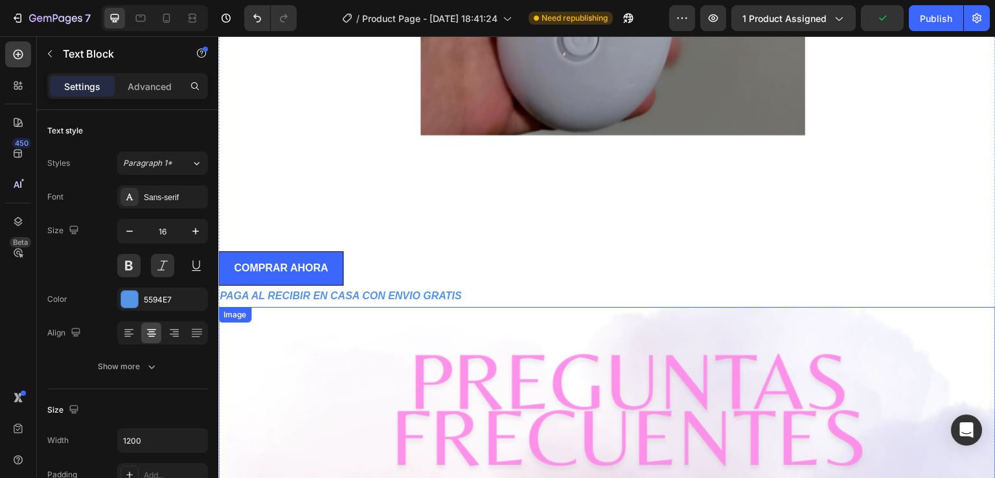
scroll to position [9914, 0]
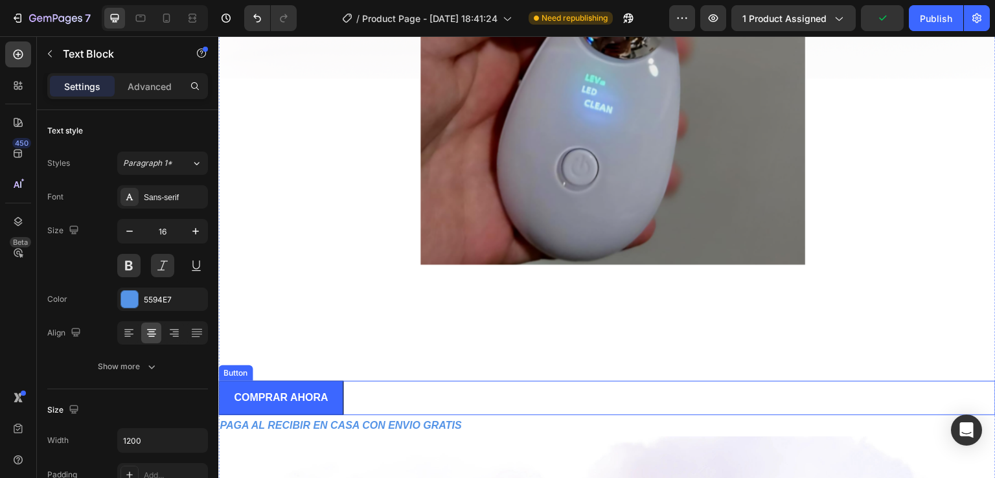
click at [449, 381] on div "COMPRAR AHORA Button" at bounding box center [607, 398] width 778 height 34
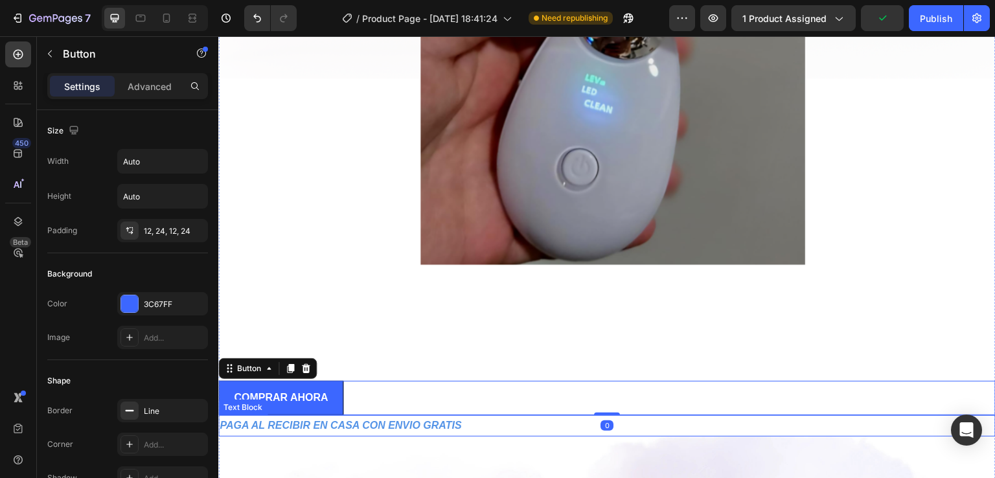
click at [452, 417] on p "PAGA AL RECIBIR EN CASA CON ENVIO GRATIS" at bounding box center [607, 426] width 775 height 19
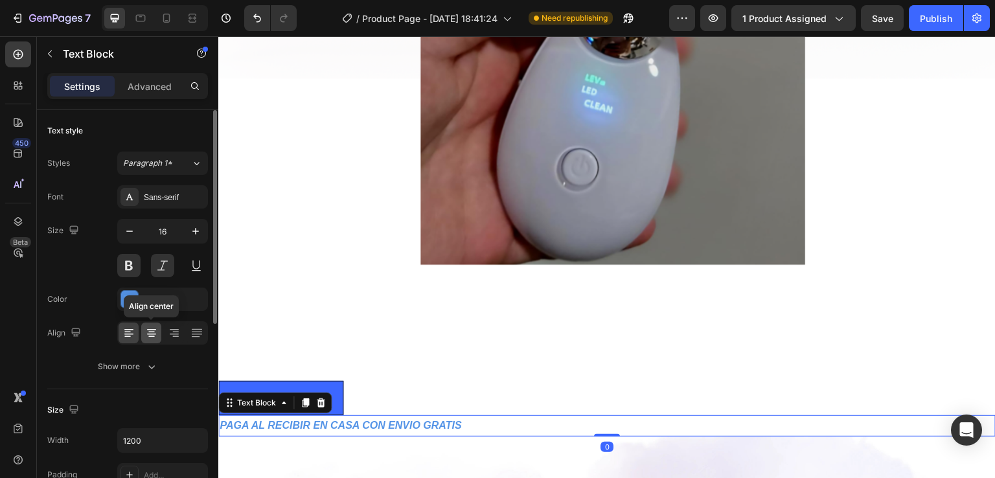
click at [143, 327] on div at bounding box center [151, 333] width 20 height 21
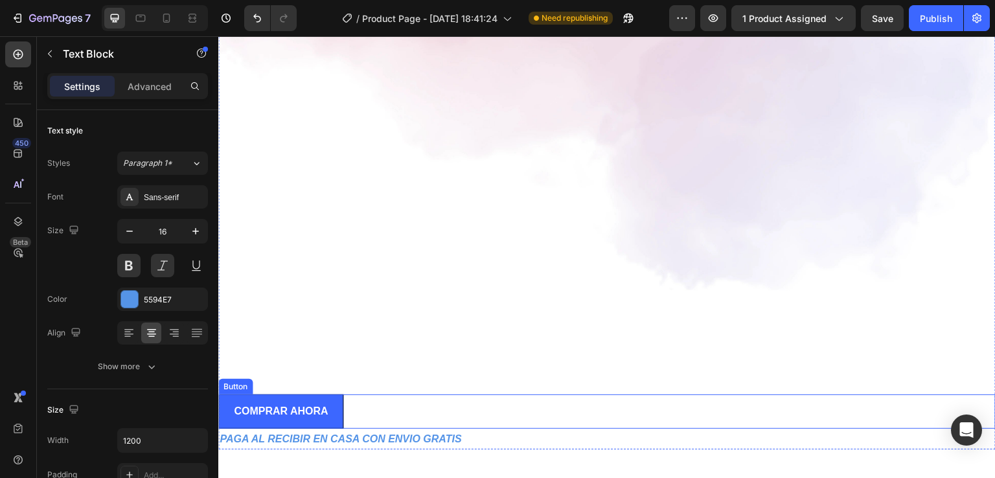
scroll to position [11084, 0]
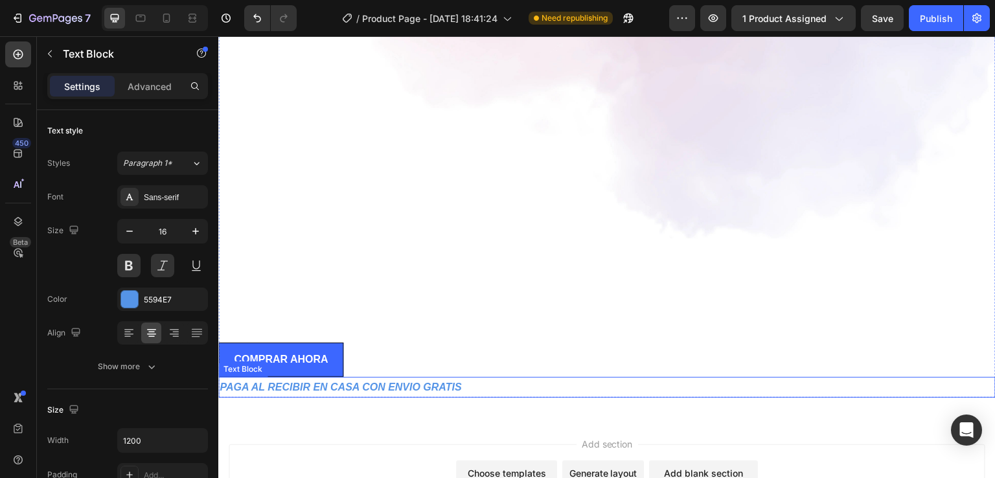
click at [409, 378] on p "PAGA AL RECIBIR EN CASA CON ENVIO GRATIS" at bounding box center [607, 387] width 775 height 19
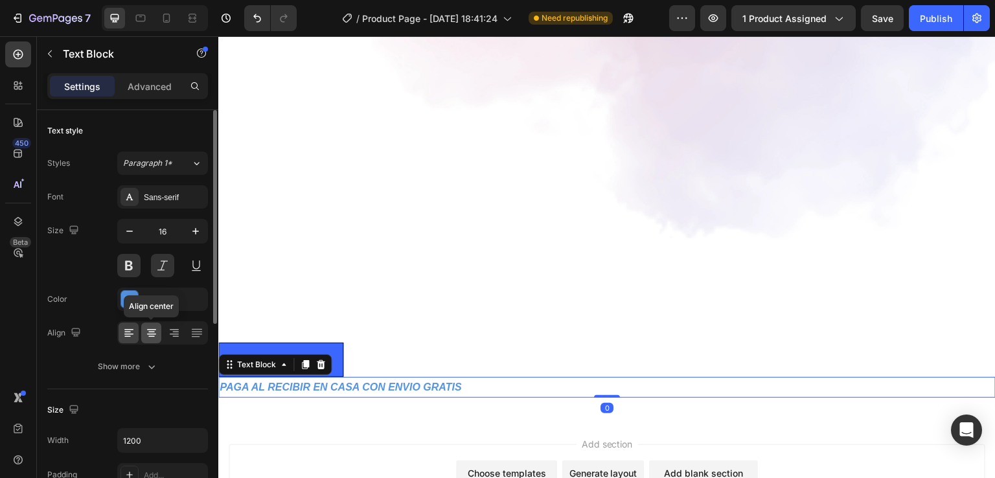
drag, startPoint x: 154, startPoint y: 333, endPoint x: 21, endPoint y: 254, distance: 154.6
click at [154, 334] on icon at bounding box center [151, 334] width 9 height 1
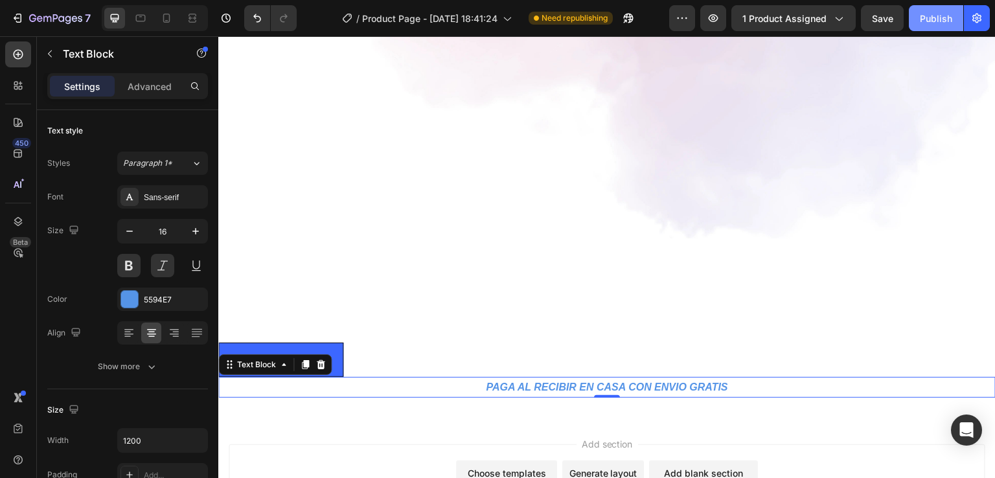
click at [934, 21] on div "Publish" at bounding box center [936, 19] width 32 height 14
click at [170, 27] on div at bounding box center [166, 18] width 21 height 21
type input "12"
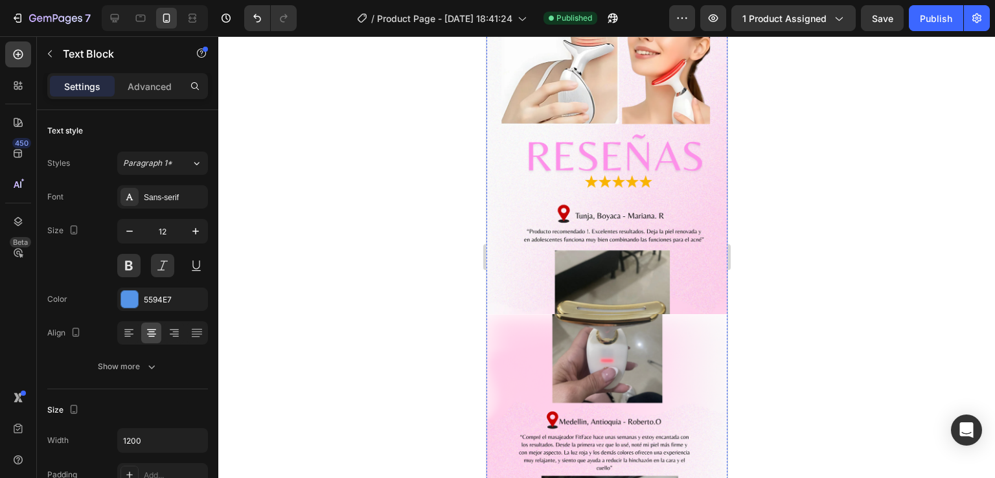
scroll to position [3220, 0]
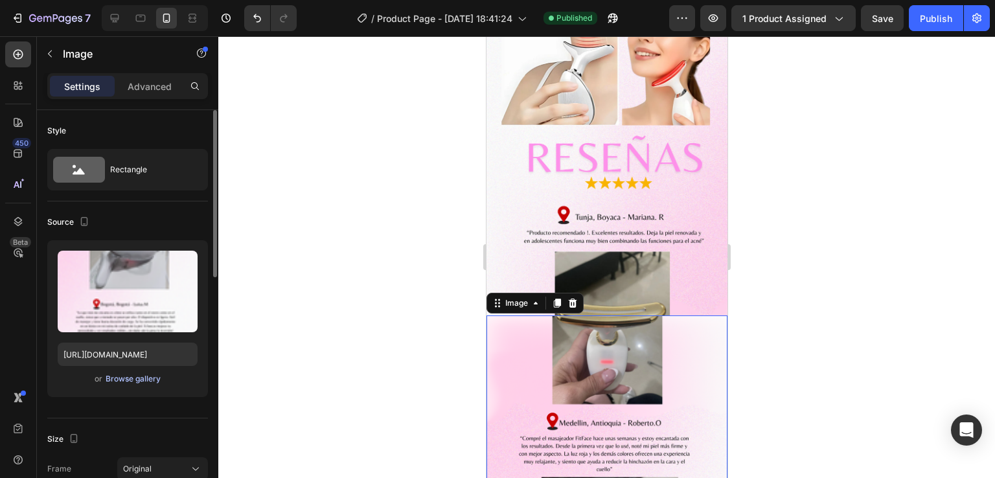
click at [128, 382] on div "Browse gallery" at bounding box center [133, 379] width 55 height 12
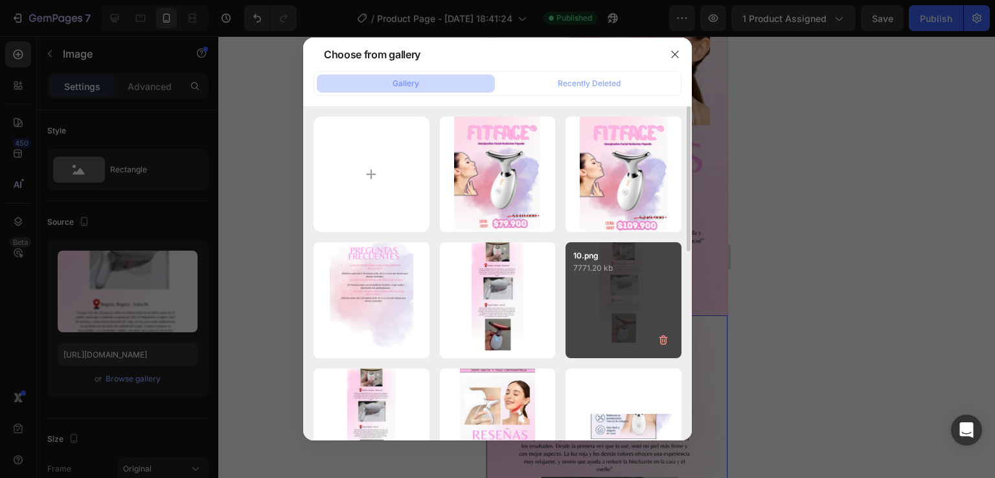
click at [628, 301] on div "10.png 7771.20 kb" at bounding box center [624, 300] width 116 height 116
type input "[URL][DOMAIN_NAME]"
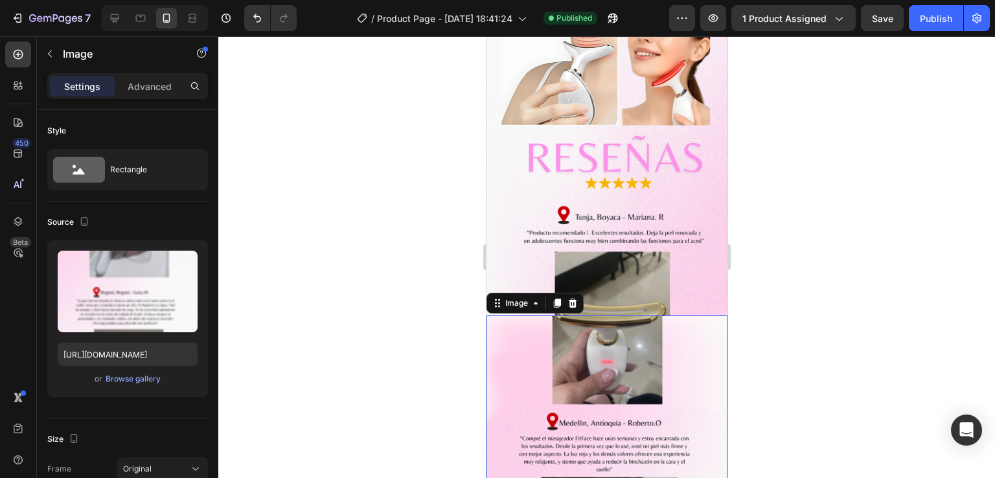
click at [802, 279] on div at bounding box center [606, 257] width 777 height 442
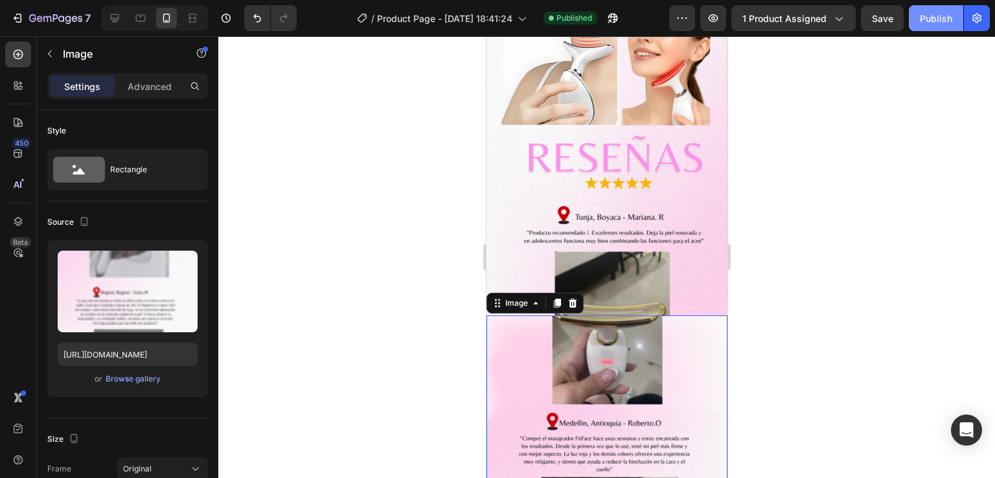
click at [934, 19] on div "Publish" at bounding box center [936, 19] width 32 height 14
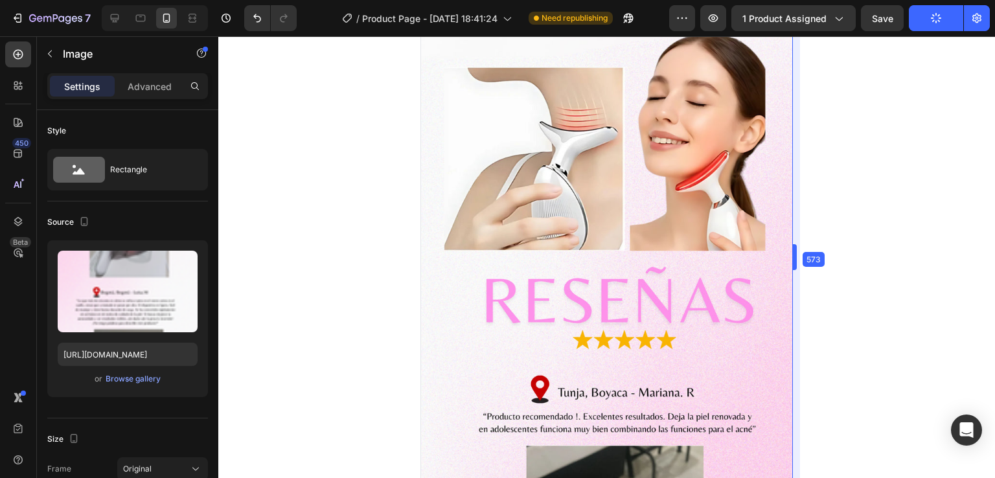
drag, startPoint x: 729, startPoint y: 232, endPoint x: 816, endPoint y: 200, distance: 92.5
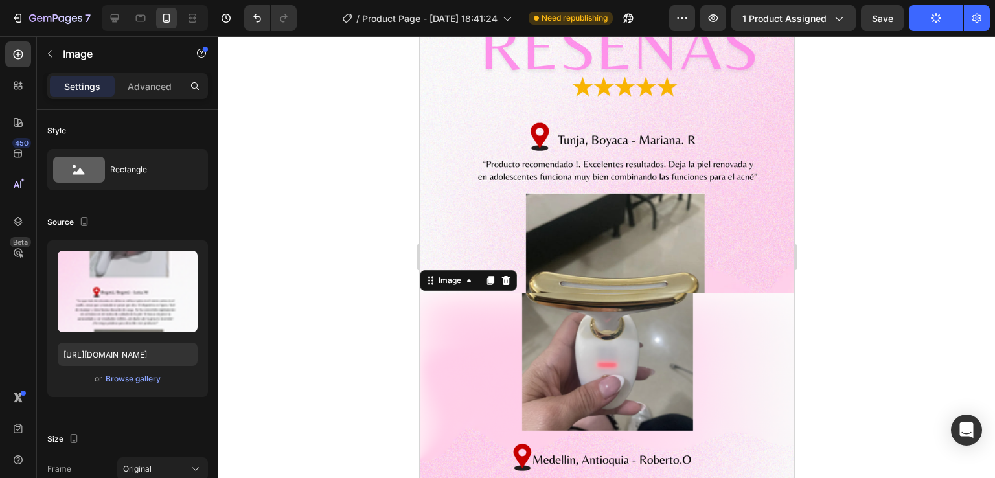
scroll to position [4700, 0]
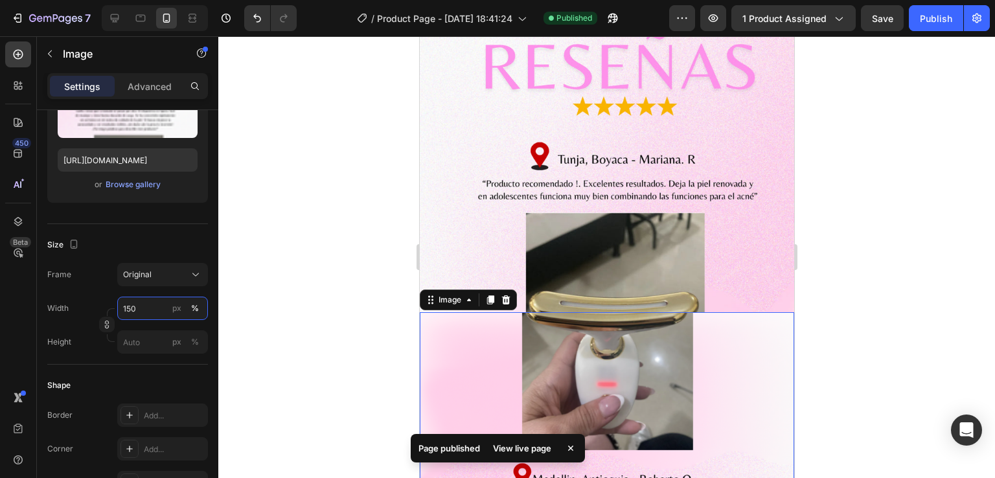
scroll to position [4441, 0]
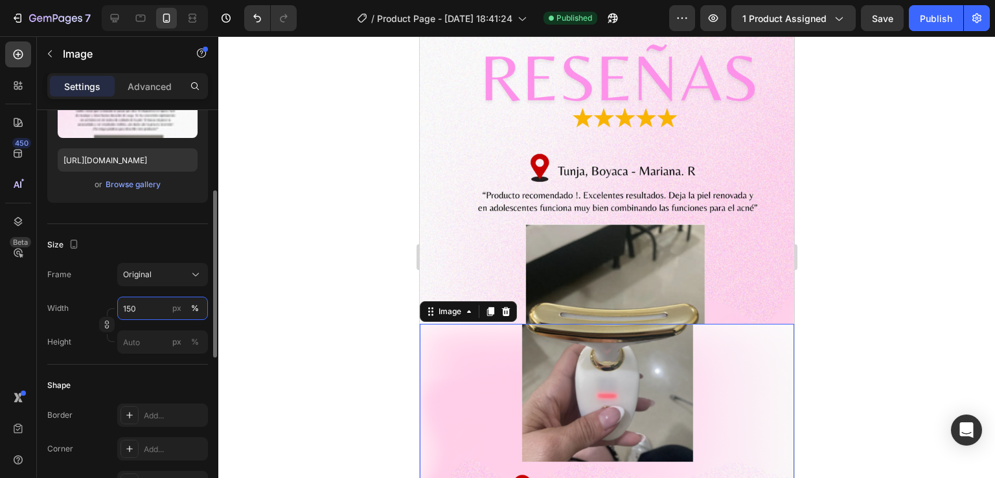
drag, startPoint x: 140, startPoint y: 308, endPoint x: 108, endPoint y: 304, distance: 32.0
click at [108, 304] on div "Width 150 px %" at bounding box center [127, 308] width 161 height 23
type input "10000000"
click at [170, 284] on button "Original" at bounding box center [162, 274] width 91 height 23
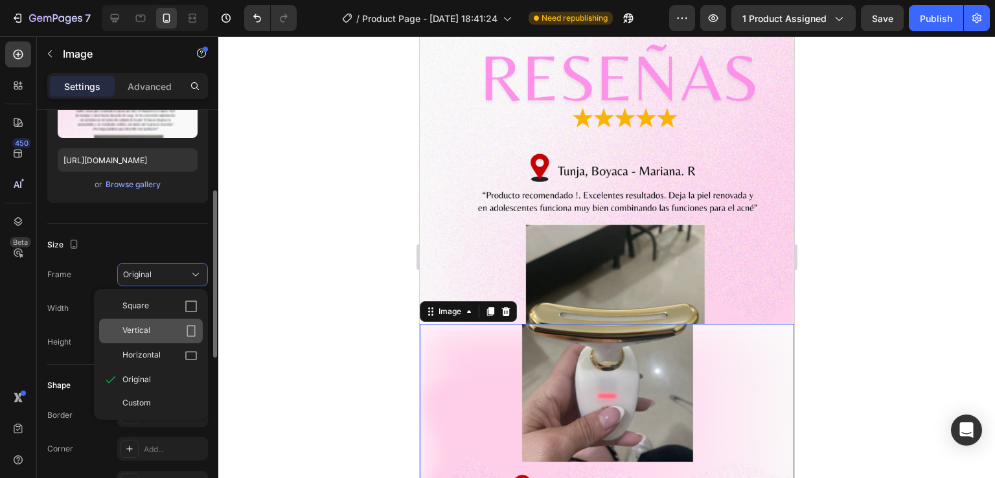
click at [142, 321] on div "Vertical" at bounding box center [151, 331] width 104 height 25
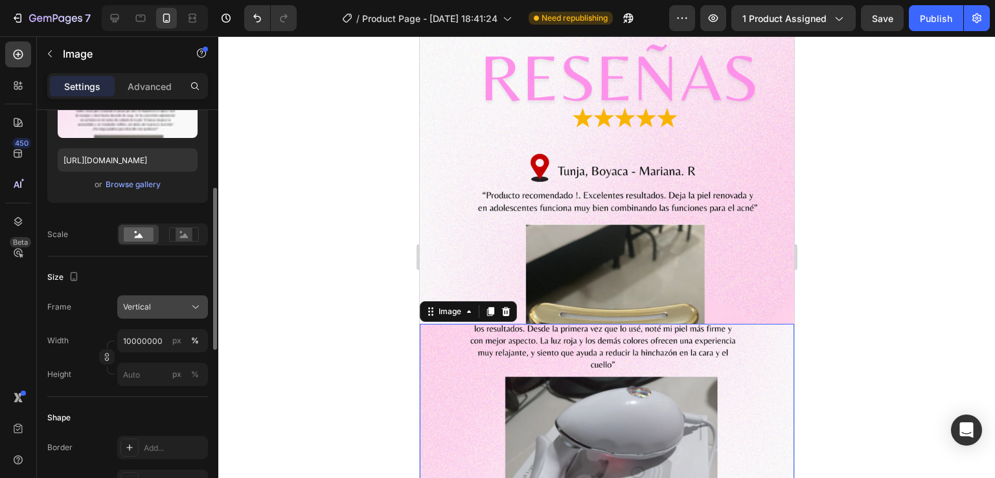
click at [143, 312] on span "Vertical" at bounding box center [137, 307] width 28 height 12
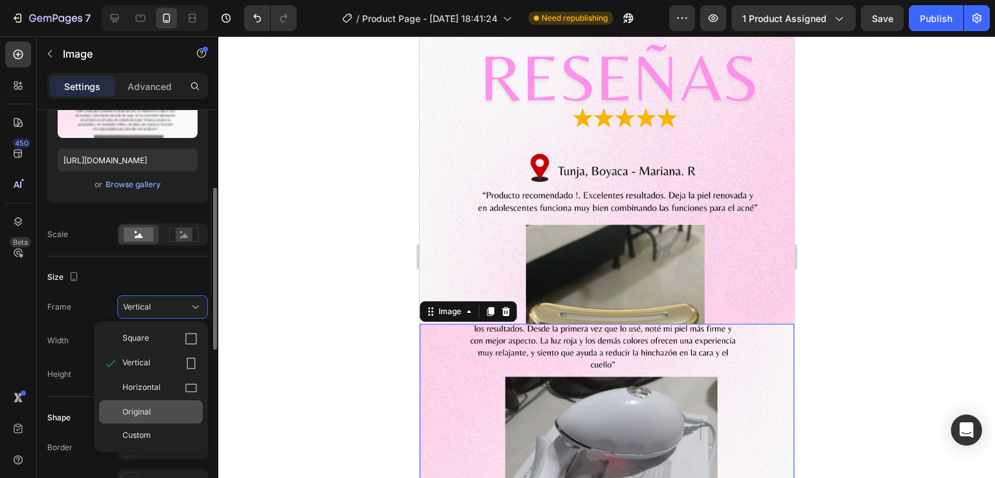
click at [156, 402] on div "Original" at bounding box center [151, 411] width 104 height 23
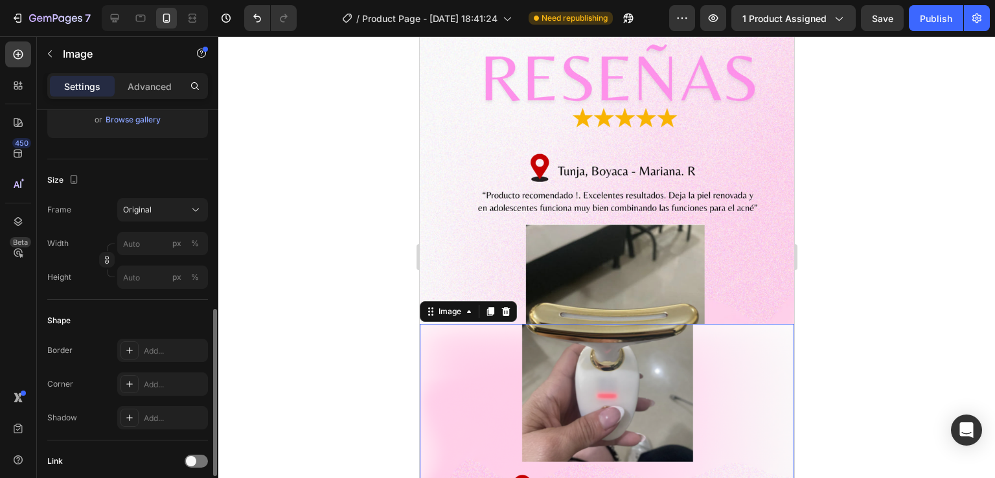
scroll to position [324, 0]
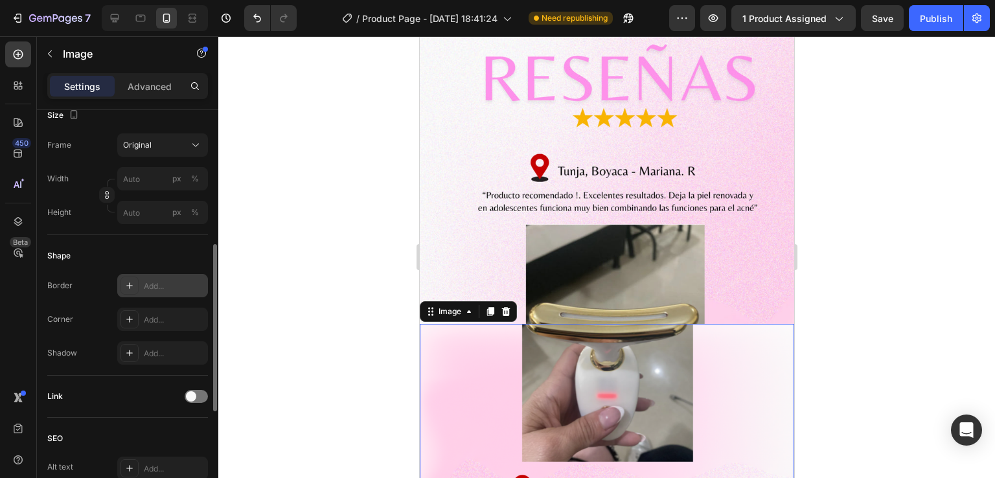
click at [156, 283] on div "Add..." at bounding box center [174, 287] width 61 height 12
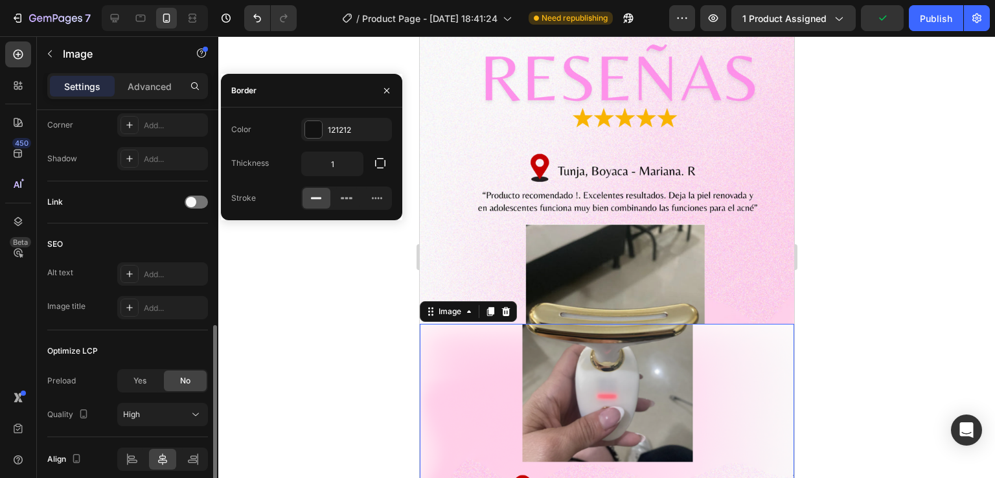
scroll to position [573, 0]
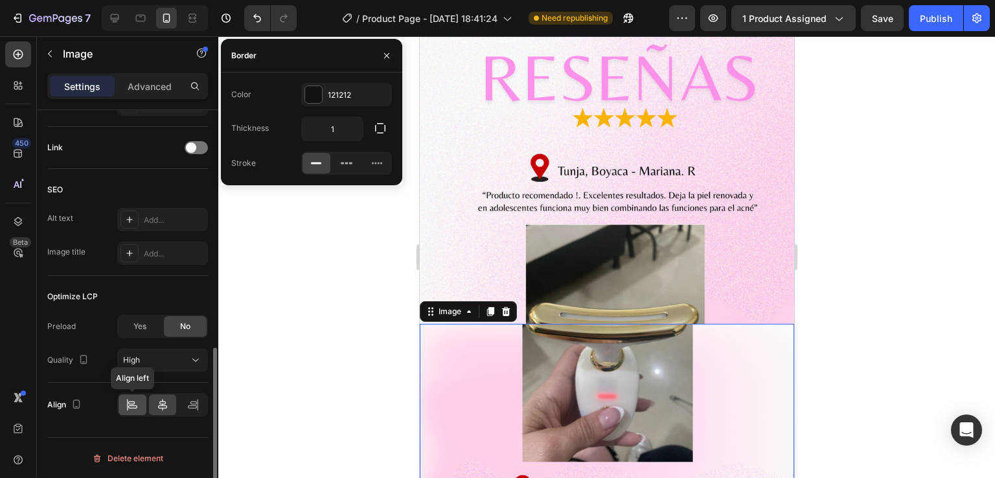
click at [130, 404] on icon at bounding box center [132, 405] width 13 height 13
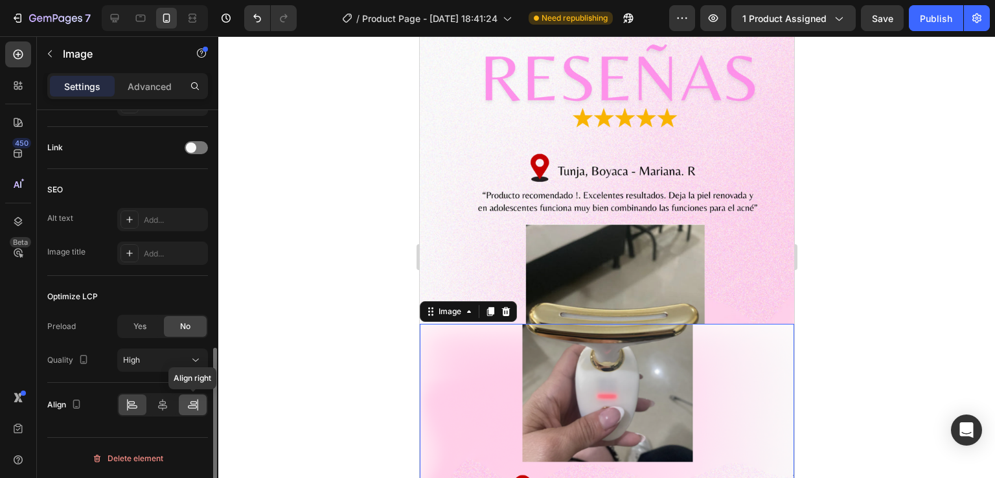
click at [187, 403] on icon at bounding box center [193, 405] width 13 height 13
click at [178, 402] on div at bounding box center [162, 404] width 91 height 23
click at [183, 402] on div at bounding box center [193, 405] width 28 height 21
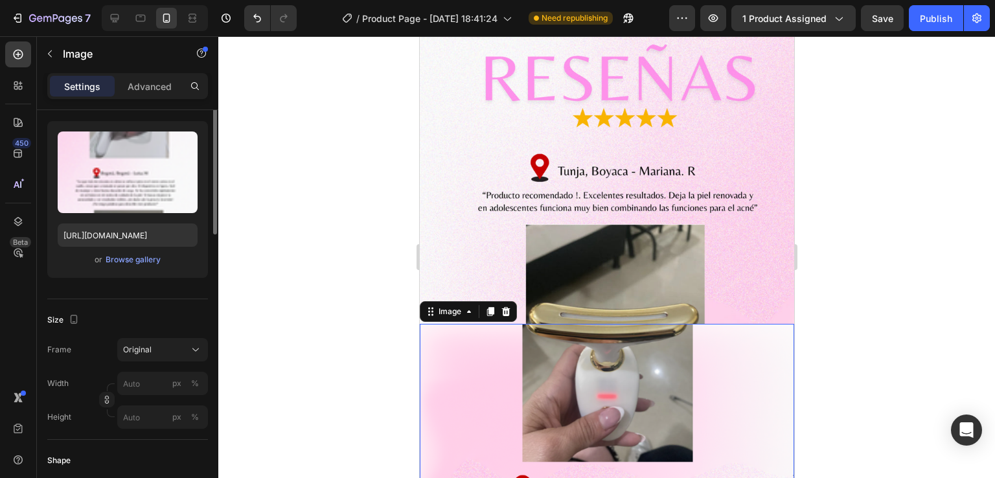
scroll to position [54, 0]
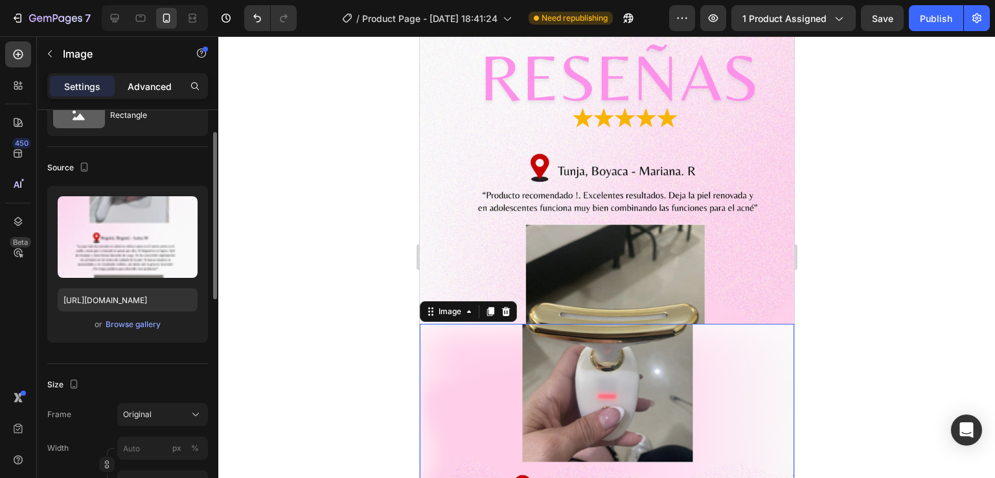
click at [138, 84] on p "Advanced" at bounding box center [150, 87] width 44 height 14
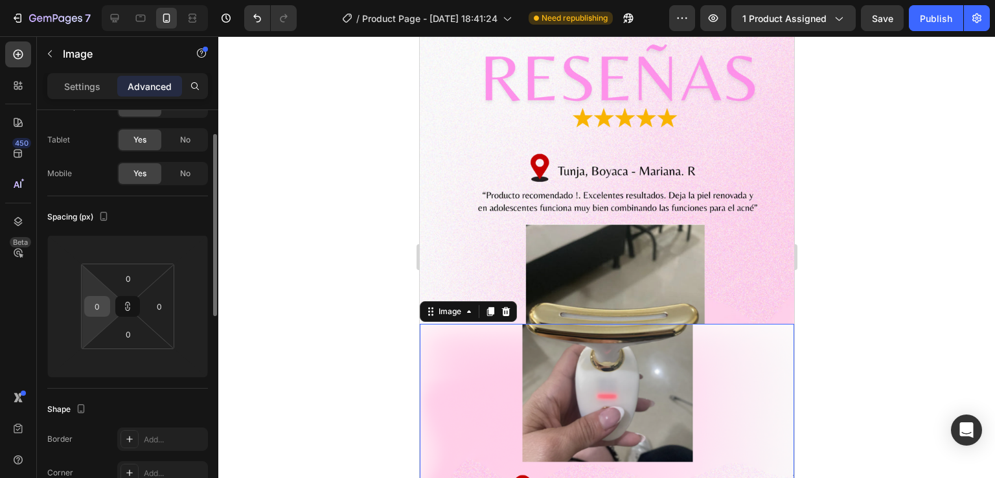
click at [102, 305] on input "0" at bounding box center [96, 306] width 19 height 19
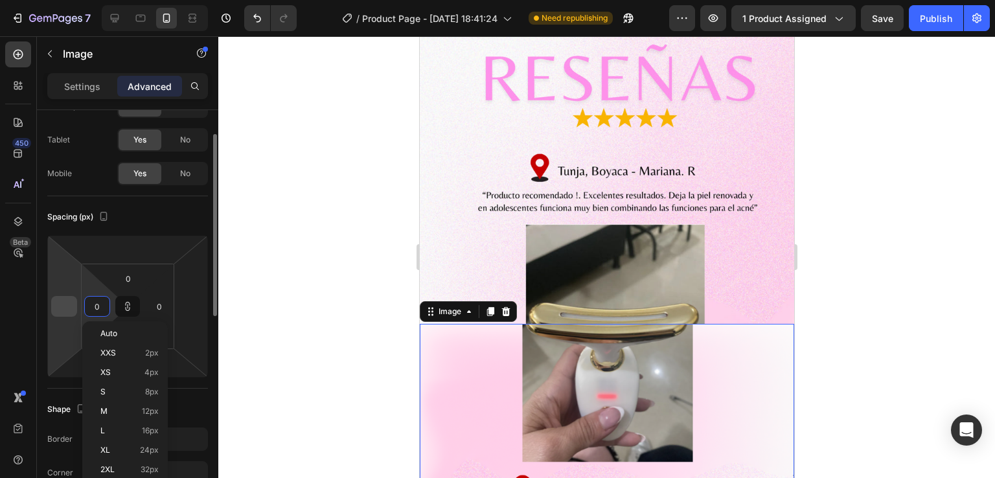
click at [73, 298] on input "number" at bounding box center [63, 306] width 19 height 19
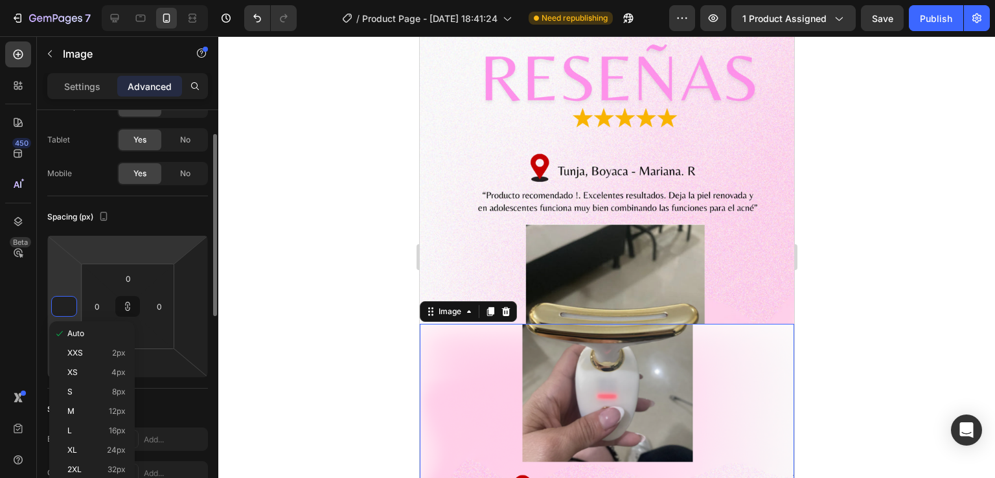
type input "1"
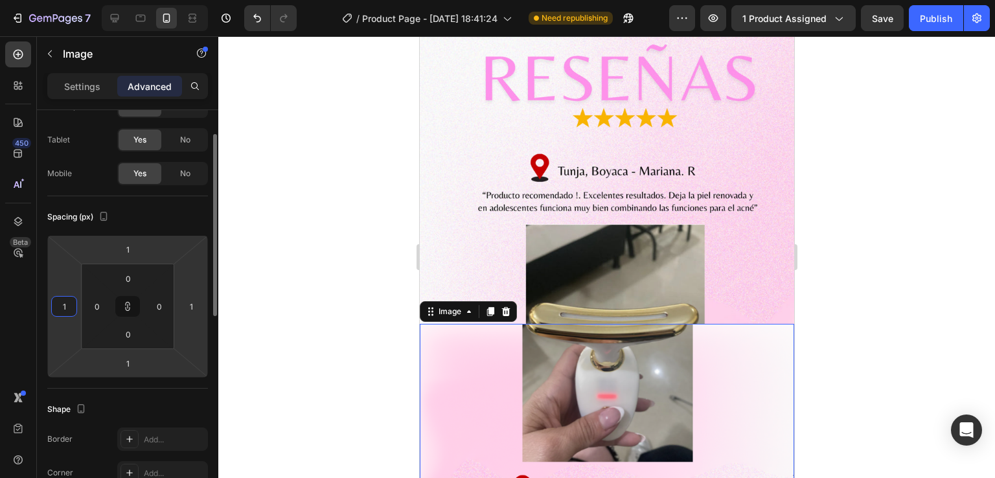
type input "10"
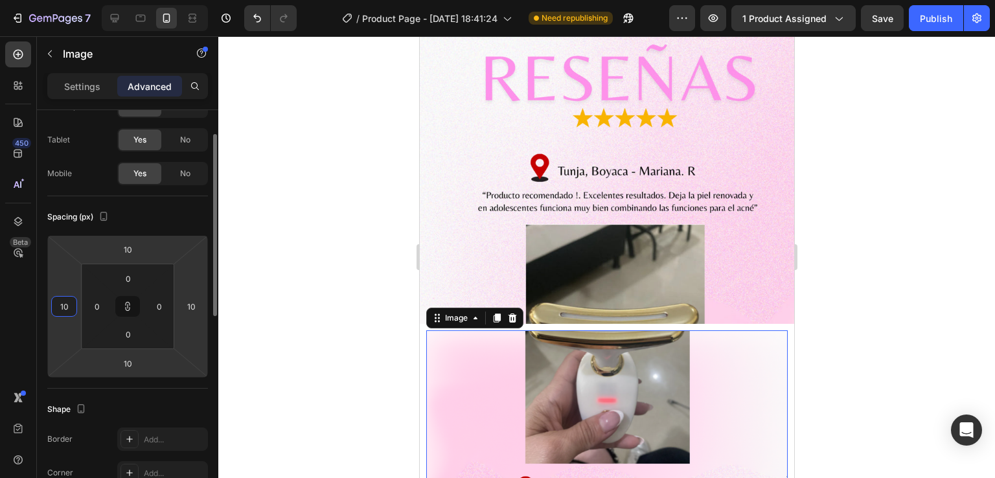
type input "1"
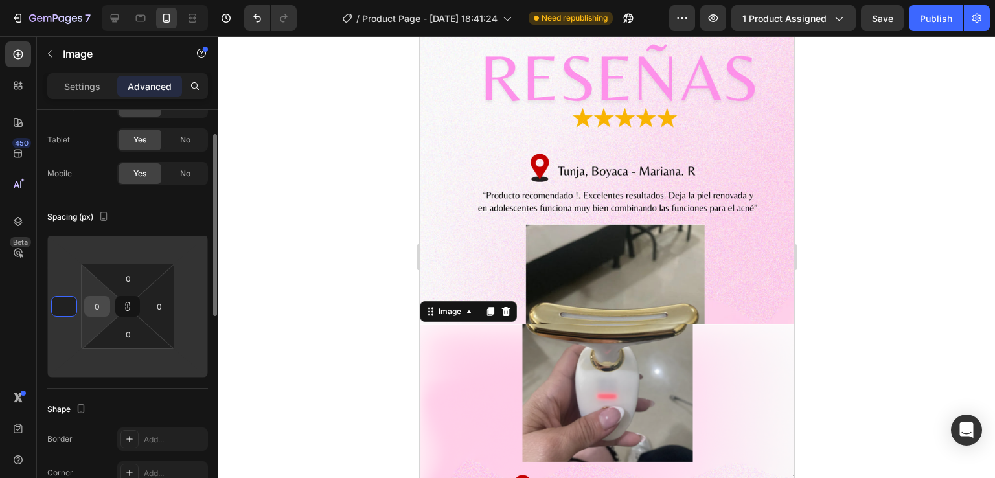
click at [104, 310] on input "0" at bounding box center [96, 306] width 19 height 19
type input "1"
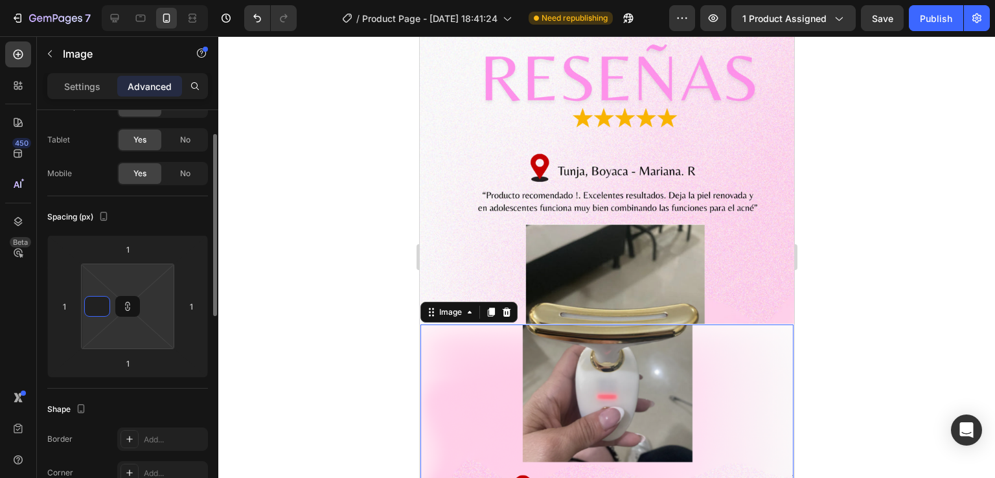
type input "1"
type input "10"
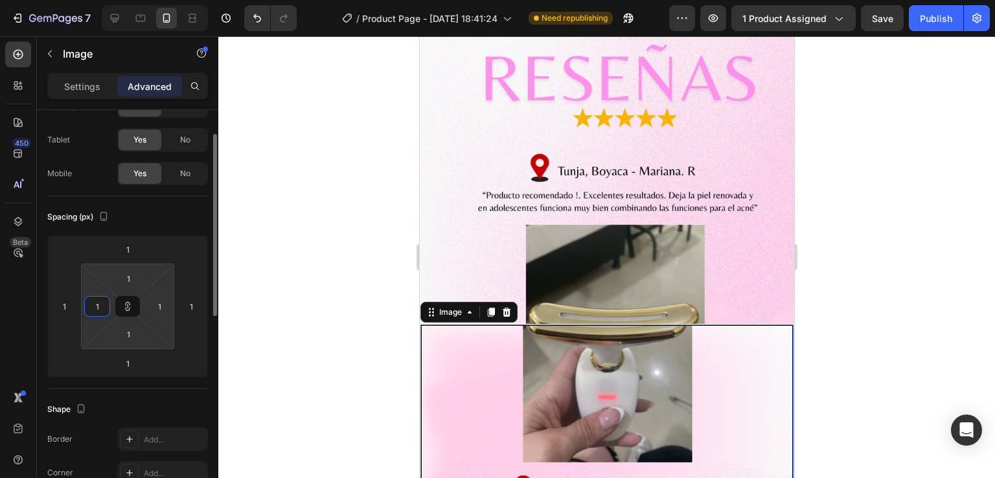
type input "10"
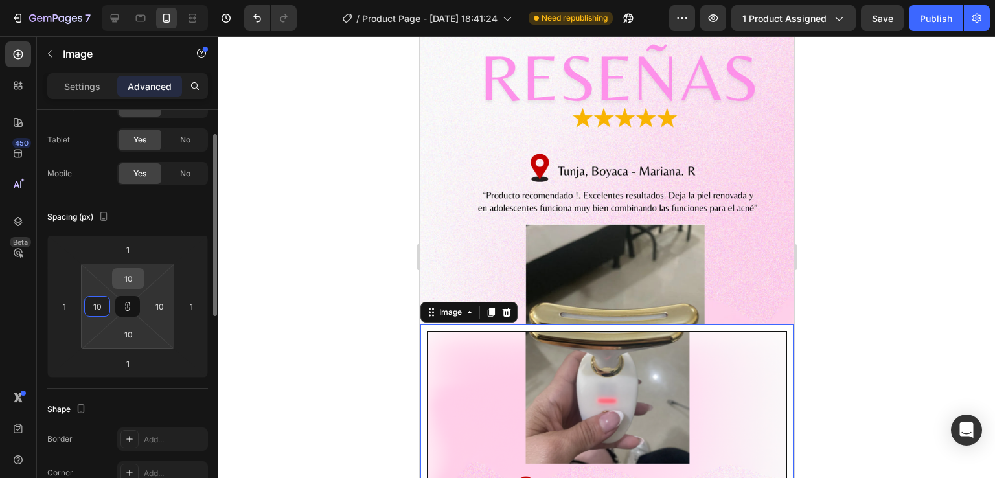
type input "10"
click at [133, 285] on input "10" at bounding box center [128, 278] width 26 height 19
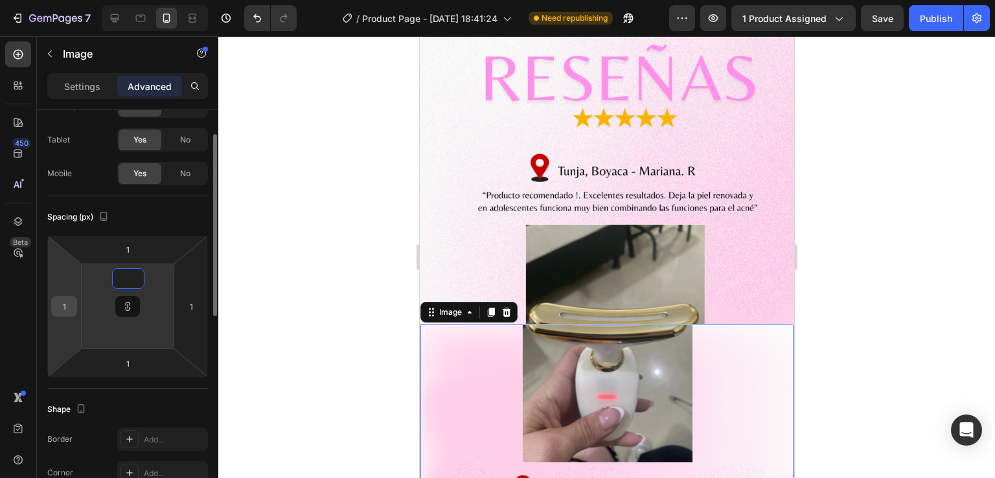
type input "1"
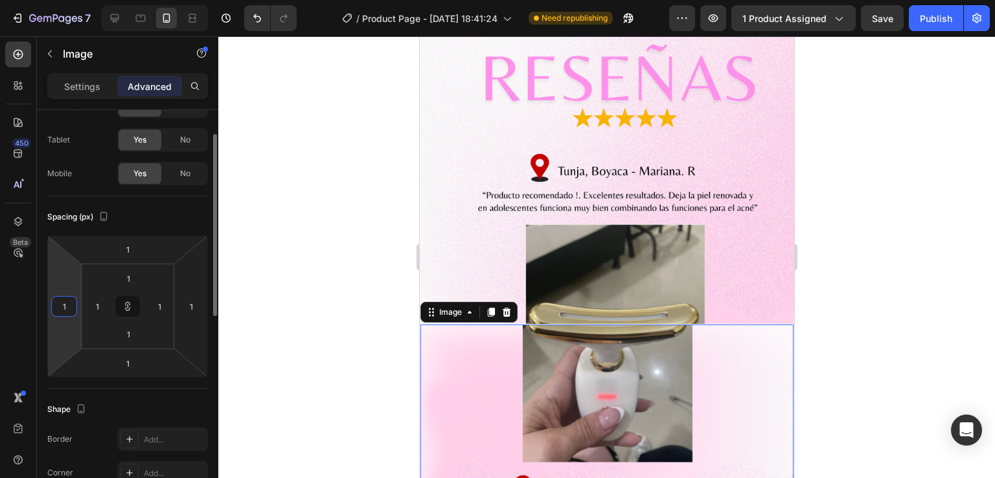
click at [67, 303] on input "1" at bounding box center [63, 306] width 19 height 19
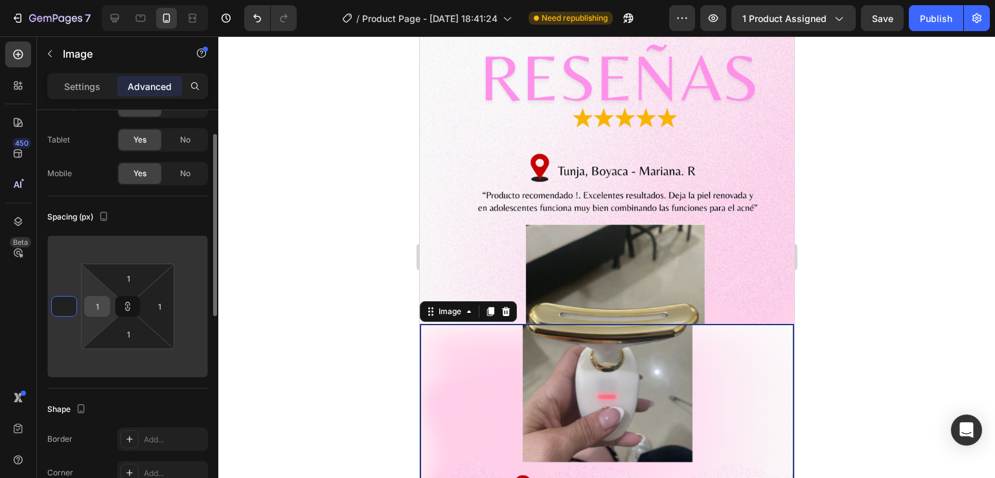
click at [93, 308] on input "1" at bounding box center [96, 306] width 19 height 19
type input "1"
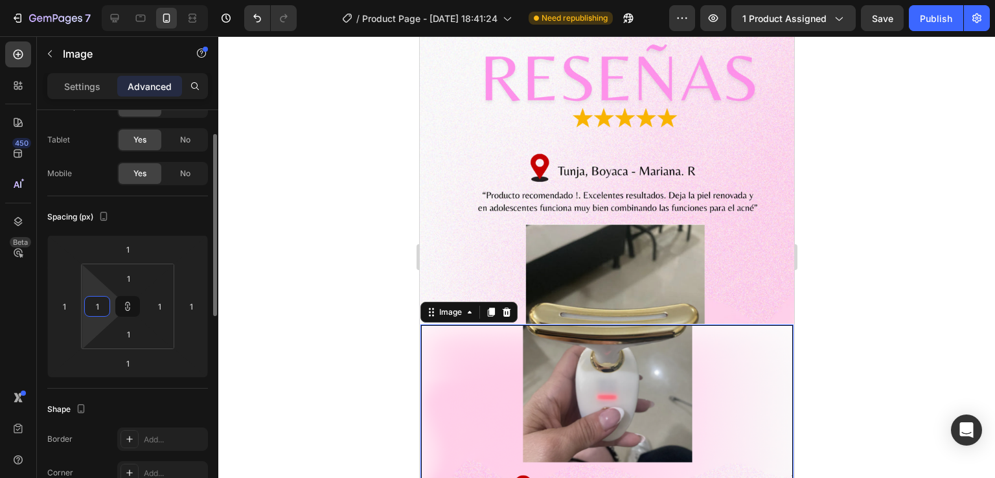
click at [101, 306] on input "1" at bounding box center [96, 306] width 19 height 19
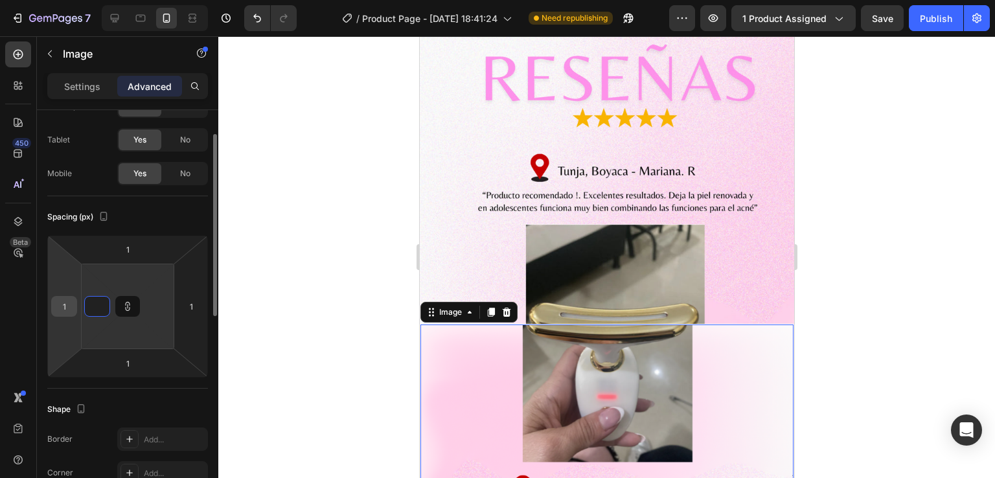
type input "1"
click at [70, 301] on input "1" at bounding box center [63, 306] width 19 height 19
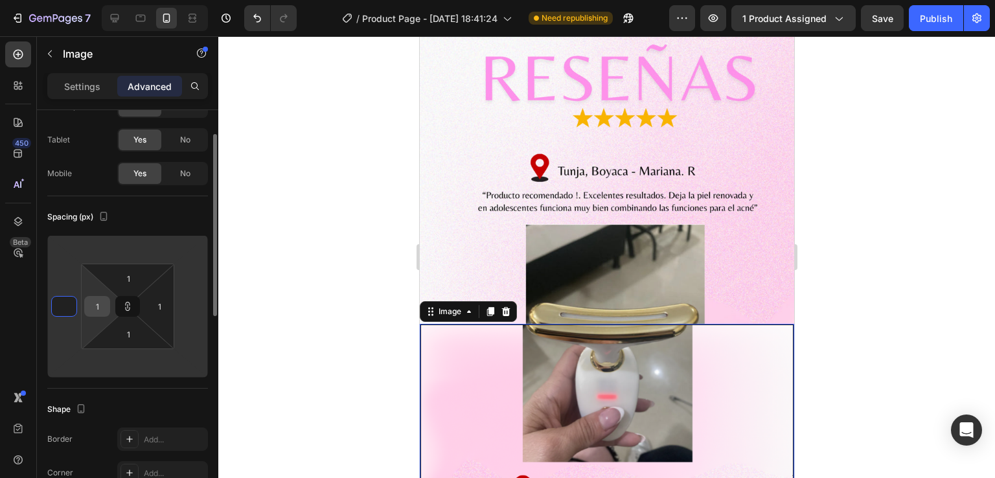
click at [91, 303] on input "1" at bounding box center [96, 306] width 19 height 19
type input "1"
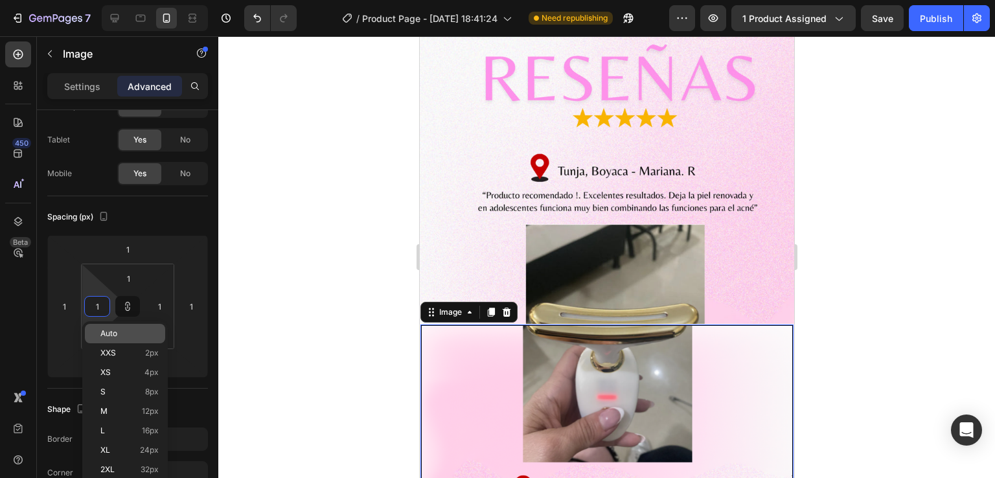
click at [109, 334] on span "Auto" at bounding box center [108, 333] width 17 height 9
type input "Auto"
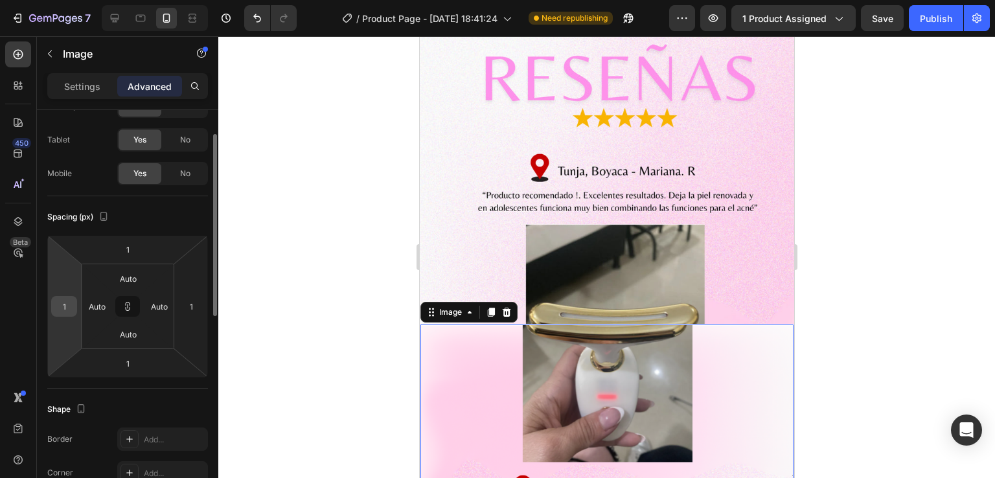
click at [65, 301] on input "1" at bounding box center [63, 306] width 19 height 19
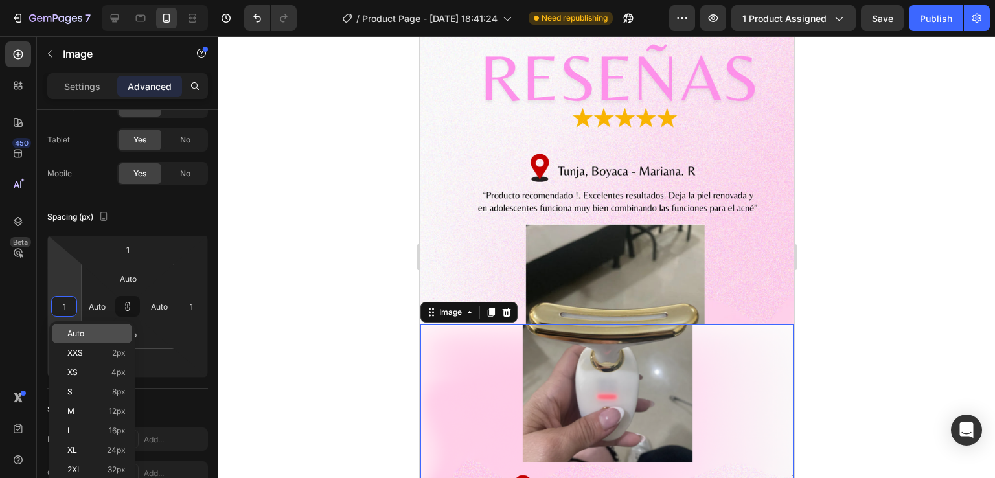
click at [92, 330] on p "Auto" at bounding box center [96, 333] width 58 height 9
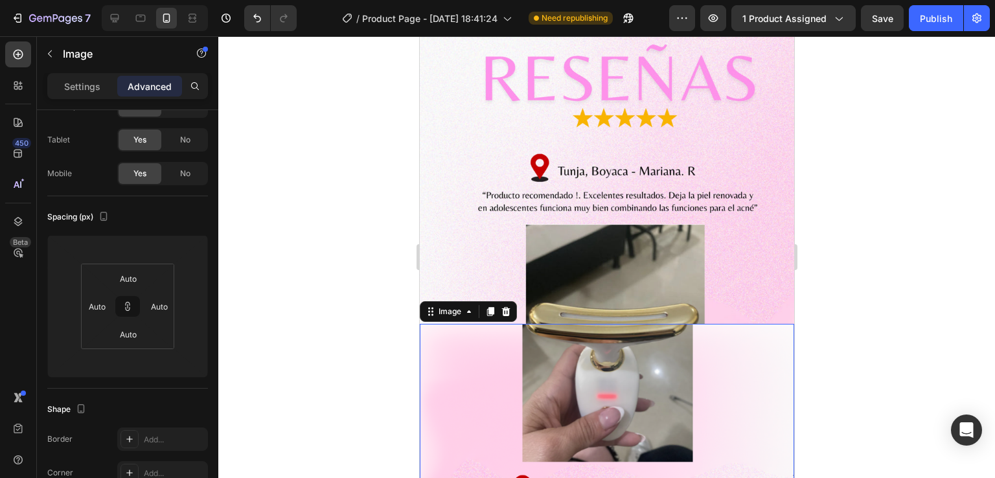
click at [813, 238] on div at bounding box center [606, 257] width 777 height 442
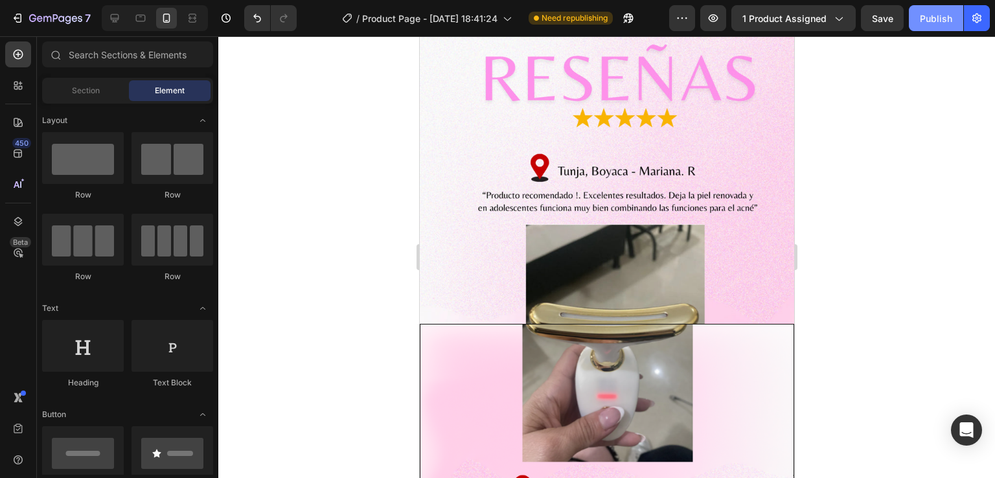
click at [928, 12] on div "Publish" at bounding box center [936, 19] width 32 height 14
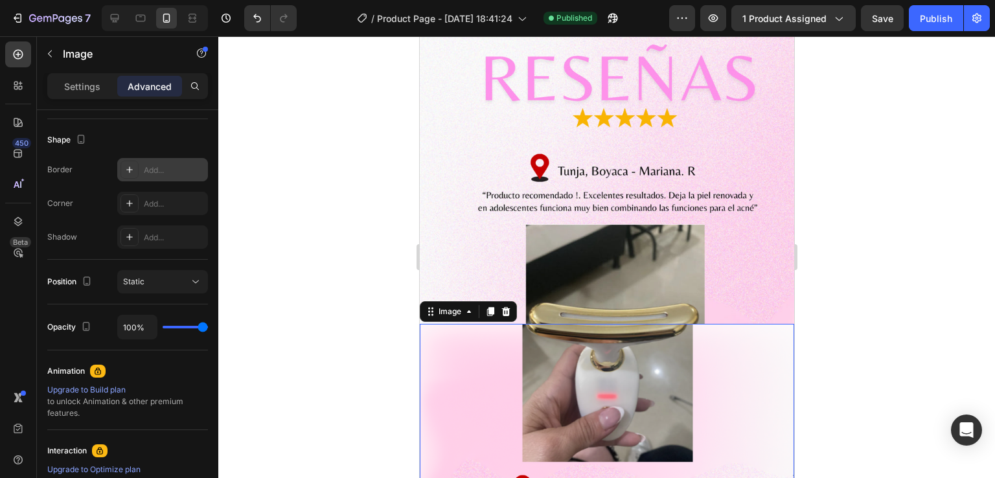
scroll to position [0, 0]
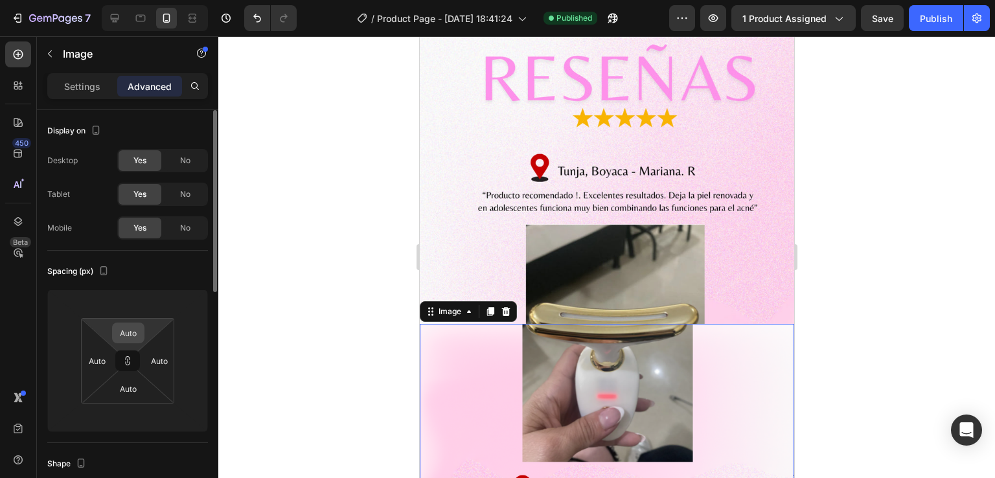
click at [135, 325] on input "Auto" at bounding box center [128, 332] width 26 height 19
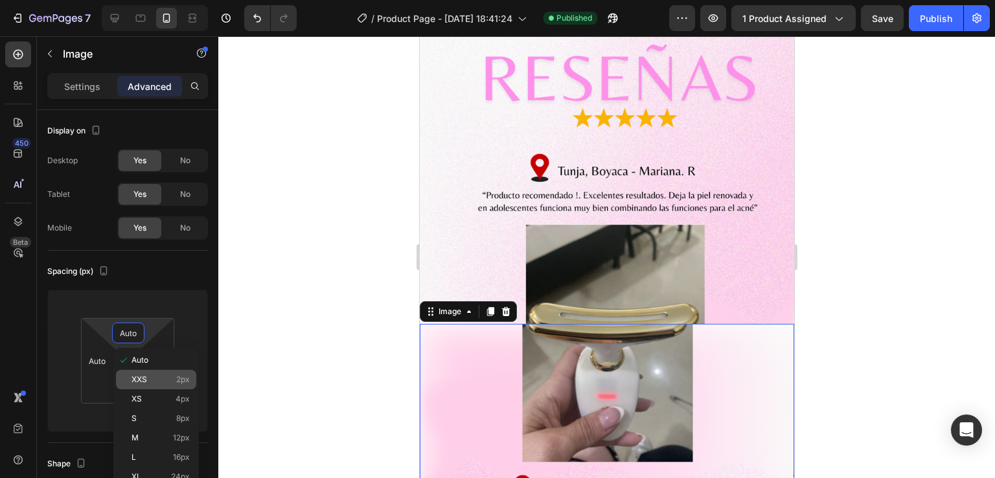
type input "0"
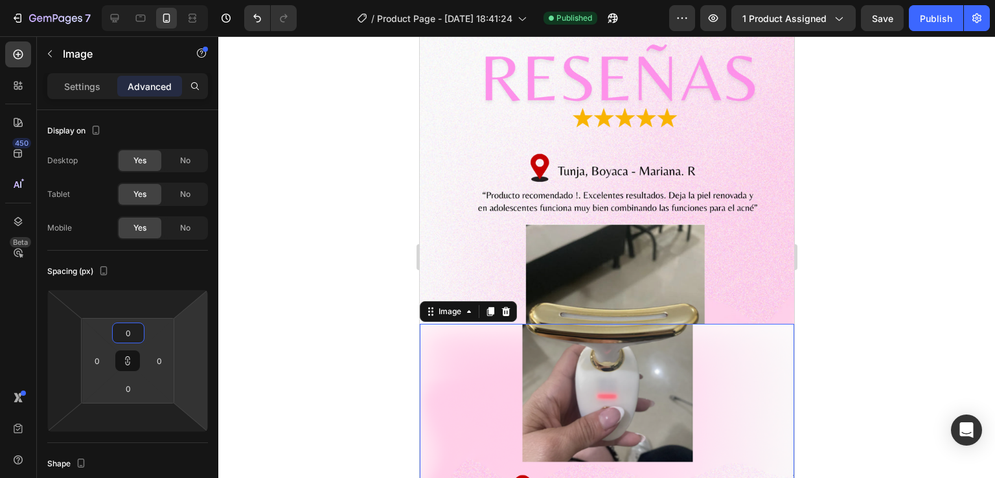
click at [299, 364] on div at bounding box center [606, 257] width 777 height 442
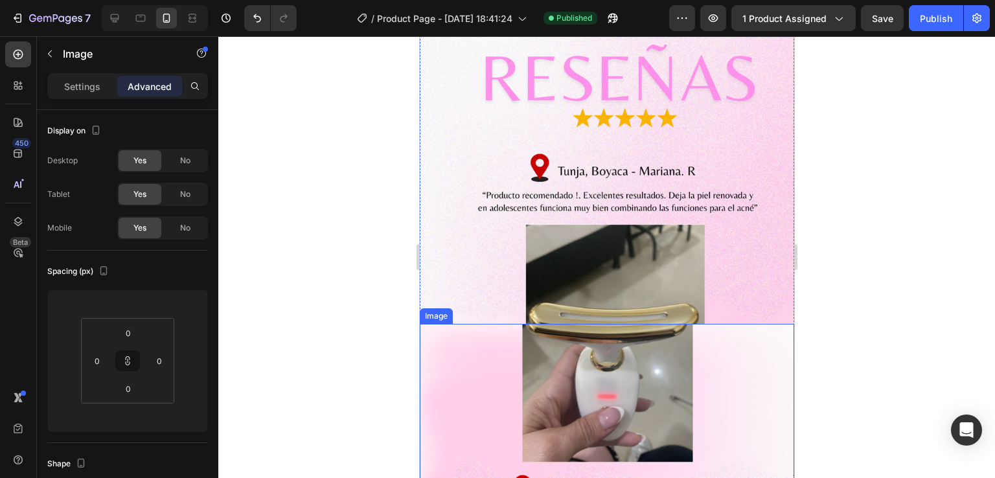
click at [317, 266] on div at bounding box center [606, 257] width 777 height 442
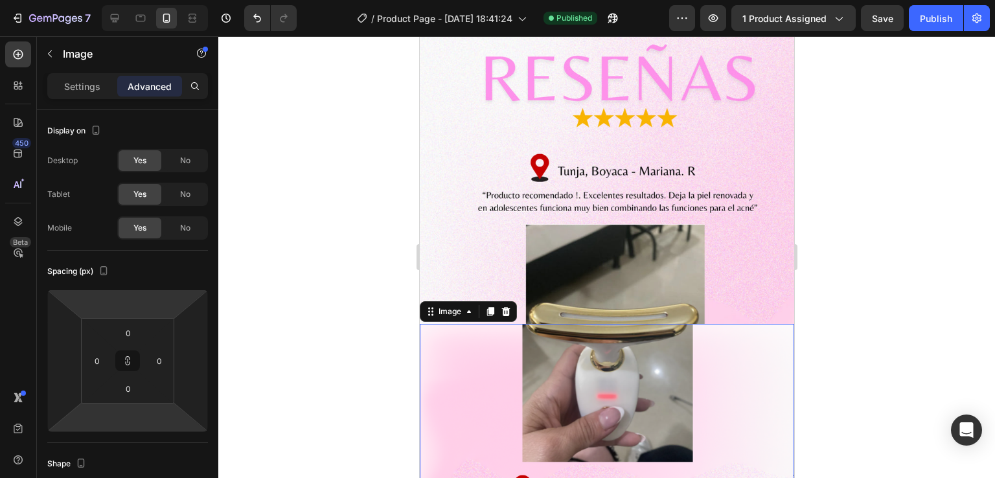
scroll to position [389, 0]
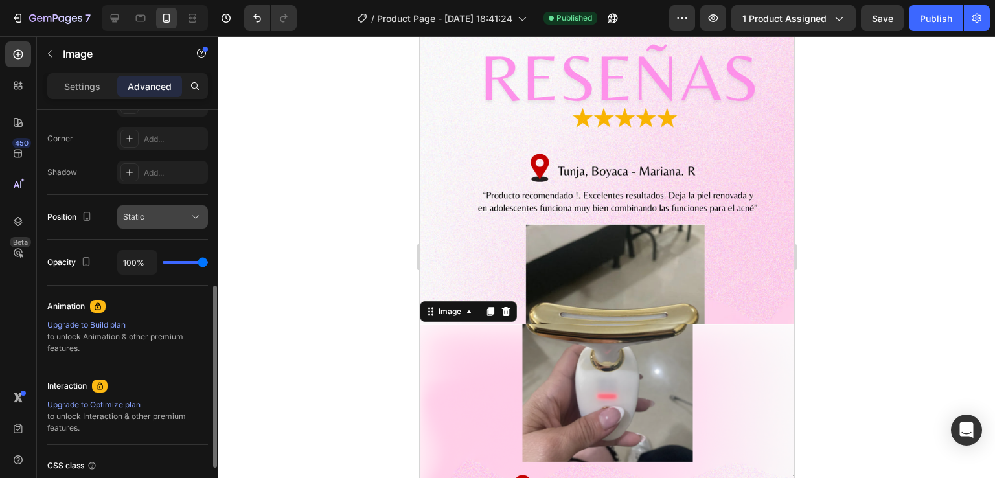
click at [163, 218] on div "Static" at bounding box center [156, 217] width 66 height 12
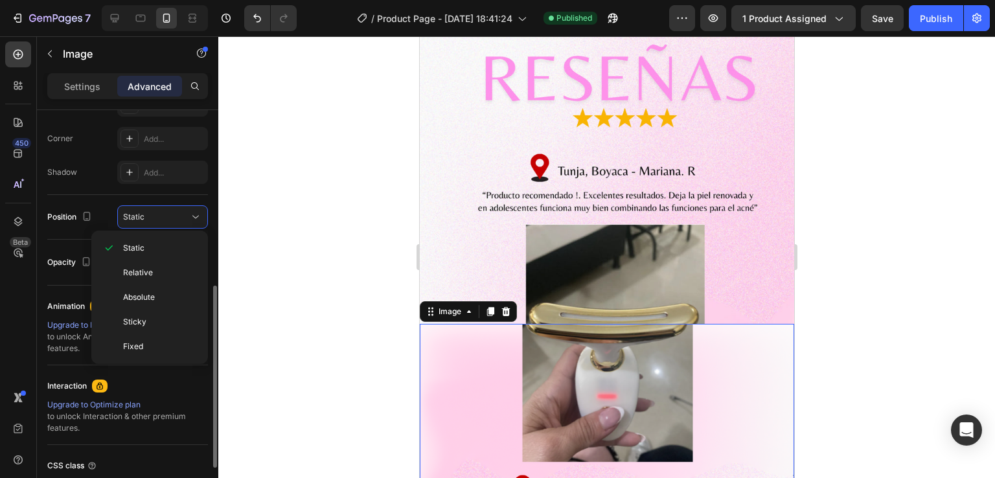
click at [88, 240] on div "Opacity 100%" at bounding box center [127, 263] width 161 height 46
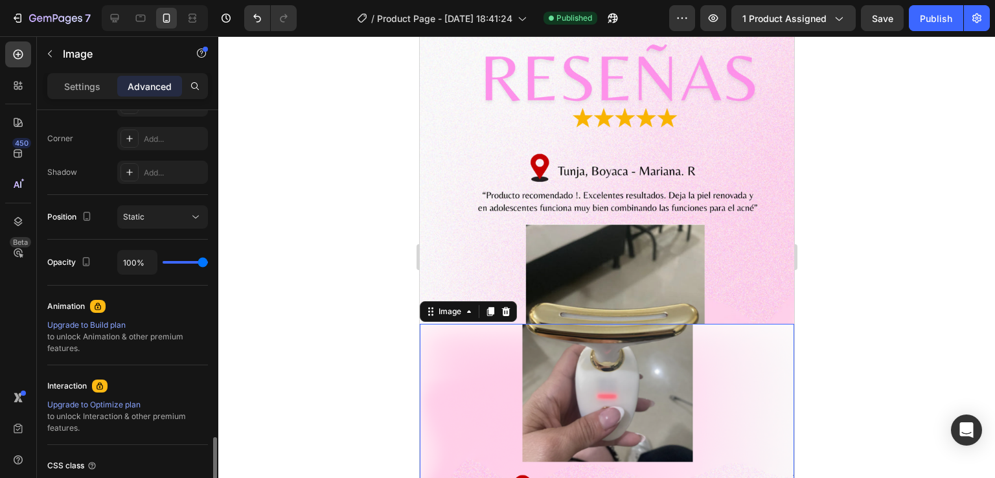
scroll to position [493, 0]
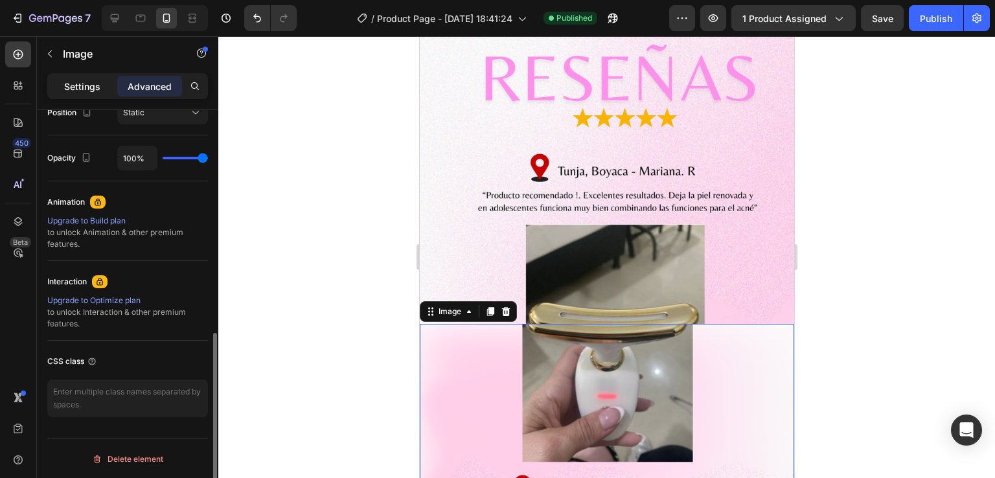
click at [84, 76] on div "Settings" at bounding box center [82, 86] width 65 height 21
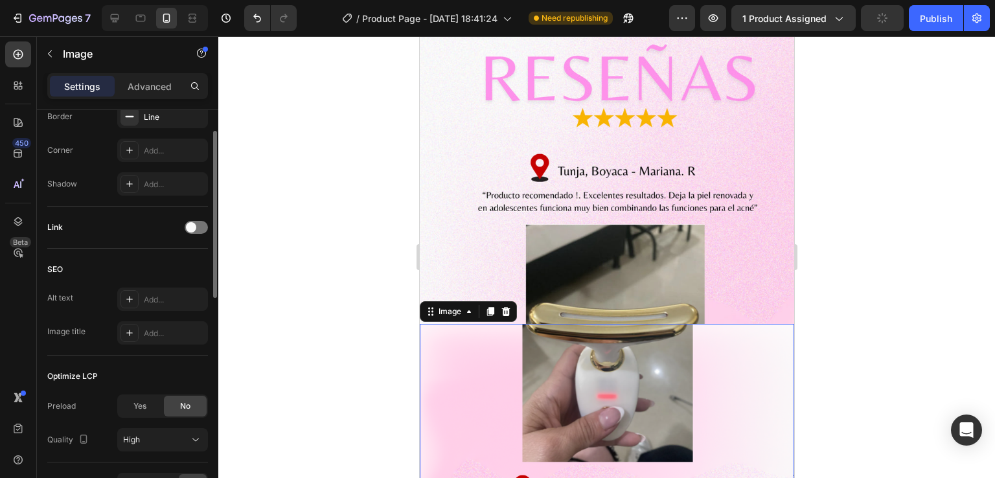
scroll to position [104, 0]
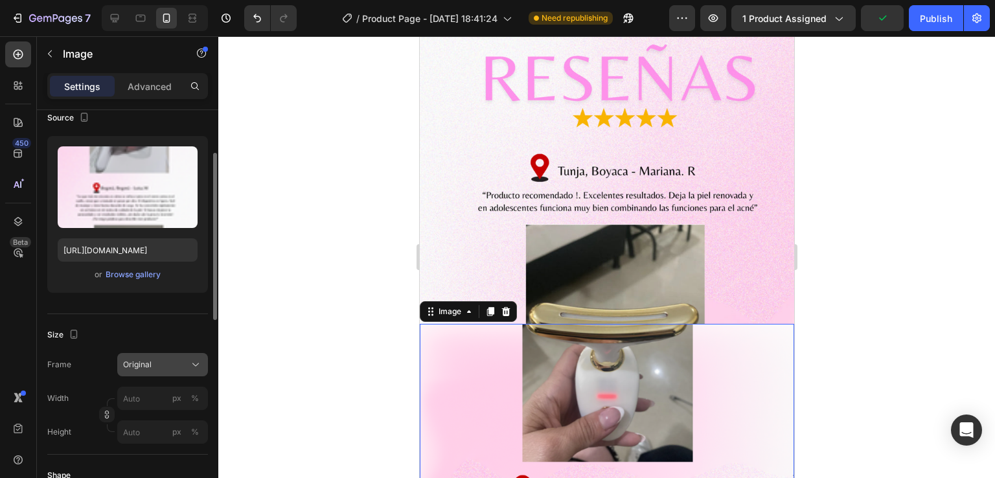
click at [136, 364] on span "Original" at bounding box center [137, 365] width 29 height 12
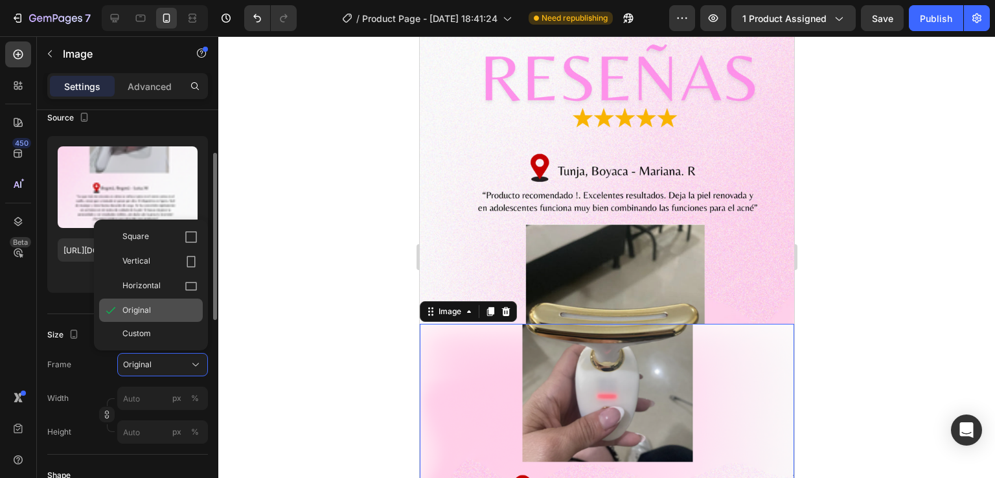
click at [141, 305] on span "Original" at bounding box center [136, 311] width 29 height 12
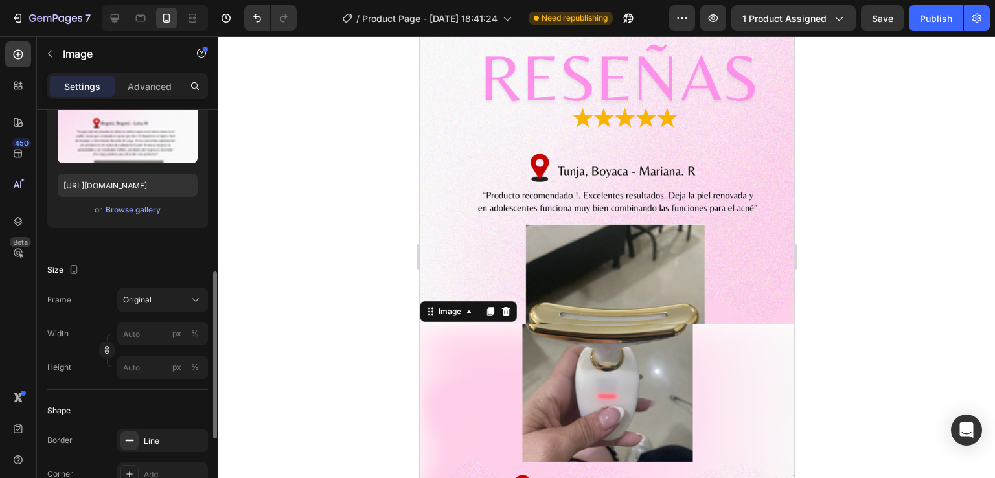
scroll to position [234, 0]
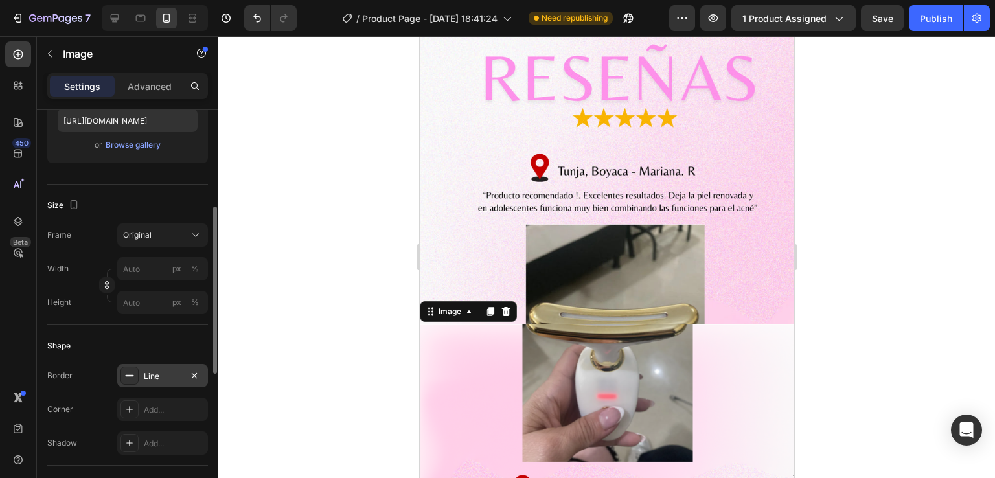
click at [145, 371] on div "Line" at bounding box center [163, 377] width 38 height 12
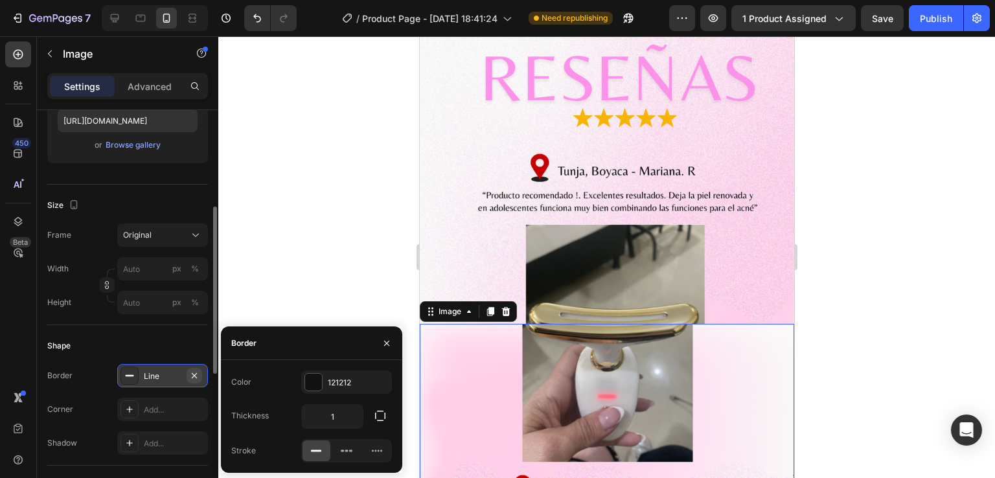
click at [197, 372] on icon "button" at bounding box center [194, 376] width 10 height 10
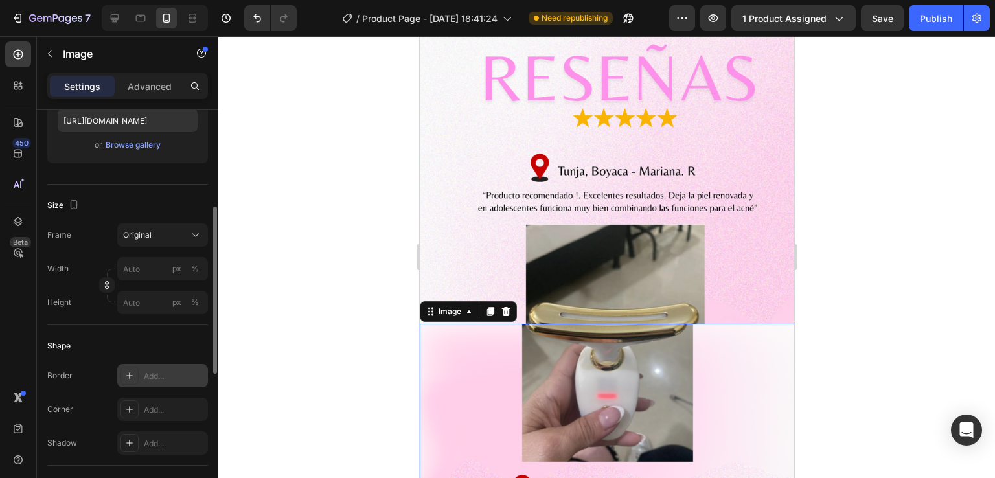
click at [167, 345] on div "Shape" at bounding box center [127, 346] width 161 height 21
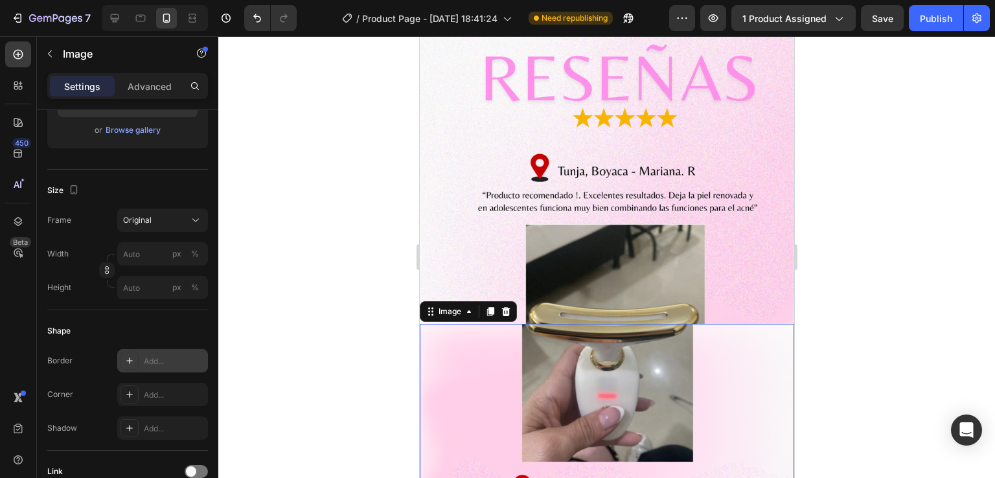
scroll to position [0, 0]
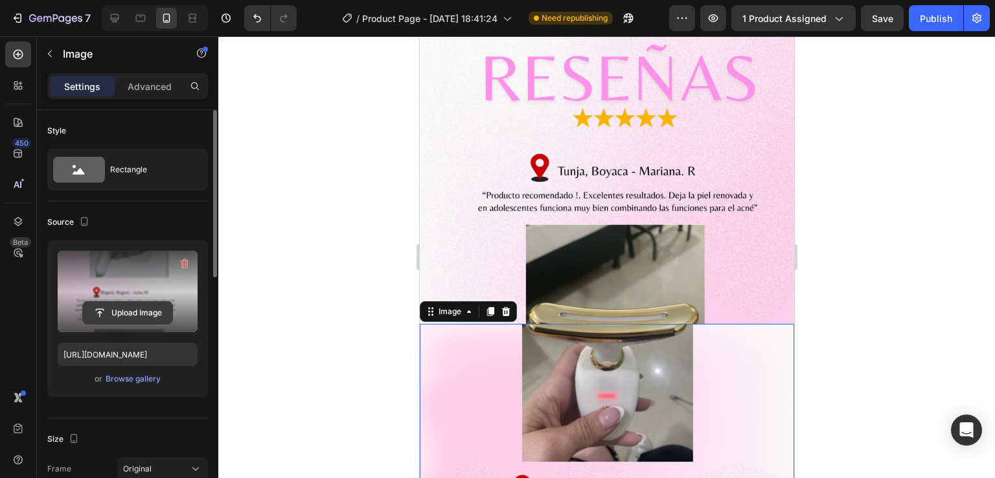
click at [135, 308] on input "file" at bounding box center [127, 313] width 89 height 22
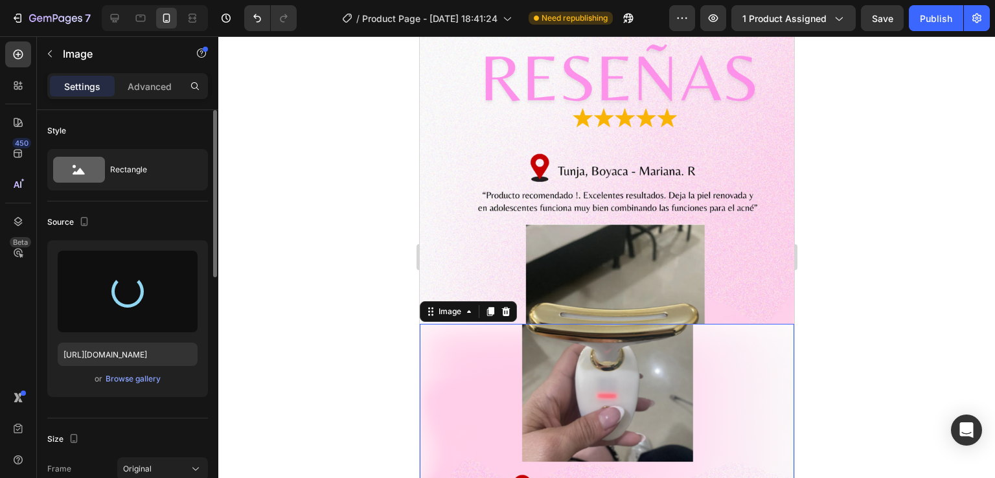
type input "[URL][DOMAIN_NAME]"
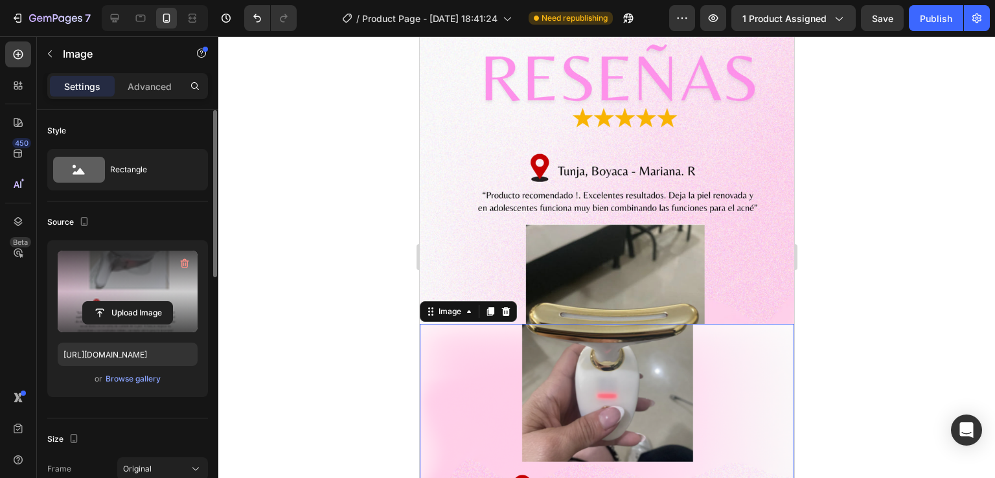
click at [154, 280] on label at bounding box center [128, 292] width 140 height 82
click at [154, 302] on input "file" at bounding box center [127, 313] width 89 height 22
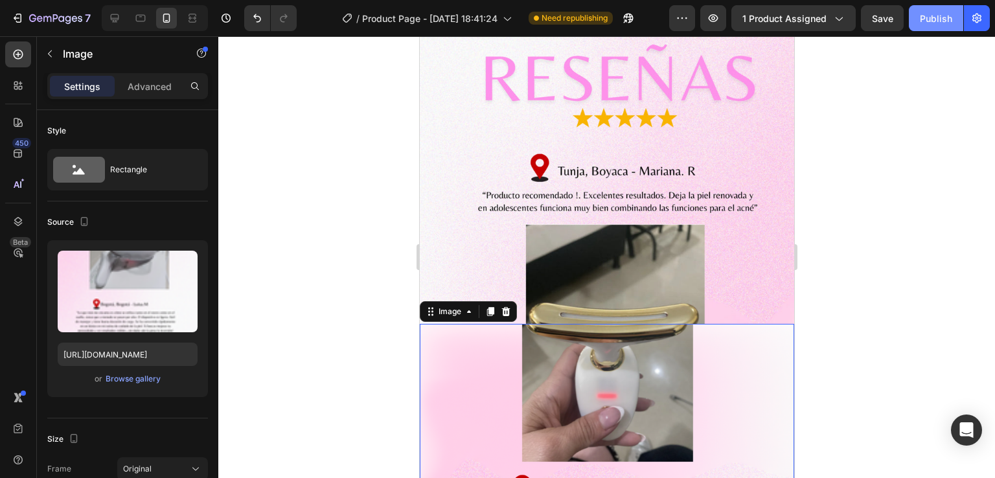
click at [945, 22] on div "Publish" at bounding box center [936, 19] width 32 height 14
click at [509, 306] on icon at bounding box center [506, 310] width 8 height 9
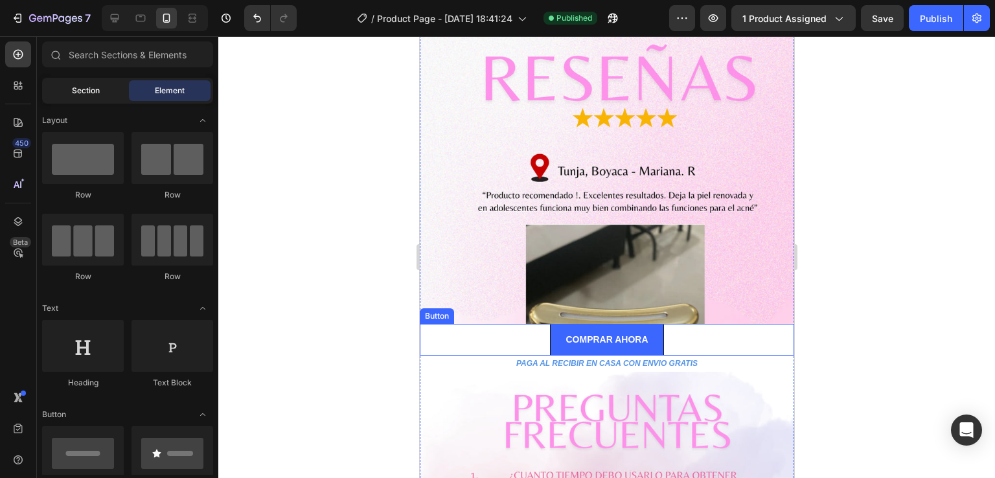
click at [101, 100] on div "Section" at bounding box center [86, 90] width 82 height 21
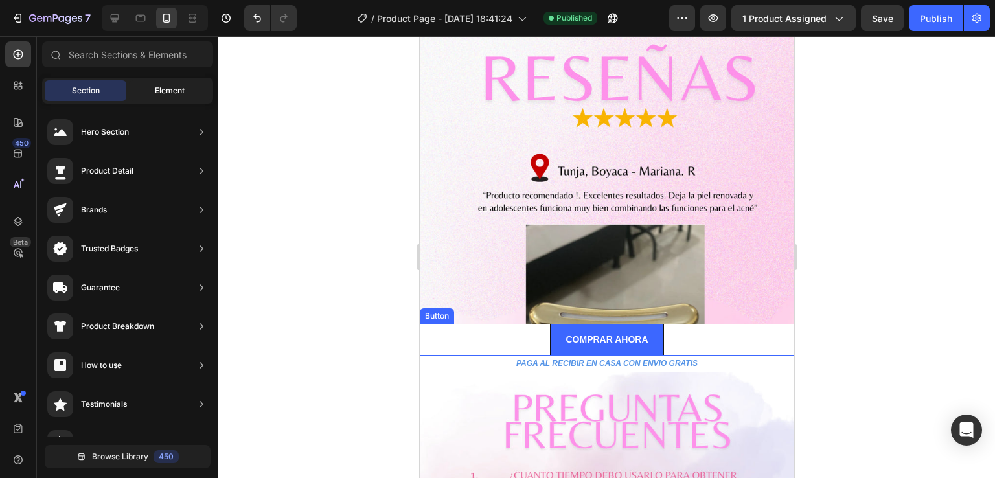
click at [165, 82] on div "Element" at bounding box center [170, 90] width 82 height 21
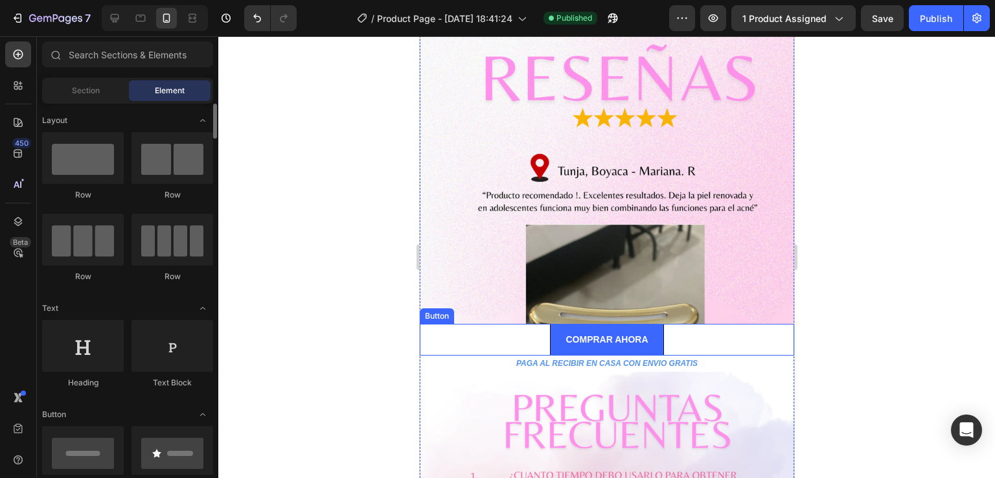
scroll to position [130, 0]
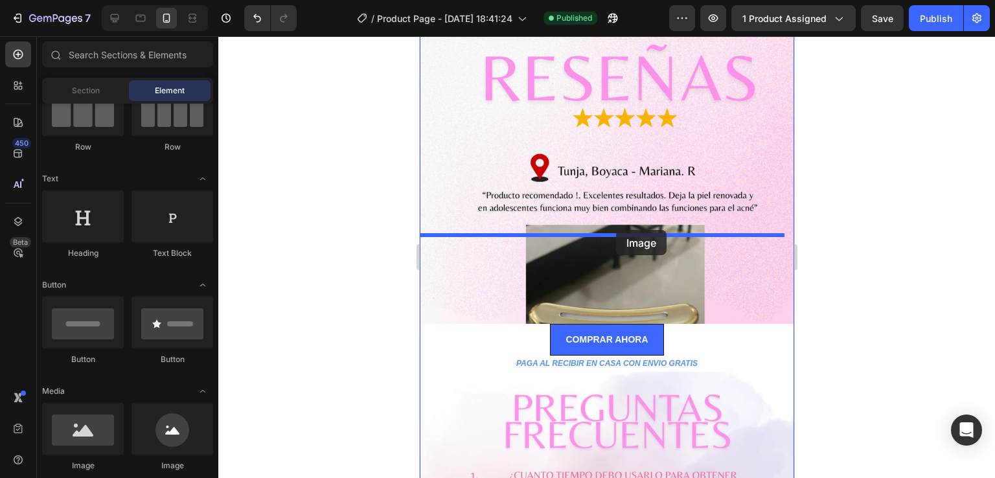
drag, startPoint x: 465, startPoint y: 356, endPoint x: 749, endPoint y: 322, distance: 286.5
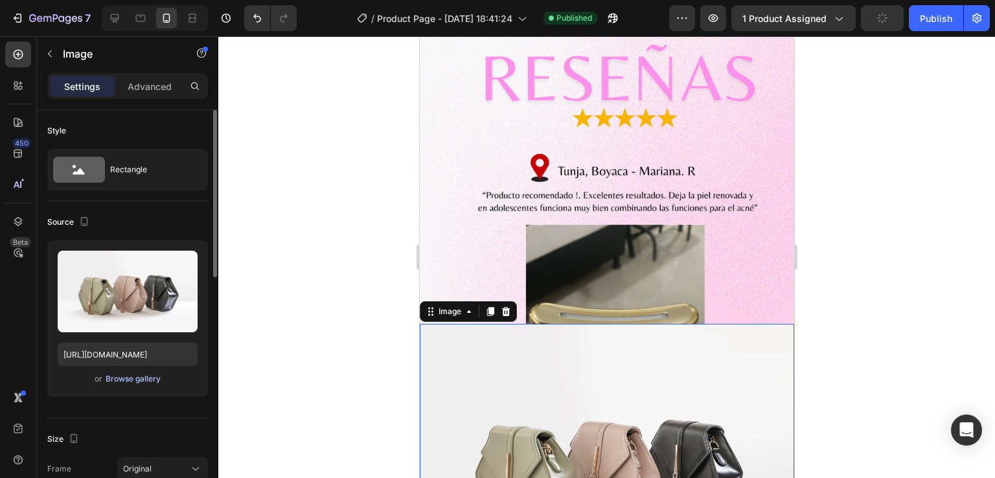
click at [148, 381] on div "Browse gallery" at bounding box center [133, 379] width 55 height 12
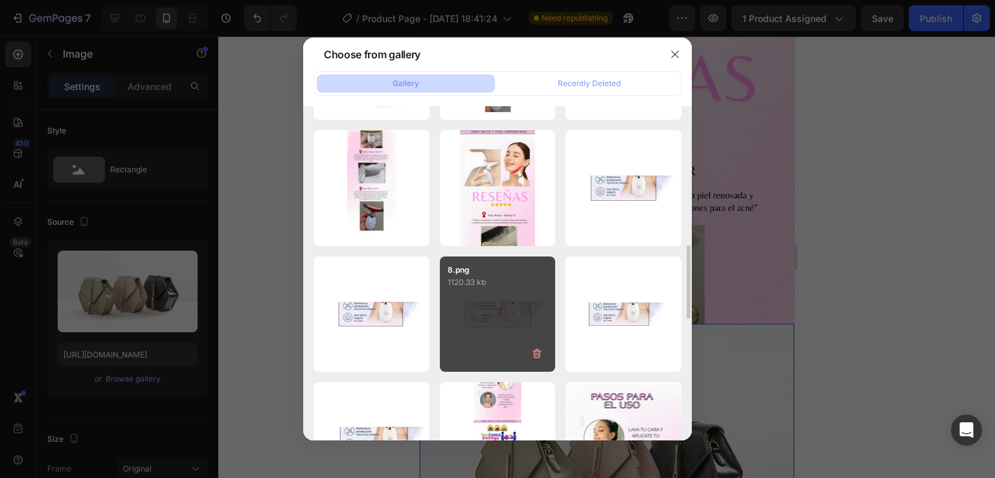
scroll to position [866, 0]
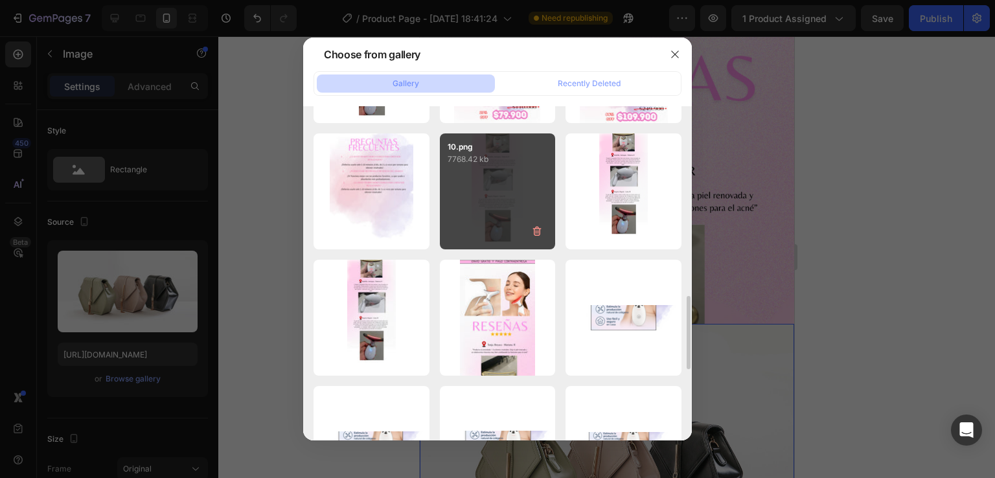
click at [495, 215] on div "10.png 7768.42 kb" at bounding box center [498, 191] width 116 height 116
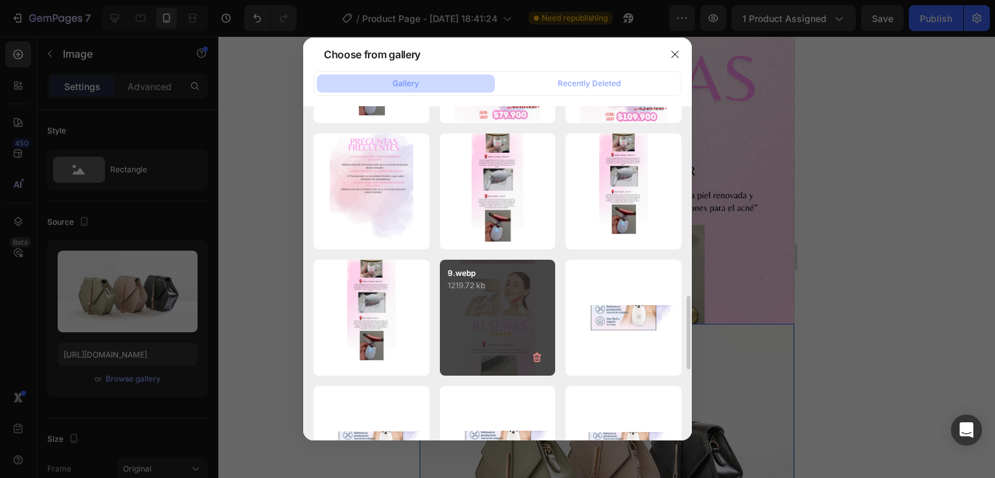
type input "[URL][DOMAIN_NAME]"
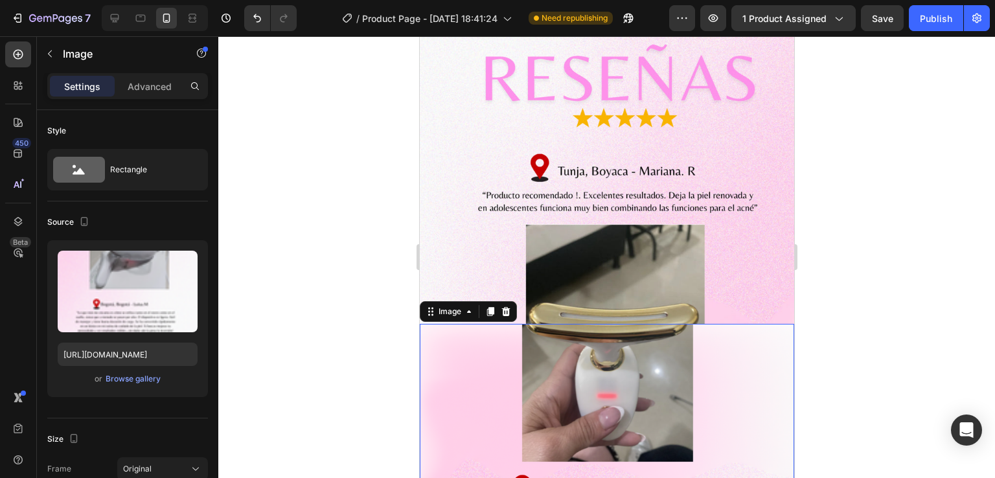
click at [818, 253] on div at bounding box center [606, 257] width 777 height 442
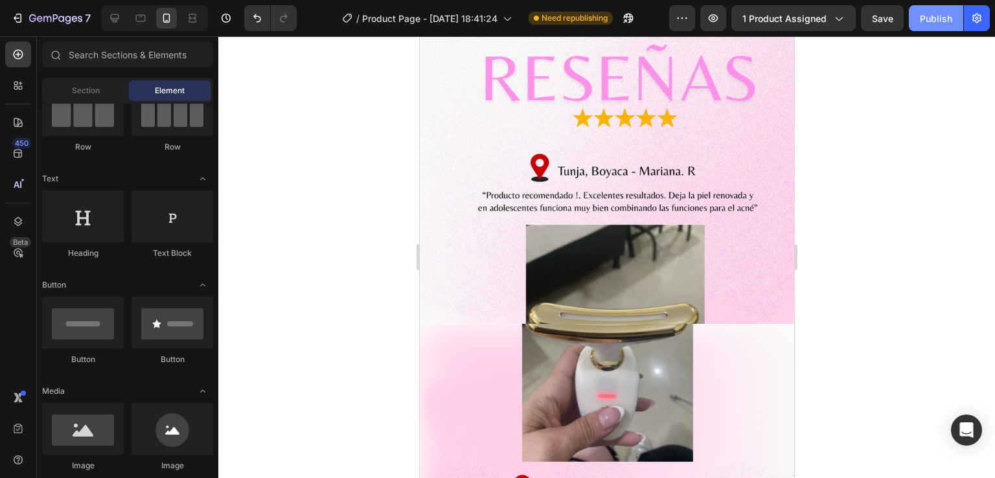
click at [955, 19] on button "Publish" at bounding box center [936, 18] width 54 height 26
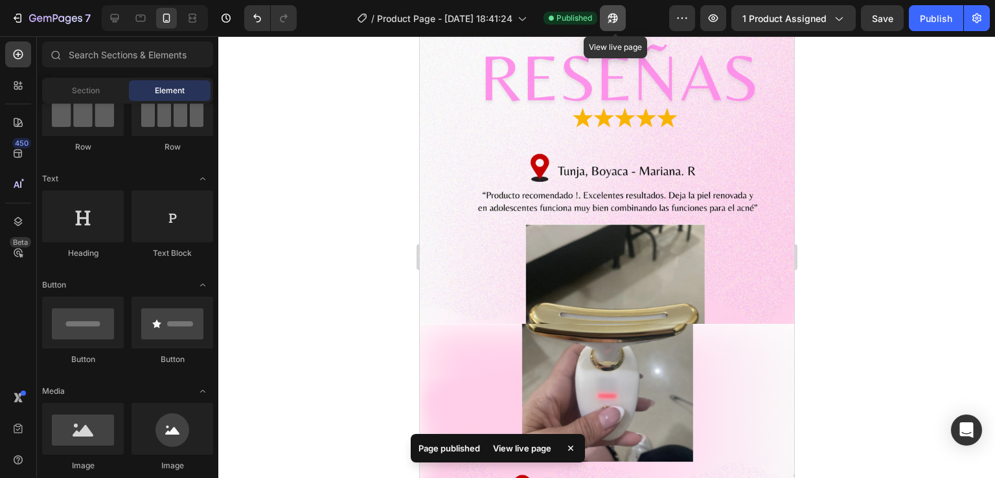
click at [612, 19] on icon "button" at bounding box center [609, 20] width 3 height 3
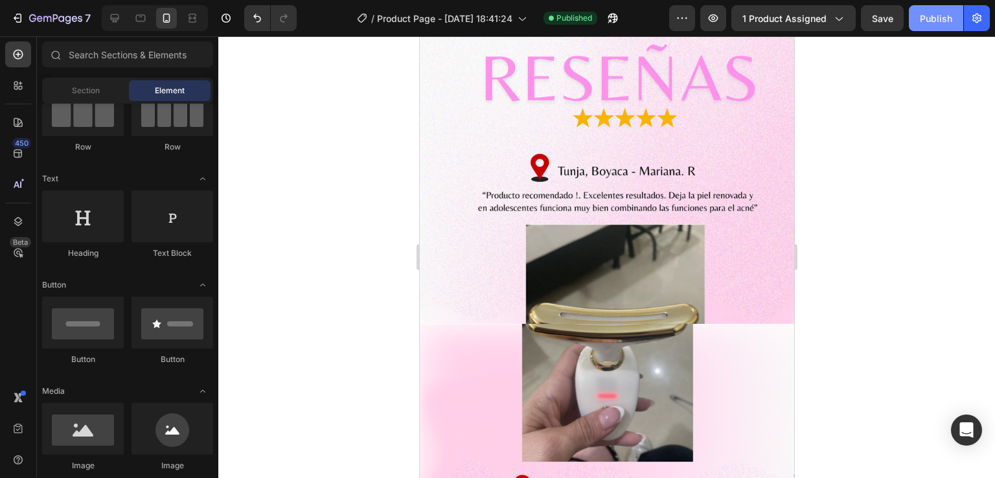
click at [940, 16] on div "Publish" at bounding box center [936, 19] width 32 height 14
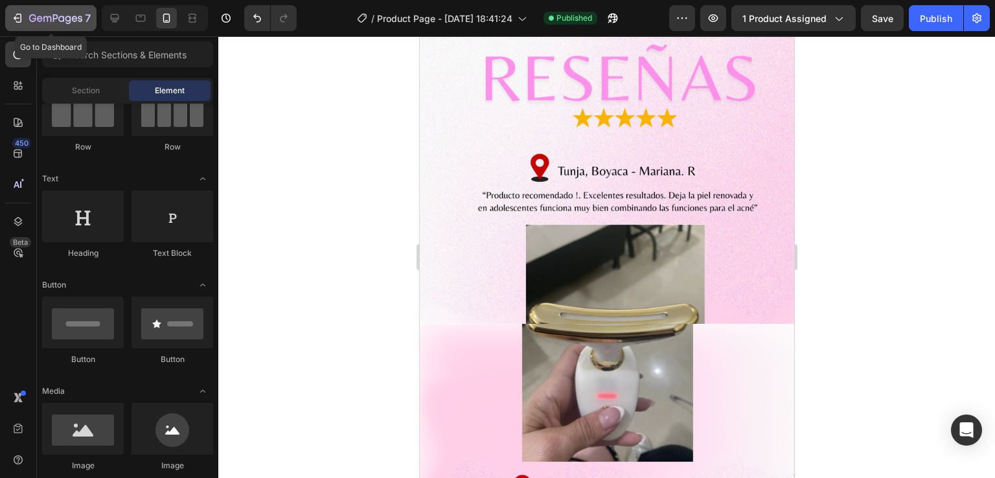
click at [34, 6] on button "7" at bounding box center [50, 18] width 91 height 26
